Goal: Book appointment/travel/reservation

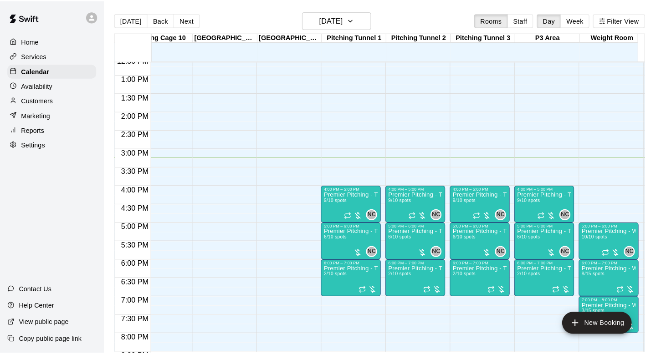
scroll to position [0, 661]
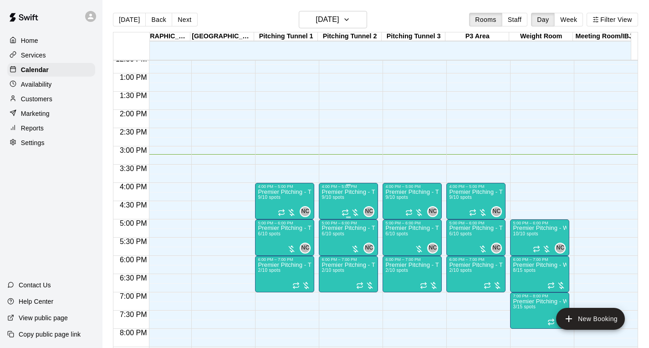
click at [352, 192] on p "Premier Pitching - Throwing Groups" at bounding box center [349, 192] width 54 height 0
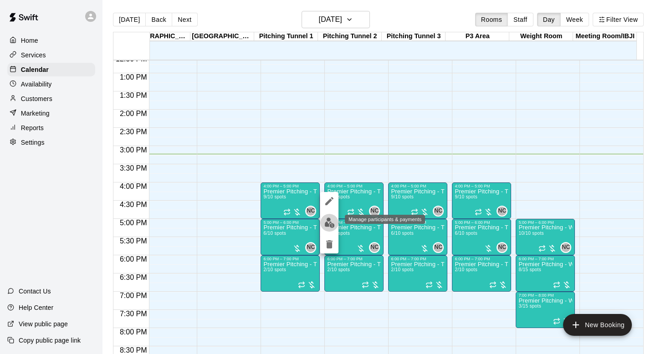
click at [332, 220] on img "edit" at bounding box center [329, 223] width 10 height 10
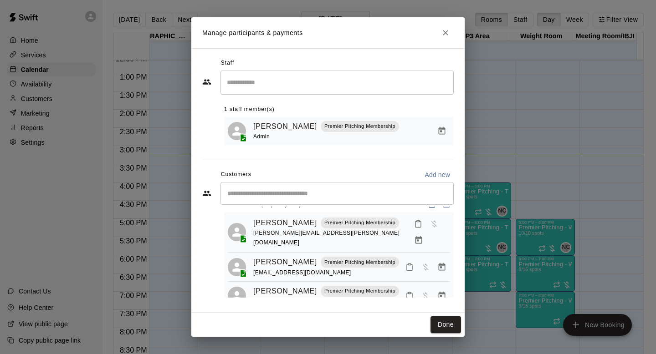
scroll to position [0, 0]
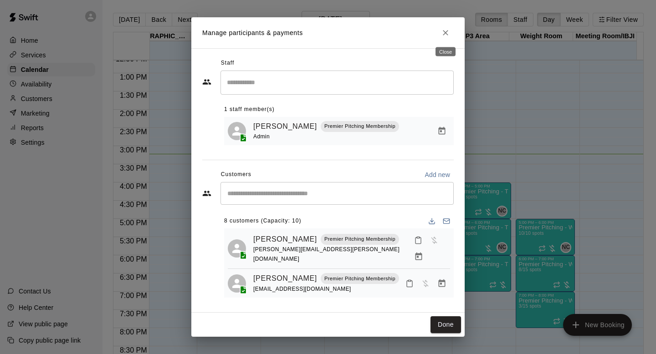
click at [447, 35] on icon "Close" at bounding box center [445, 32] width 9 height 9
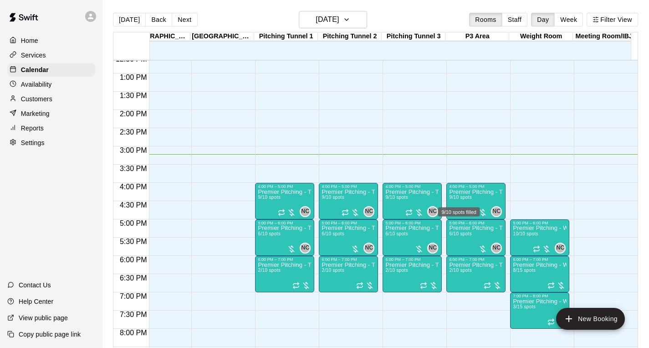
click at [454, 201] on div "9/10 spots filled" at bounding box center [459, 209] width 44 height 16
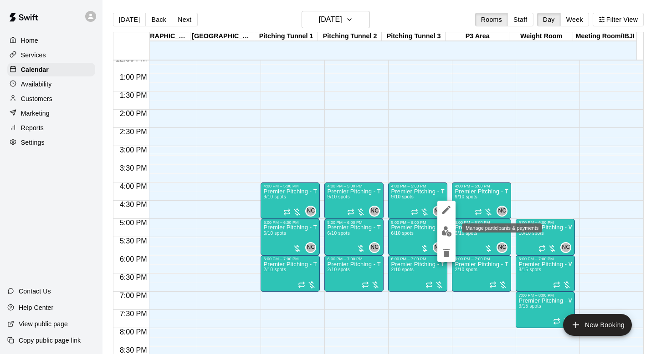
click at [446, 234] on img "edit" at bounding box center [447, 231] width 10 height 10
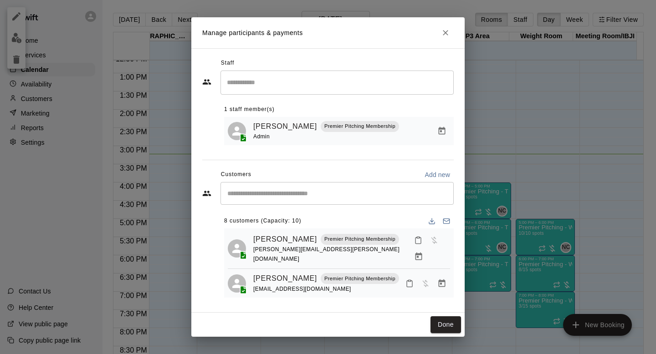
click at [168, 66] on div "Manage participants & payments Staff ​ 1 staff member(s) Neal Cotts Premier Pit…" at bounding box center [328, 177] width 656 height 354
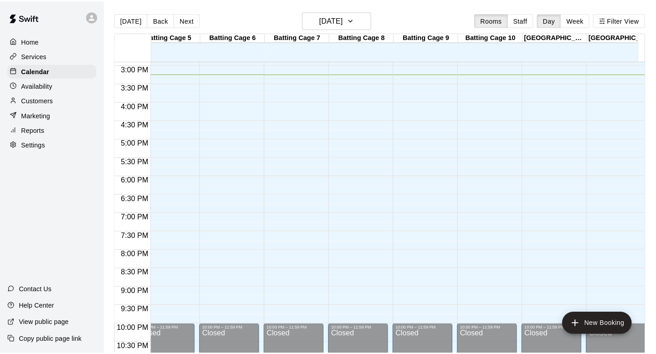
scroll to position [0, 661]
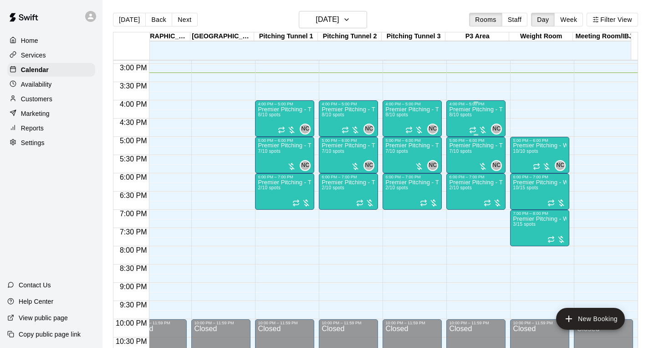
click at [477, 118] on div "Premier Pitching - Throwing Groups 8/10 spots" at bounding box center [476, 280] width 54 height 348
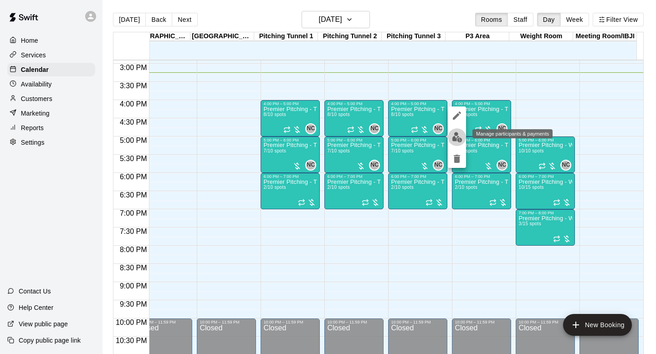
click at [455, 140] on img "edit" at bounding box center [457, 137] width 10 height 10
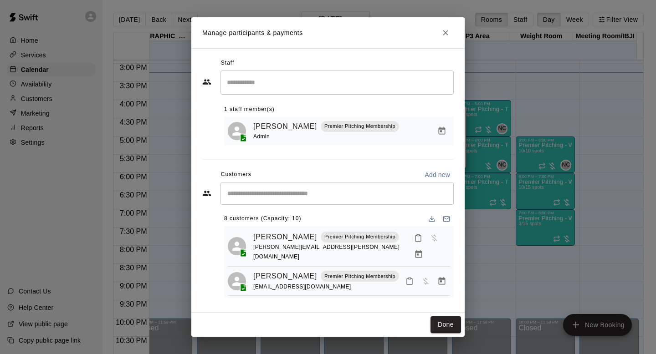
scroll to position [0, 0]
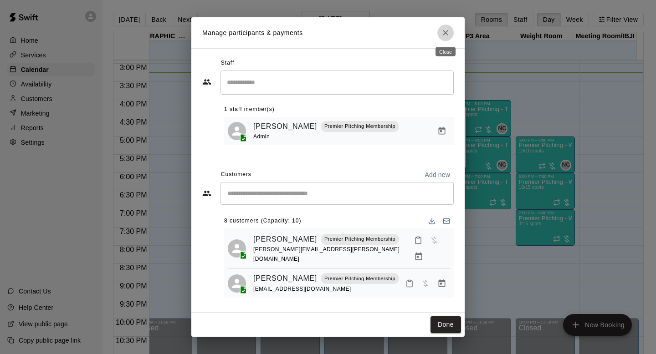
click at [446, 36] on icon "Close" at bounding box center [445, 32] width 9 height 9
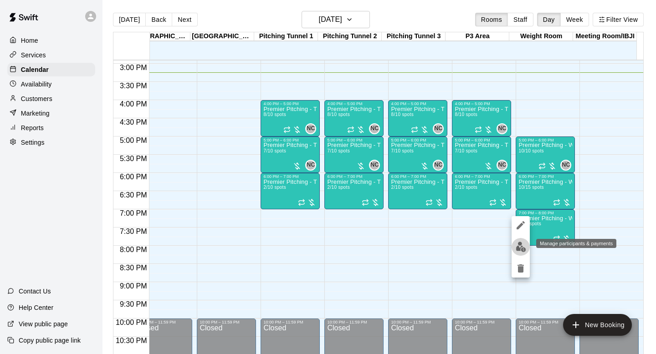
click at [525, 251] on img "edit" at bounding box center [521, 247] width 10 height 10
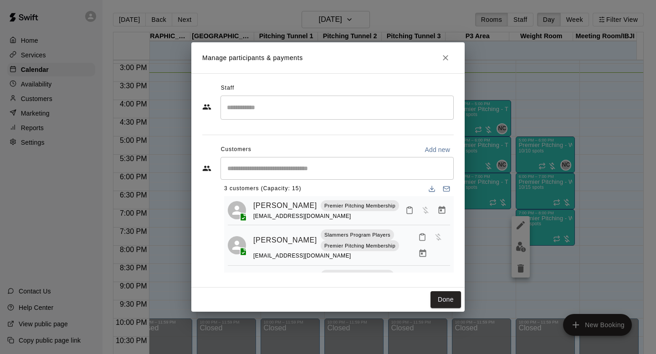
scroll to position [7, 0]
click at [444, 61] on icon "Close" at bounding box center [445, 57] width 9 height 9
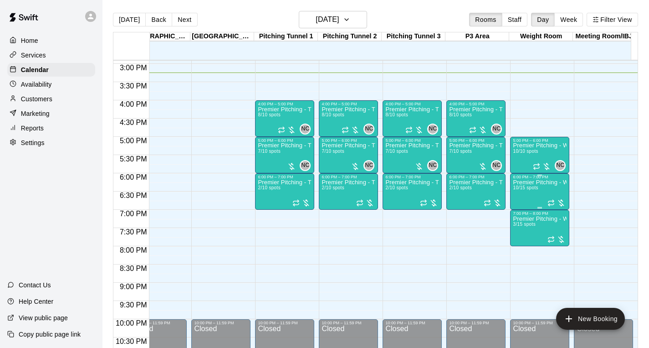
click at [539, 192] on div "Premier Pitching - Weight Room 10/15 spots" at bounding box center [540, 353] width 54 height 348
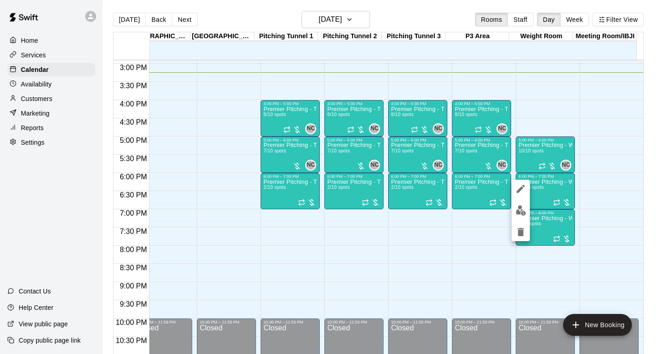
click at [481, 190] on div at bounding box center [328, 177] width 656 height 354
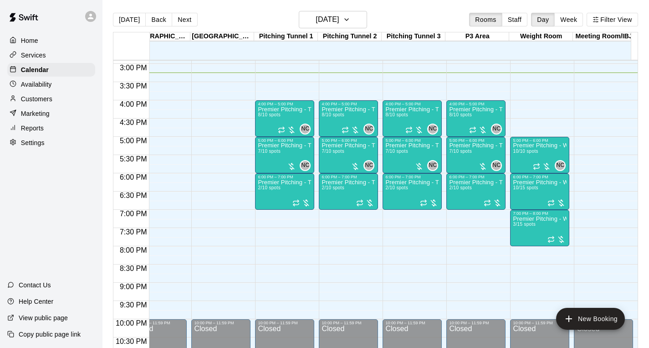
click at [481, 190] on div "Premier Pitching - Throwing Group 2/10 spots" at bounding box center [476, 353] width 54 height 348
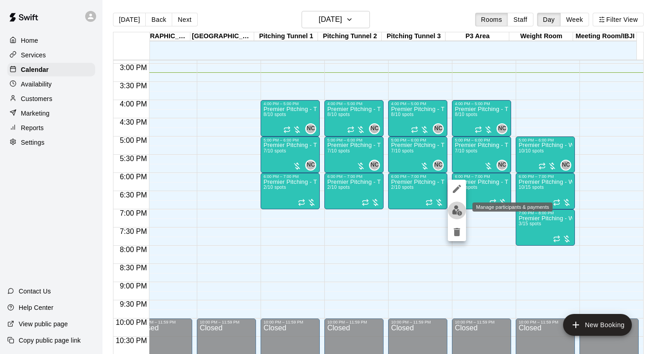
click at [455, 217] on button "edit" at bounding box center [457, 211] width 18 height 18
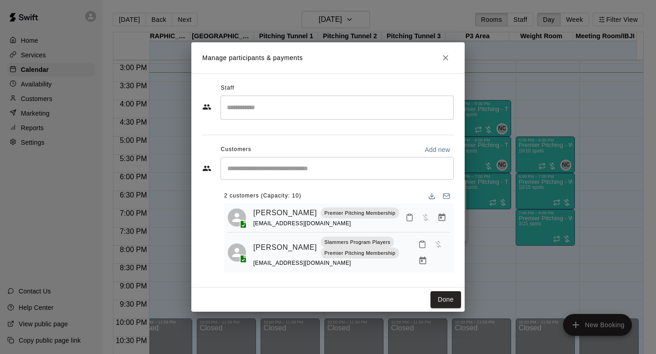
scroll to position [5, 0]
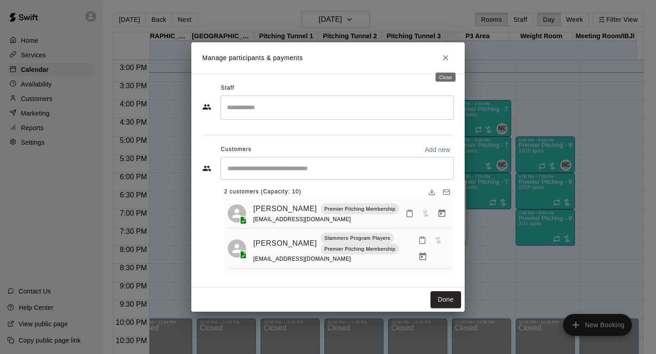
click at [448, 58] on icon "Close" at bounding box center [445, 57] width 9 height 9
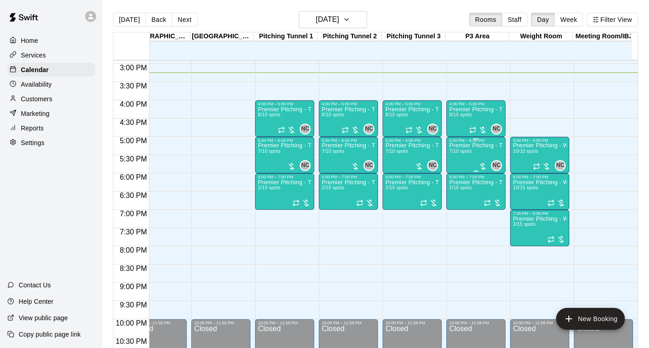
click at [475, 155] on div "Premier Pitching - Throwing Group 7/10 spots" at bounding box center [476, 317] width 54 height 348
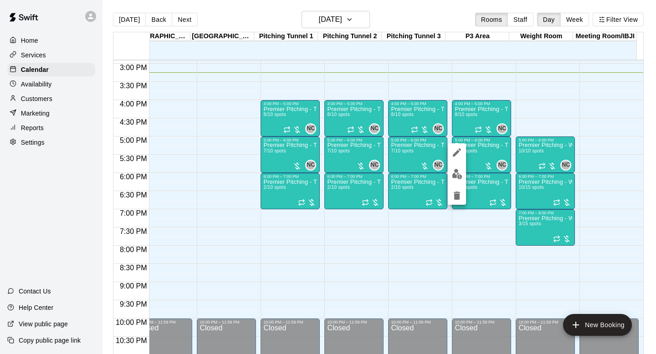
click at [453, 168] on button "edit" at bounding box center [457, 174] width 18 height 18
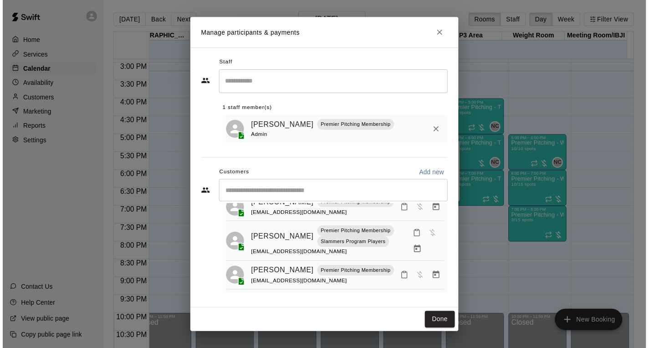
scroll to position [0, 0]
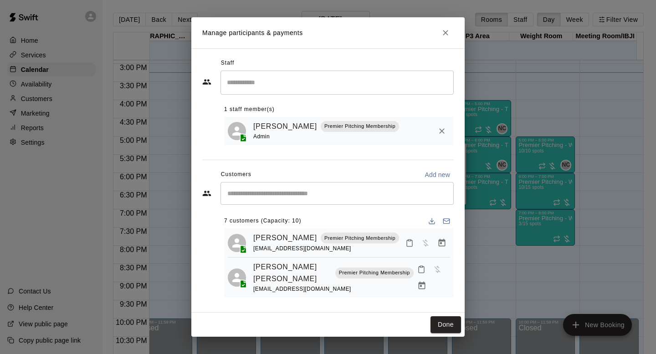
click at [445, 30] on icon "Close" at bounding box center [445, 32] width 9 height 9
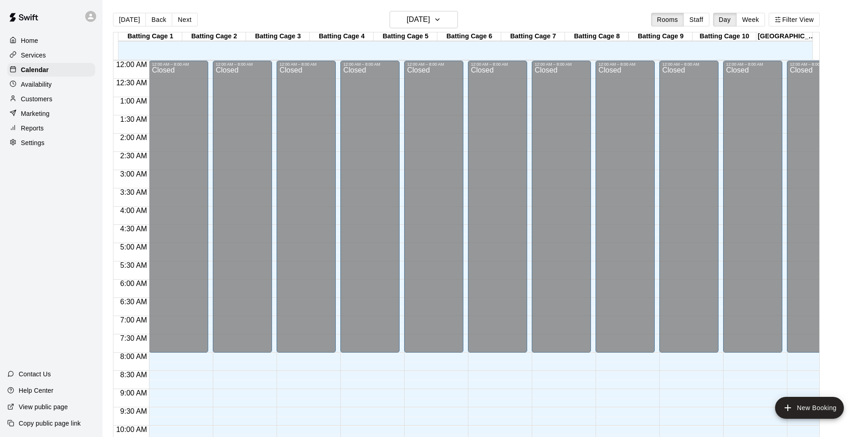
scroll to position [462, 0]
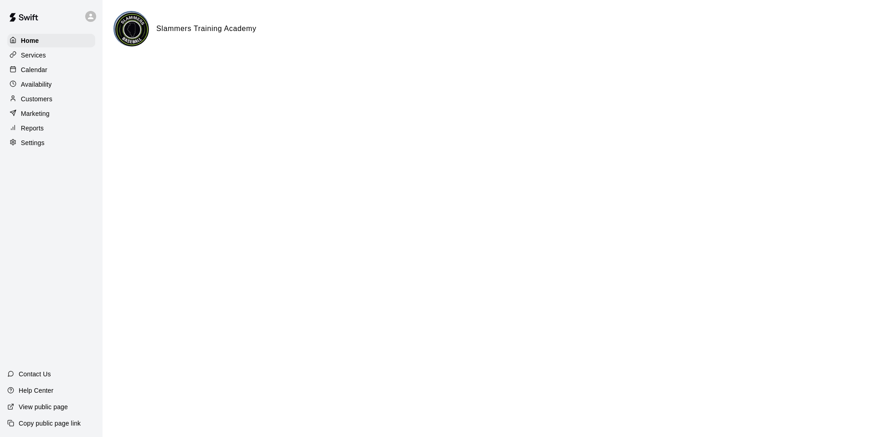
click at [36, 72] on p "Calendar" at bounding box center [34, 69] width 26 height 9
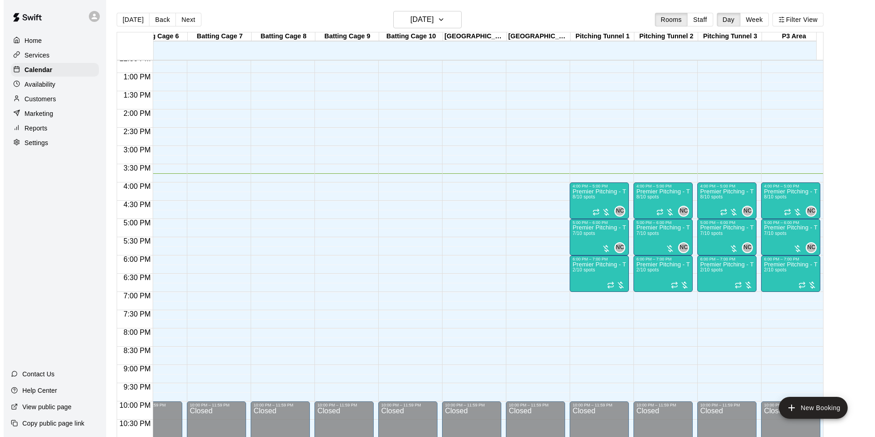
scroll to position [0, 479]
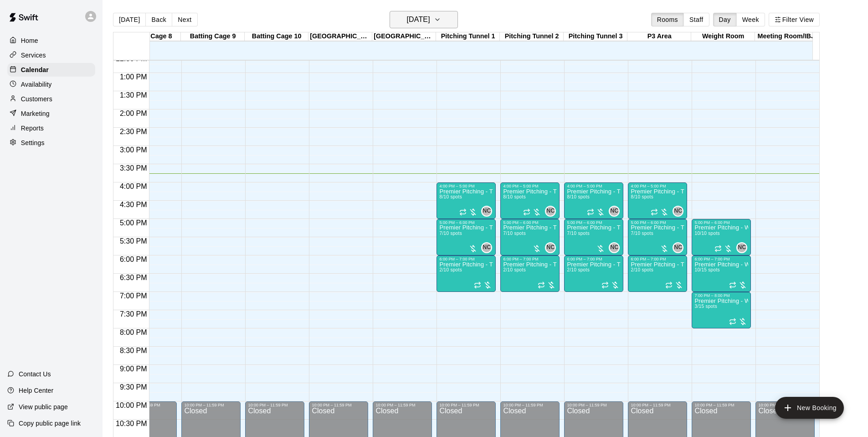
click at [430, 18] on h6 "[DATE]" at bounding box center [418, 19] width 23 height 13
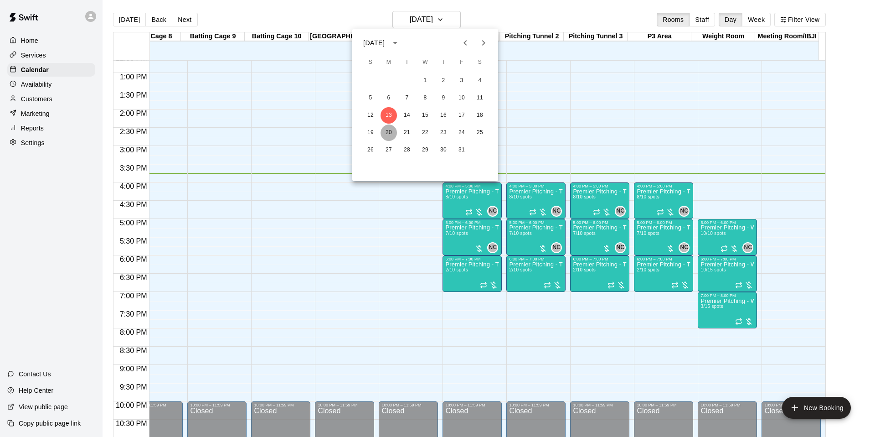
click at [390, 134] on button "20" at bounding box center [388, 132] width 16 height 16
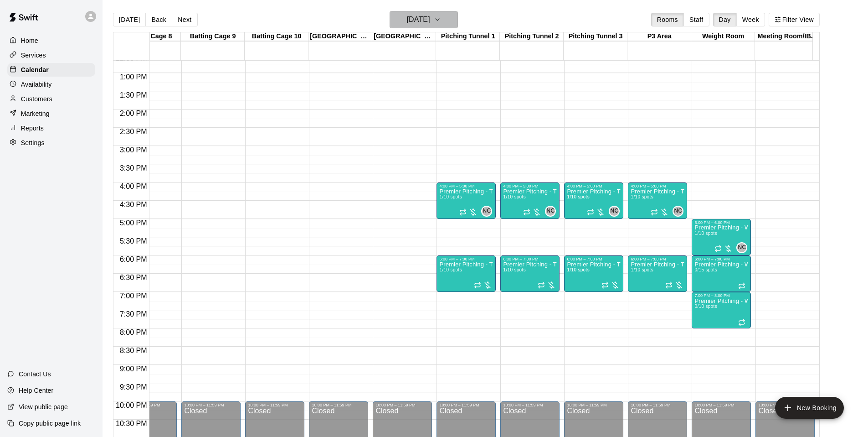
click at [445, 20] on button "Monday Oct 20" at bounding box center [424, 19] width 68 height 17
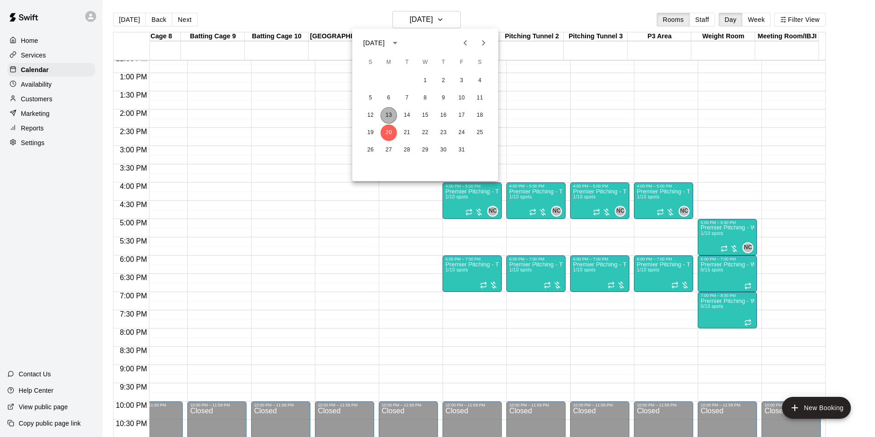
click at [390, 113] on button "13" at bounding box center [388, 115] width 16 height 16
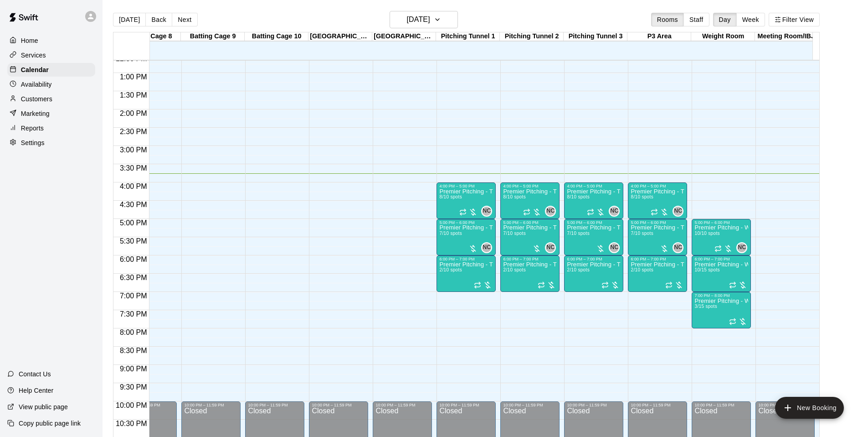
click at [655, 313] on div "12:00 AM – 8:00 AM Closed 4:00 PM – 5:00 PM Premier Pitching - Throwing Groups …" at bounding box center [657, 36] width 59 height 875
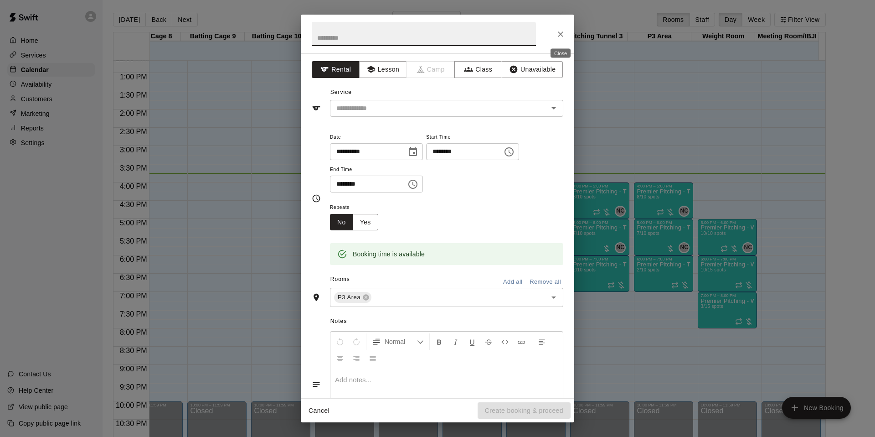
click at [560, 32] on icon "Close" at bounding box center [560, 34] width 9 height 9
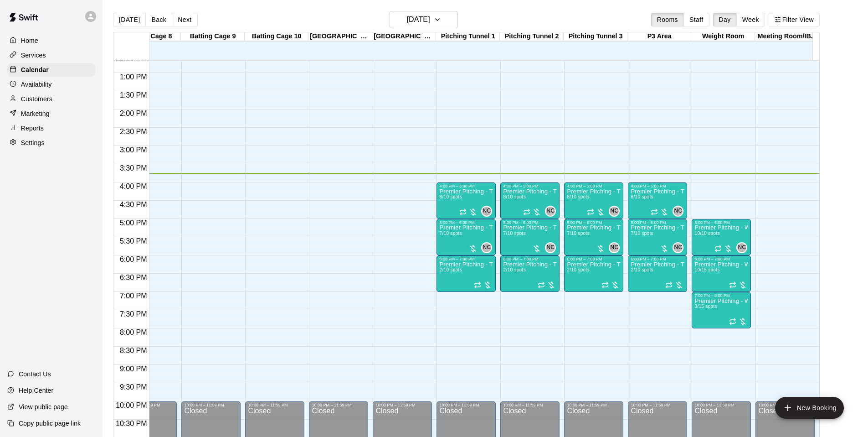
click at [735, 153] on div "12:00 AM – 8:00 AM Closed 5:00 PM – 6:00 PM Premier Pitching - Weight Room 10/1…" at bounding box center [721, 36] width 59 height 875
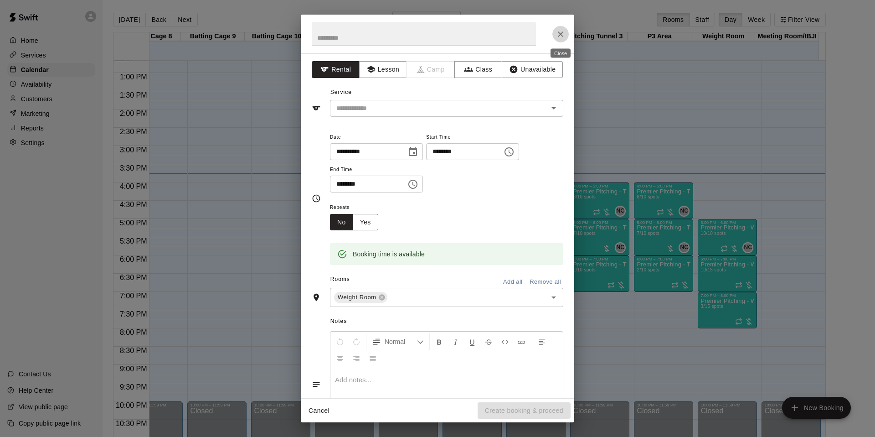
click at [561, 34] on icon "Close" at bounding box center [560, 33] width 5 height 5
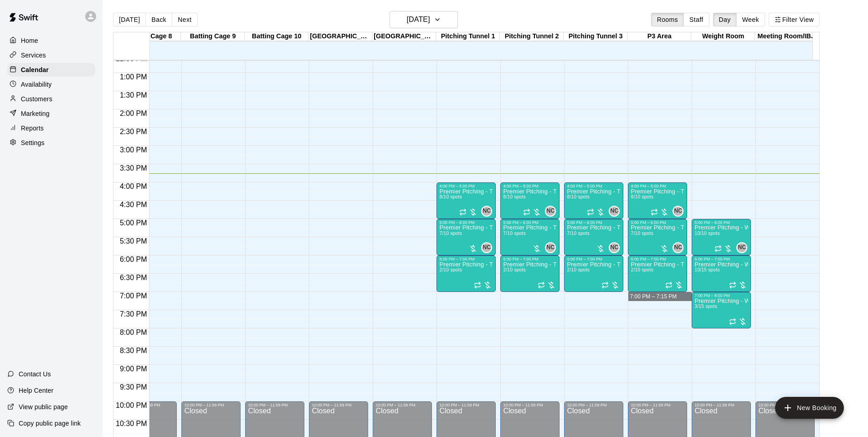
drag, startPoint x: 637, startPoint y: 298, endPoint x: 639, endPoint y: 293, distance: 5.3
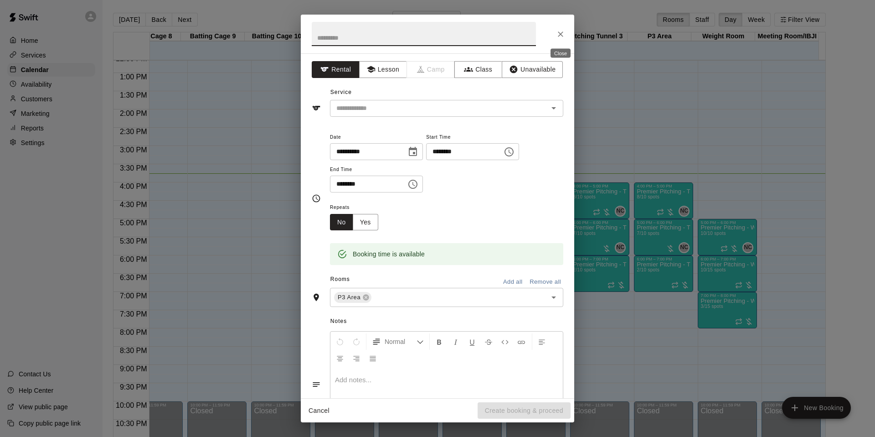
click at [556, 30] on icon "Close" at bounding box center [560, 34] width 9 height 9
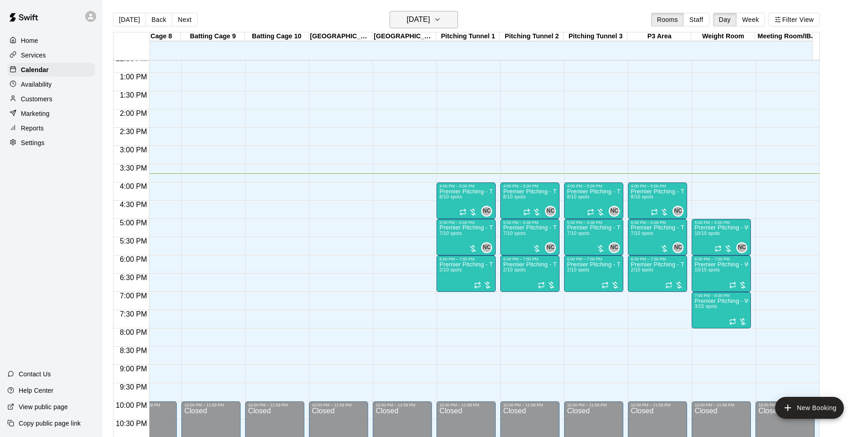
click at [430, 14] on h6 "[DATE]" at bounding box center [418, 19] width 23 height 13
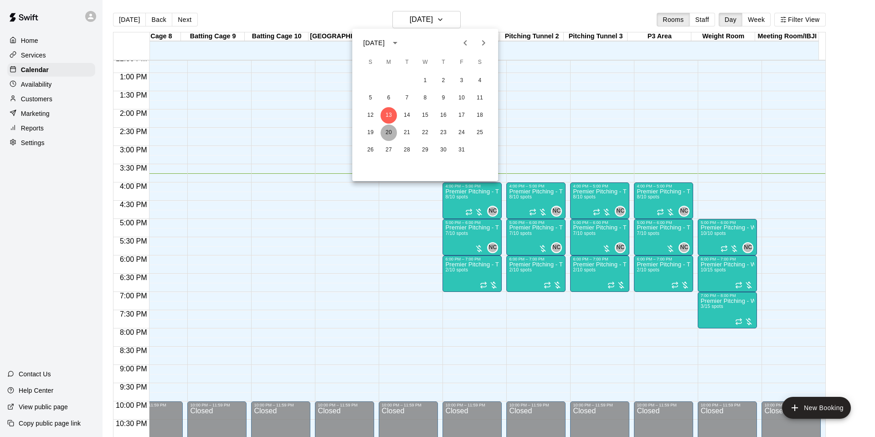
click at [385, 132] on button "20" at bounding box center [388, 132] width 16 height 16
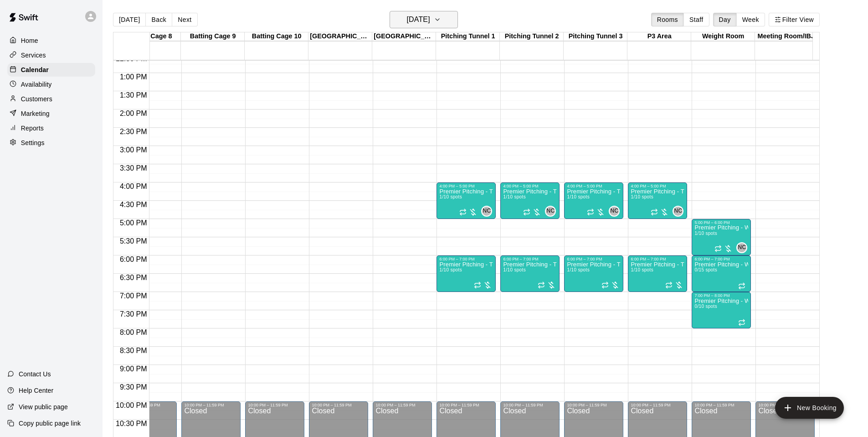
click at [430, 22] on h6 "Monday Oct 20" at bounding box center [418, 19] width 23 height 13
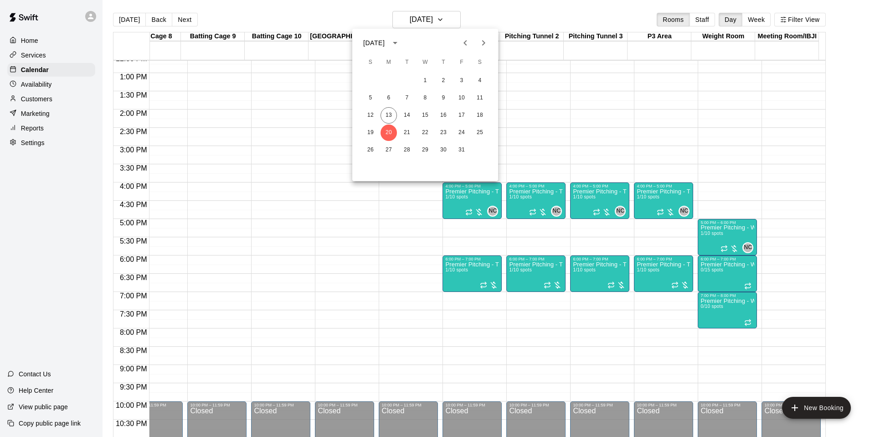
click at [397, 112] on div "12 13 14 15 16 17 18" at bounding box center [425, 115] width 146 height 16
click at [390, 115] on button "13" at bounding box center [388, 115] width 16 height 16
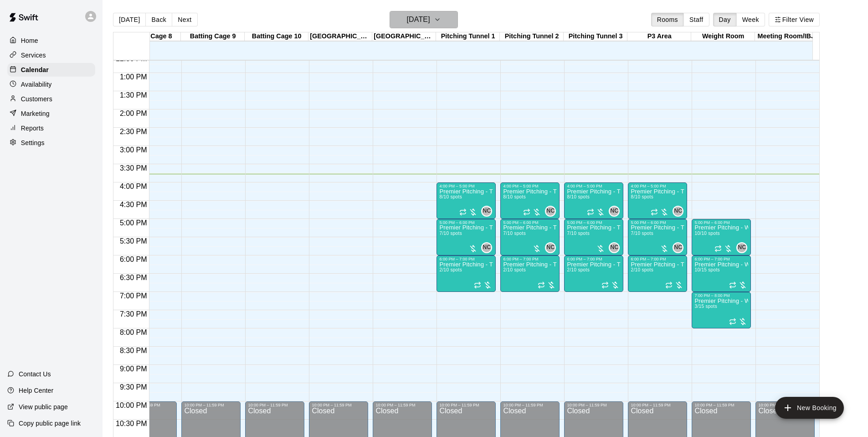
click at [430, 21] on h6 "[DATE]" at bounding box center [418, 19] width 23 height 13
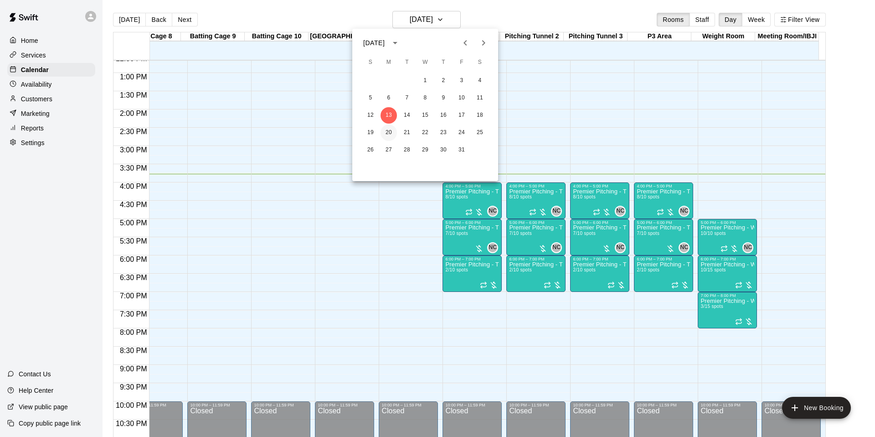
click at [395, 134] on button "20" at bounding box center [388, 132] width 16 height 16
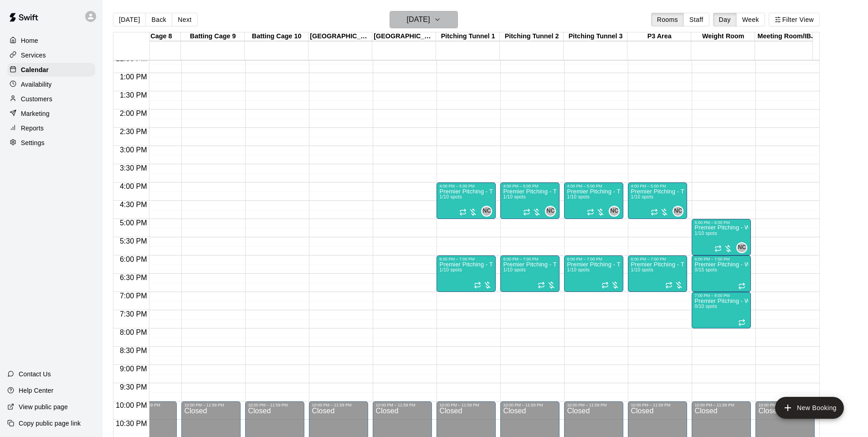
click at [430, 21] on h6 "Monday Oct 20" at bounding box center [418, 19] width 23 height 13
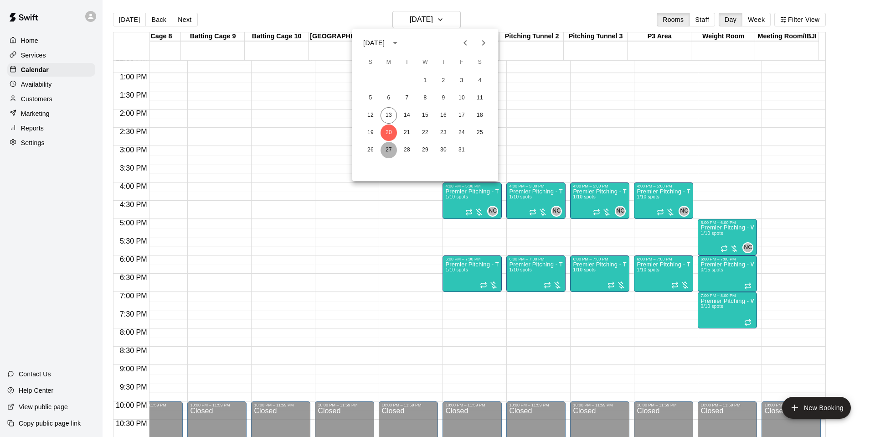
click at [390, 146] on button "27" at bounding box center [388, 150] width 16 height 16
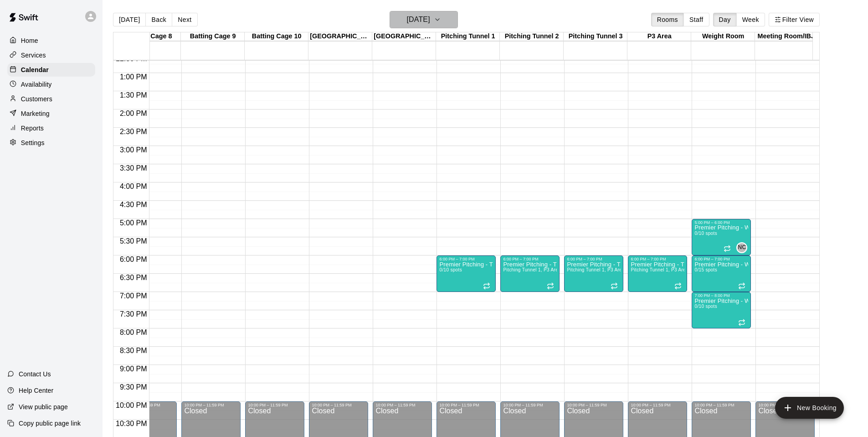
click at [441, 18] on icon "button" at bounding box center [437, 19] width 7 height 11
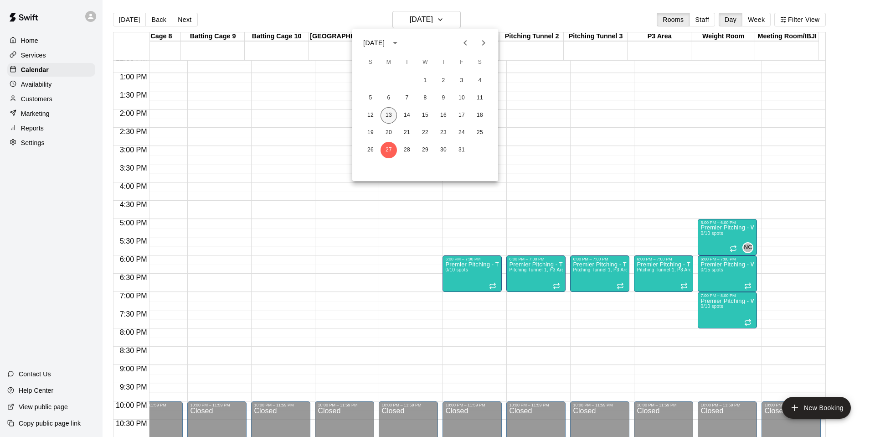
click at [391, 115] on button "13" at bounding box center [388, 115] width 16 height 16
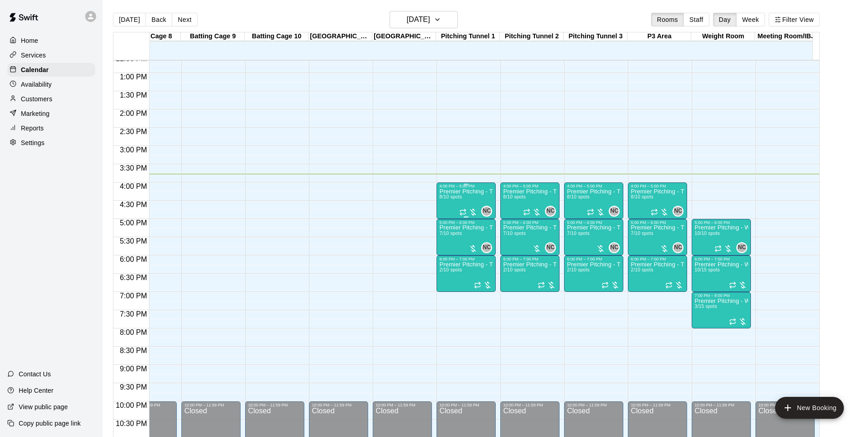
click at [468, 200] on div "Premier Pitching - Throwing Groups 8/10 spots" at bounding box center [466, 406] width 54 height 437
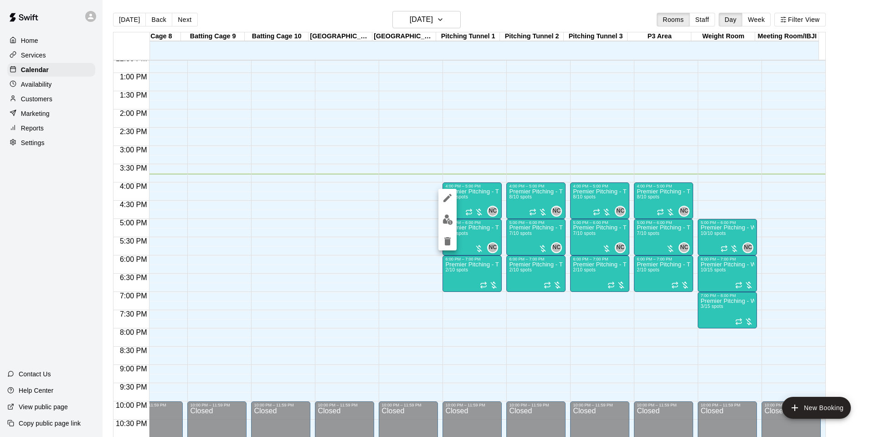
drag, startPoint x: 448, startPoint y: 185, endPoint x: 450, endPoint y: 198, distance: 13.0
click at [448, 185] on div at bounding box center [437, 218] width 875 height 437
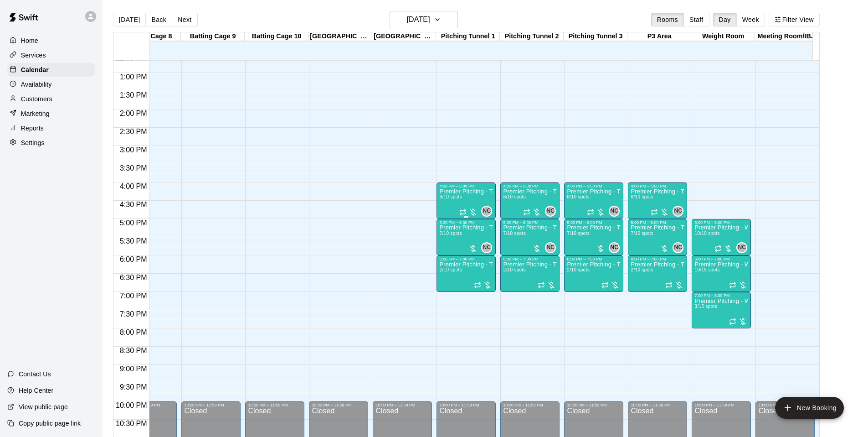
click at [459, 191] on p "Premier Pitching - Throwing Groups" at bounding box center [466, 191] width 54 height 0
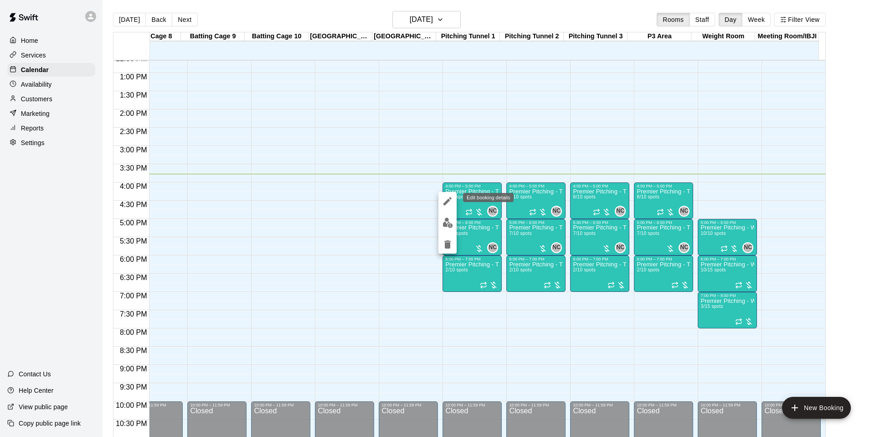
click at [450, 202] on icon "edit" at bounding box center [447, 200] width 11 height 11
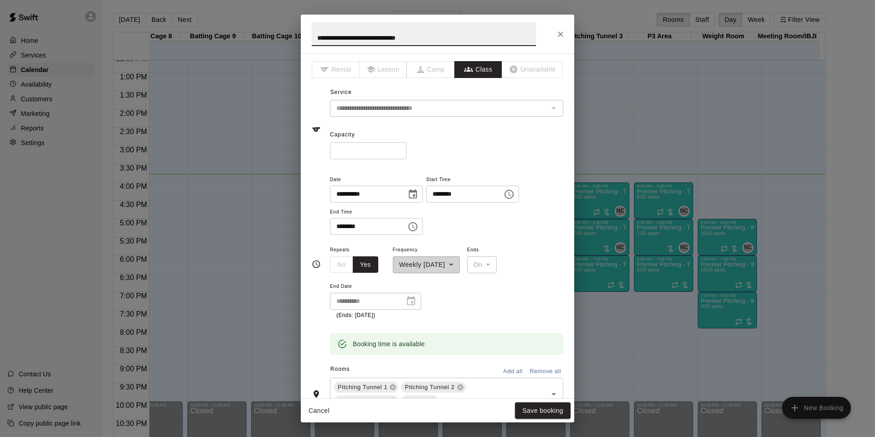
click at [414, 299] on div "**********" at bounding box center [375, 301] width 91 height 17
click at [491, 264] on div "On" at bounding box center [482, 264] width 30 height 17
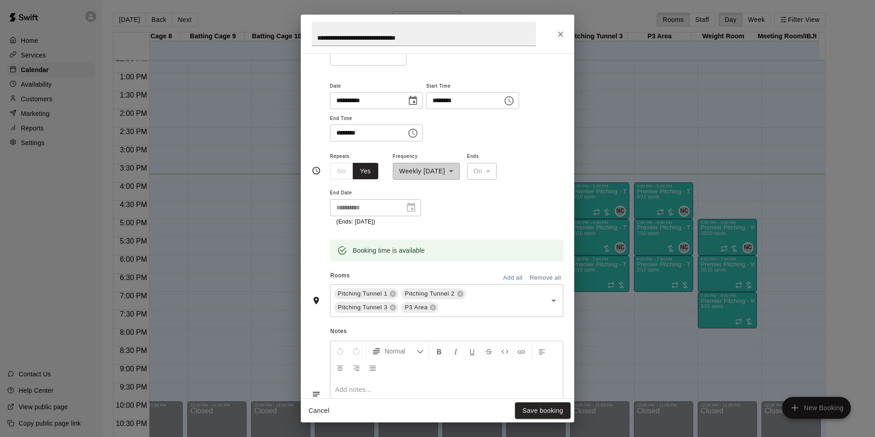
scroll to position [0, 0]
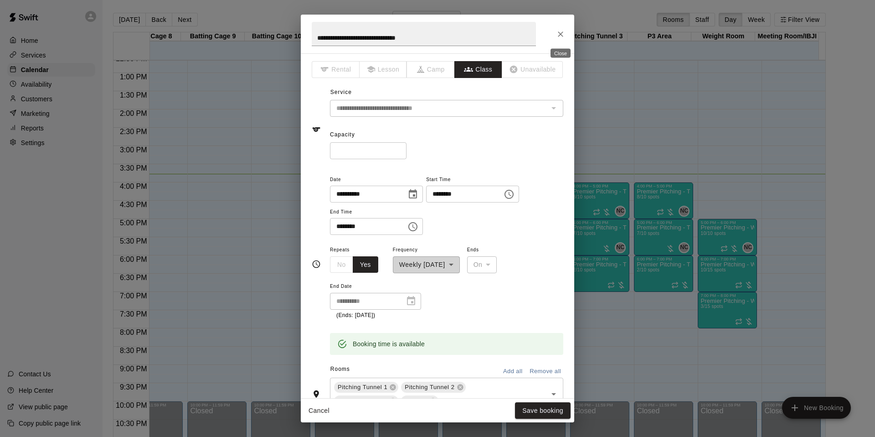
click at [556, 32] on icon "Close" at bounding box center [560, 34] width 9 height 9
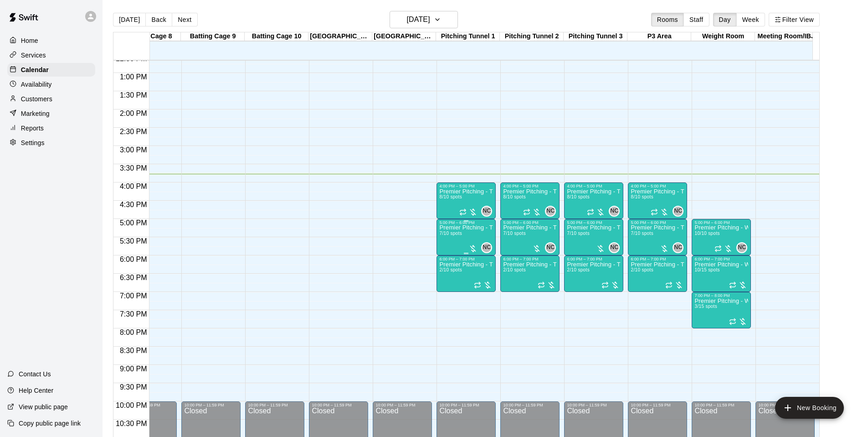
click at [465, 236] on div "Premier Pitching - Throwing Group 7/10 spots" at bounding box center [466, 443] width 54 height 437
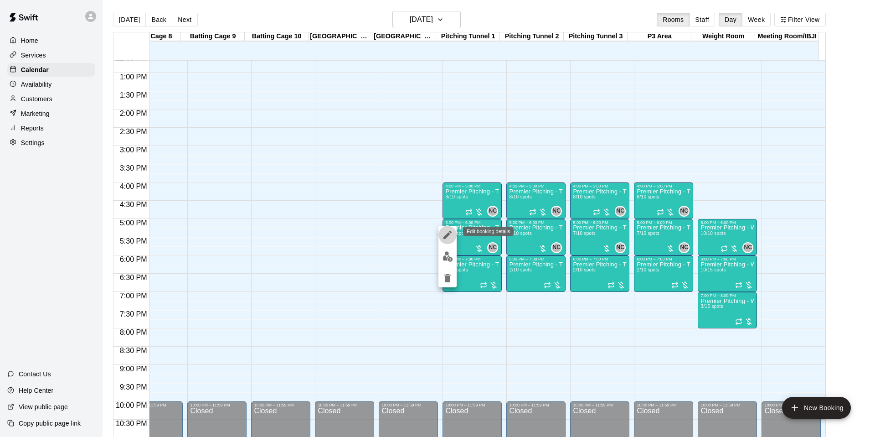
click at [451, 236] on icon "edit" at bounding box center [447, 234] width 11 height 11
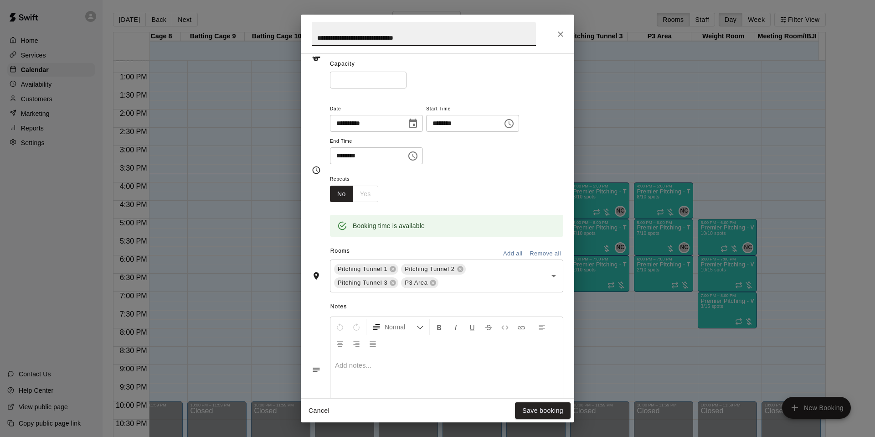
scroll to position [70, 0]
click at [366, 194] on div "No Yes" at bounding box center [354, 194] width 48 height 17
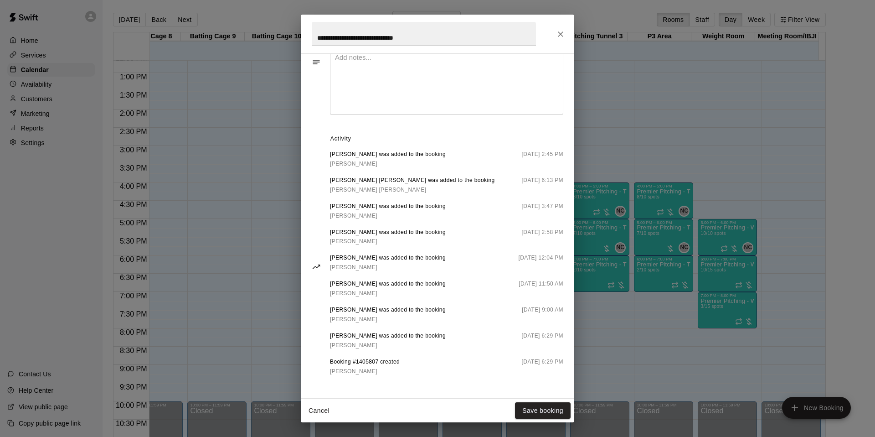
scroll to position [0, 0]
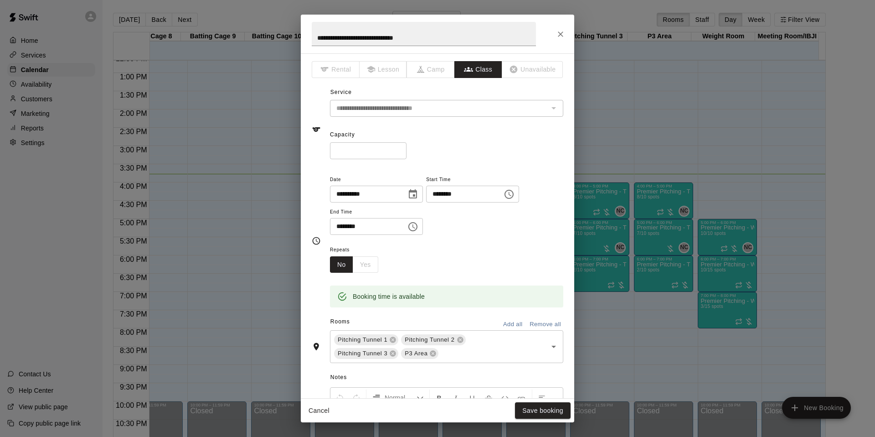
click at [505, 264] on div "Repeats No Yes" at bounding box center [446, 258] width 233 height 29
click at [368, 268] on div "No Yes" at bounding box center [354, 264] width 48 height 17
drag, startPoint x: 368, startPoint y: 268, endPoint x: 373, endPoint y: 226, distance: 42.7
click at [369, 262] on div "No Yes" at bounding box center [354, 264] width 48 height 17
click at [375, 226] on input "********" at bounding box center [365, 226] width 70 height 17
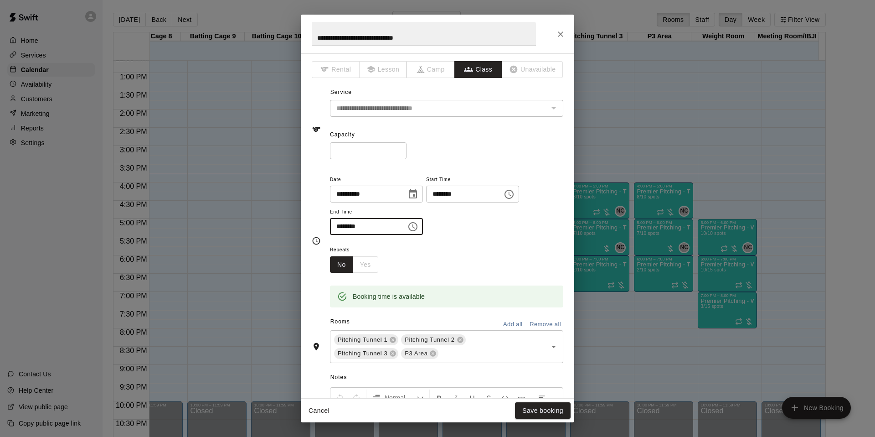
click at [345, 266] on button "No" at bounding box center [341, 264] width 23 height 17
drag, startPoint x: 377, startPoint y: 264, endPoint x: 370, endPoint y: 265, distance: 7.3
click at [377, 264] on div "No Yes" at bounding box center [354, 264] width 48 height 17
click at [370, 265] on div "No Yes" at bounding box center [354, 264] width 48 height 17
click at [346, 265] on button "No" at bounding box center [341, 264] width 23 height 17
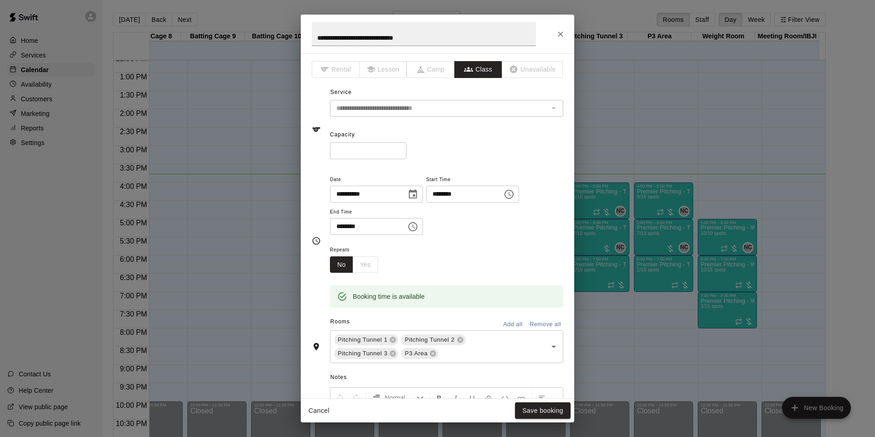
click at [359, 265] on div "No Yes" at bounding box center [354, 264] width 48 height 17
click at [371, 153] on input "**" at bounding box center [368, 150] width 77 height 17
click at [565, 32] on icon "Close" at bounding box center [560, 34] width 9 height 9
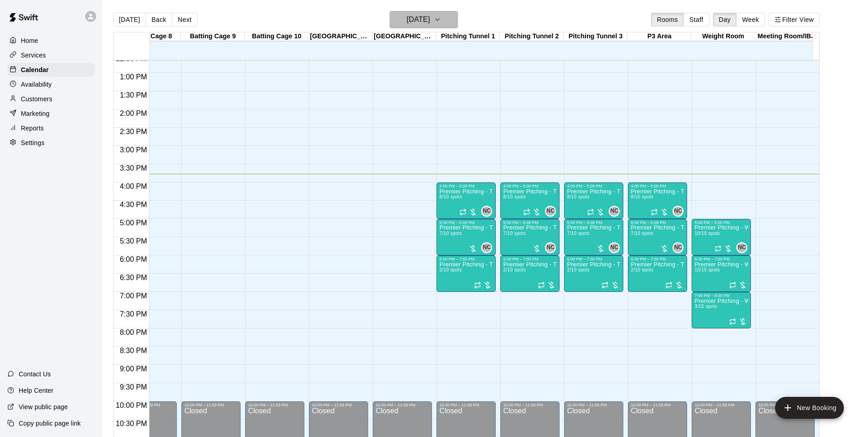
click at [441, 18] on icon "button" at bounding box center [437, 19] width 7 height 11
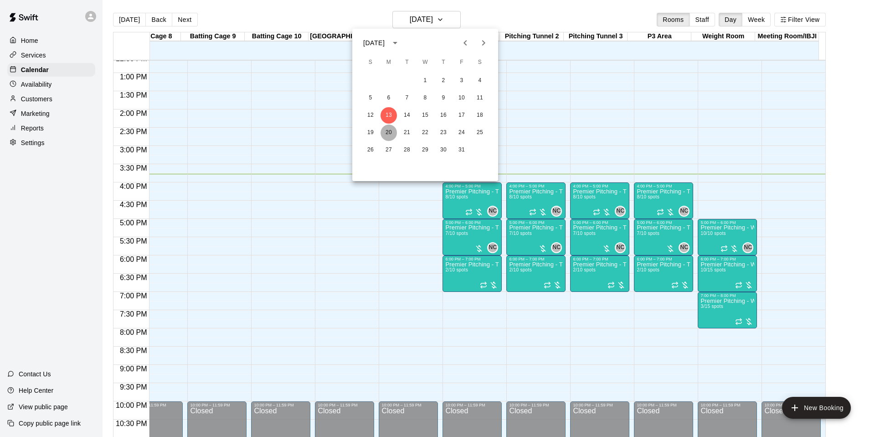
click at [387, 133] on button "20" at bounding box center [388, 132] width 16 height 16
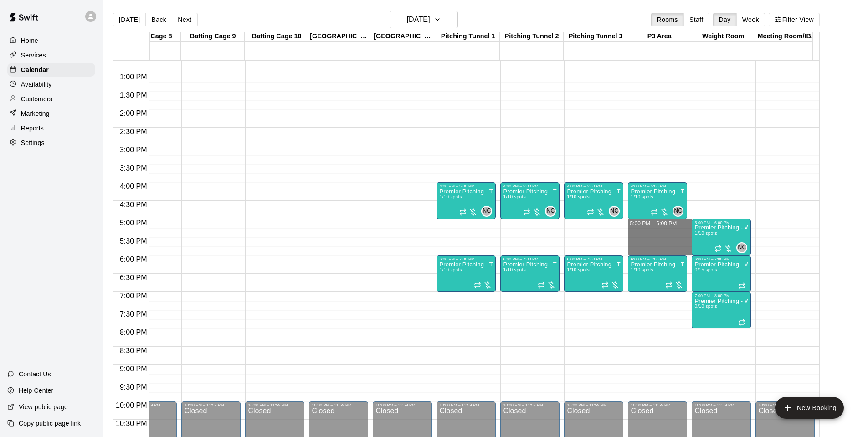
drag, startPoint x: 658, startPoint y: 225, endPoint x: 658, endPoint y: 251, distance: 26.4
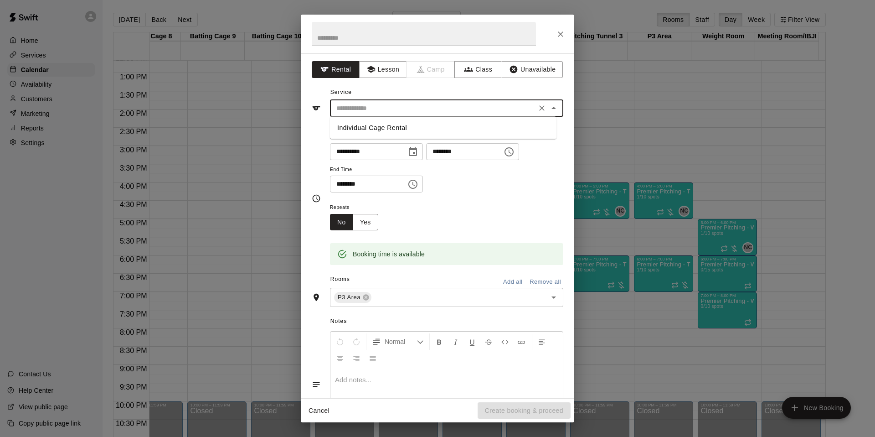
click at [363, 108] on input "text" at bounding box center [433, 108] width 201 height 11
click at [473, 68] on button "Class" at bounding box center [478, 69] width 48 height 17
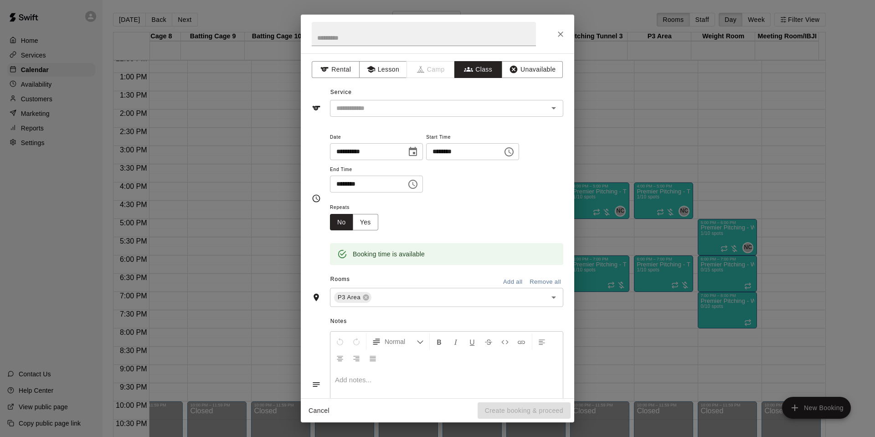
click at [373, 108] on input "text" at bounding box center [439, 108] width 213 height 11
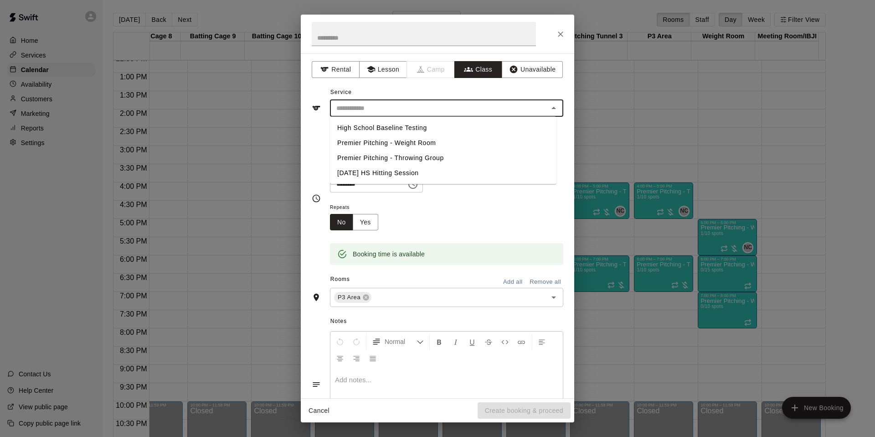
click at [378, 154] on li "Premier Pitching - Throwing Group" at bounding box center [443, 157] width 226 height 15
type input "**********"
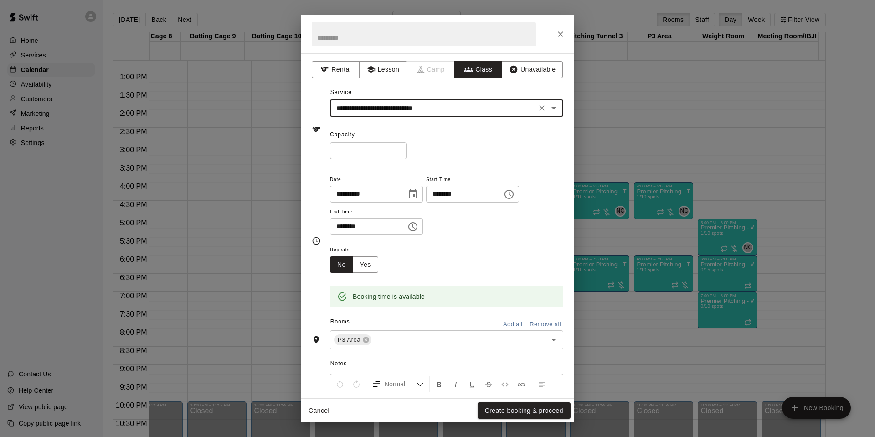
click at [379, 154] on input "*" at bounding box center [368, 150] width 77 height 17
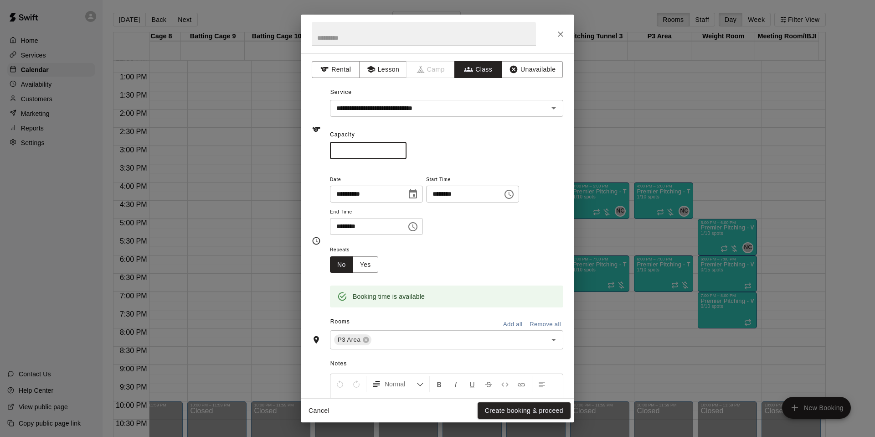
type input "**"
click at [536, 160] on div "**********" at bounding box center [437, 225] width 273 height 344
click at [370, 264] on button "Yes" at bounding box center [366, 264] width 26 height 17
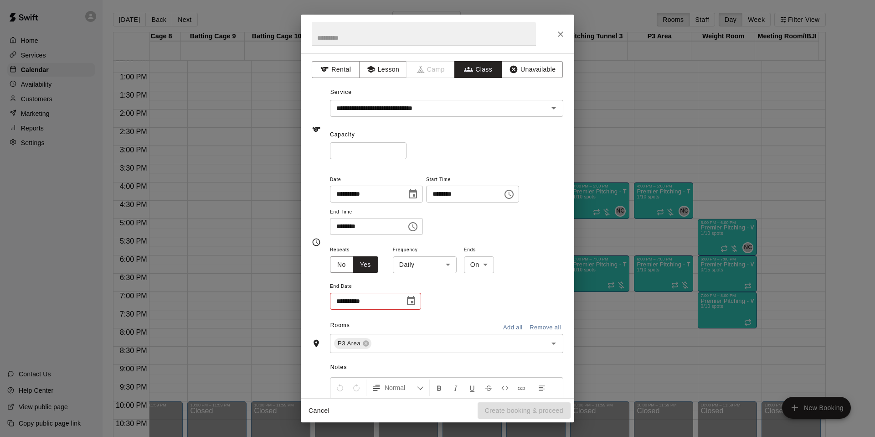
click at [411, 303] on icon "Choose date" at bounding box center [411, 300] width 11 height 11
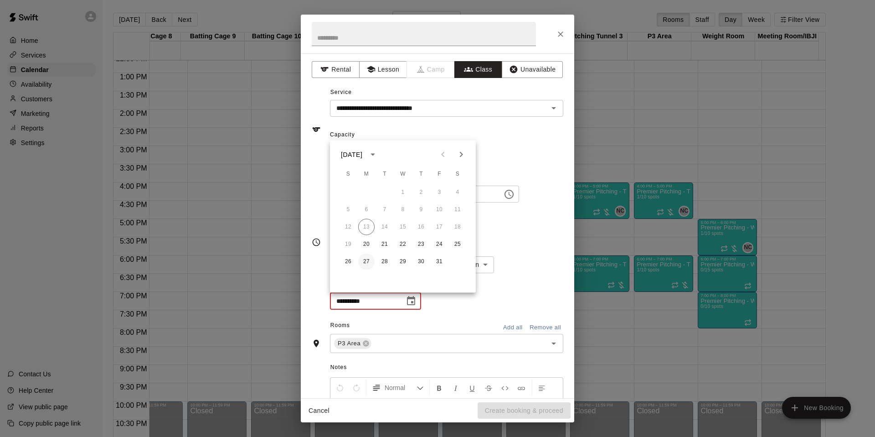
click at [365, 258] on button "27" at bounding box center [366, 261] width 16 height 16
type input "**********"
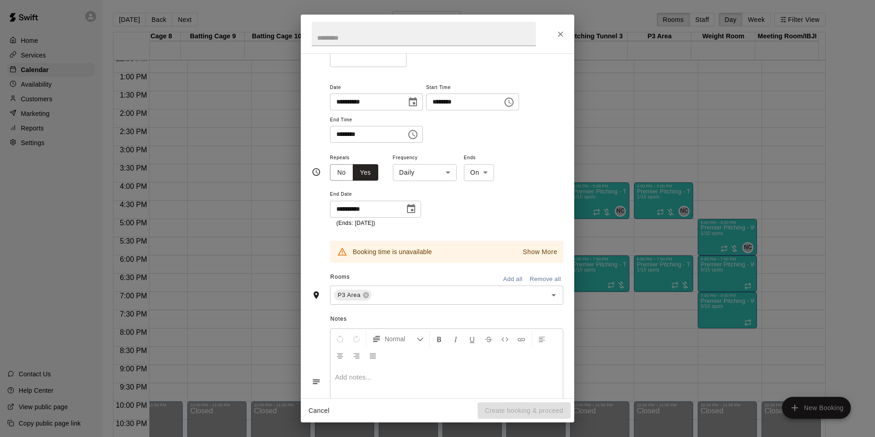
scroll to position [93, 0]
click at [556, 32] on icon "Close" at bounding box center [560, 34] width 9 height 9
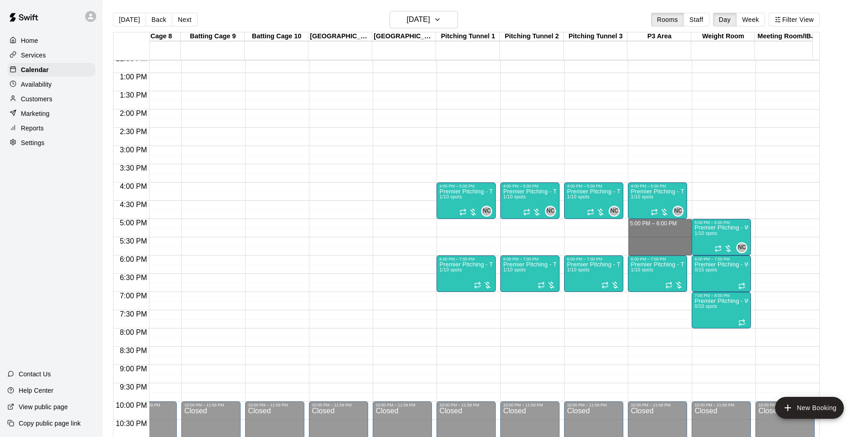
drag, startPoint x: 632, startPoint y: 220, endPoint x: 653, endPoint y: 250, distance: 36.0
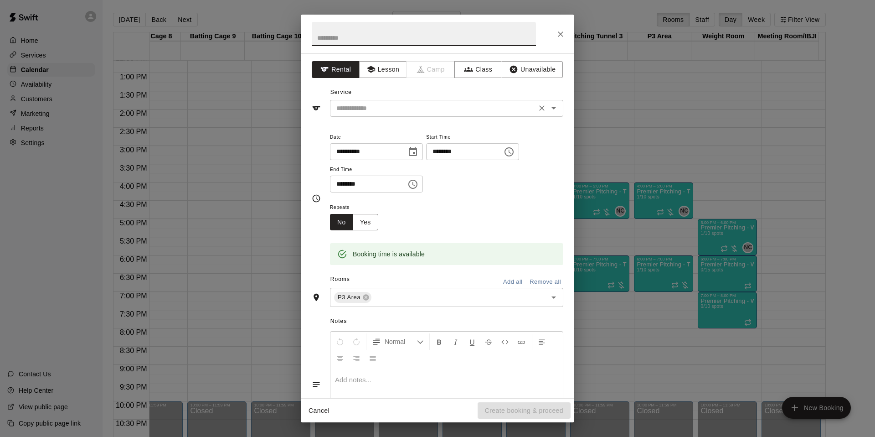
click at [376, 111] on input "text" at bounding box center [433, 108] width 201 height 11
click at [475, 62] on button "Class" at bounding box center [478, 69] width 48 height 17
click at [465, 63] on button "Class" at bounding box center [478, 69] width 48 height 17
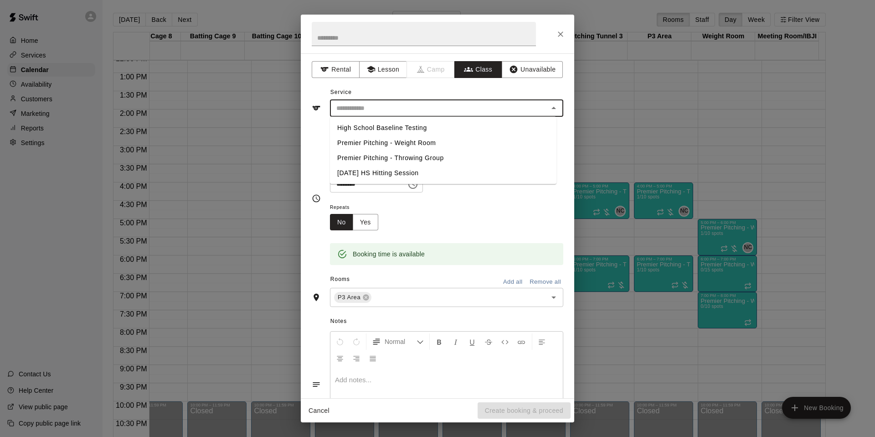
click at [437, 104] on input "text" at bounding box center [439, 108] width 213 height 11
click at [424, 132] on li "High School Baseline Testing" at bounding box center [443, 127] width 226 height 15
type input "**********"
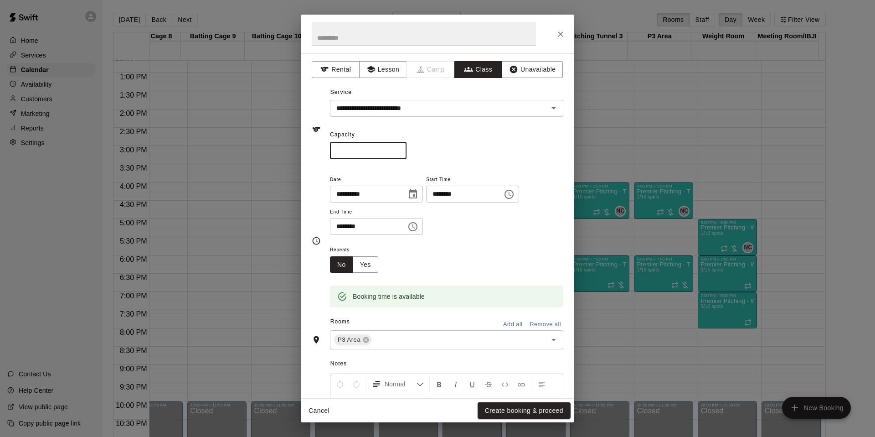
click at [379, 144] on input "*" at bounding box center [368, 150] width 77 height 17
click at [377, 149] on input "*" at bounding box center [368, 150] width 77 height 17
type input "**"
click at [456, 253] on div "Repeats No Yes" at bounding box center [446, 258] width 233 height 29
click at [525, 406] on button "Create booking & proceed" at bounding box center [524, 410] width 93 height 17
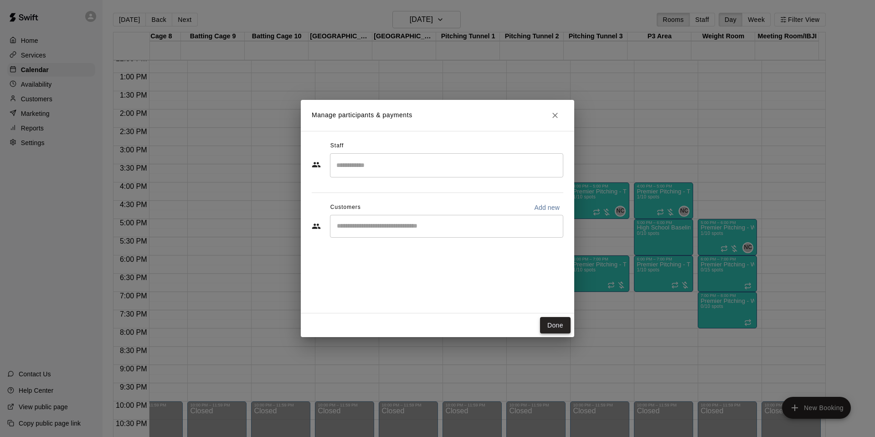
click at [553, 322] on button "Done" at bounding box center [555, 325] width 31 height 17
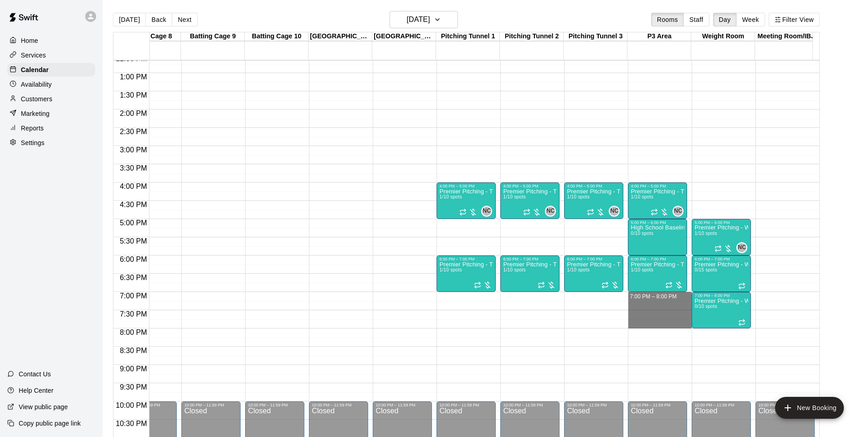
drag, startPoint x: 664, startPoint y: 298, endPoint x: 667, endPoint y: 324, distance: 25.7
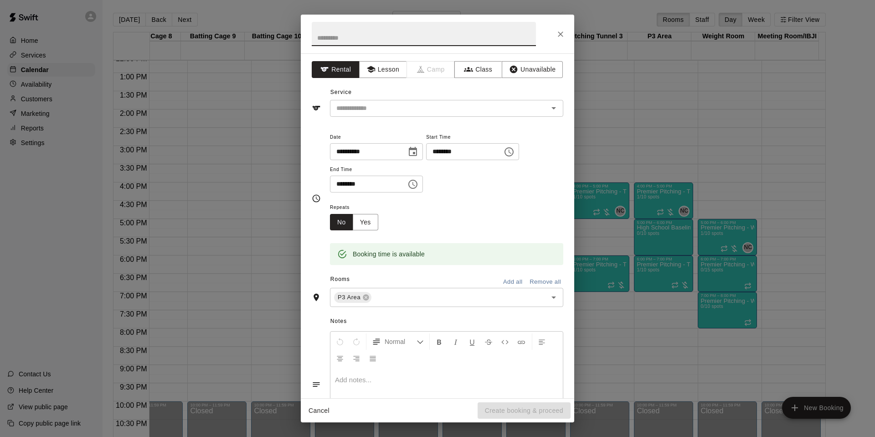
scroll to position [1, 0]
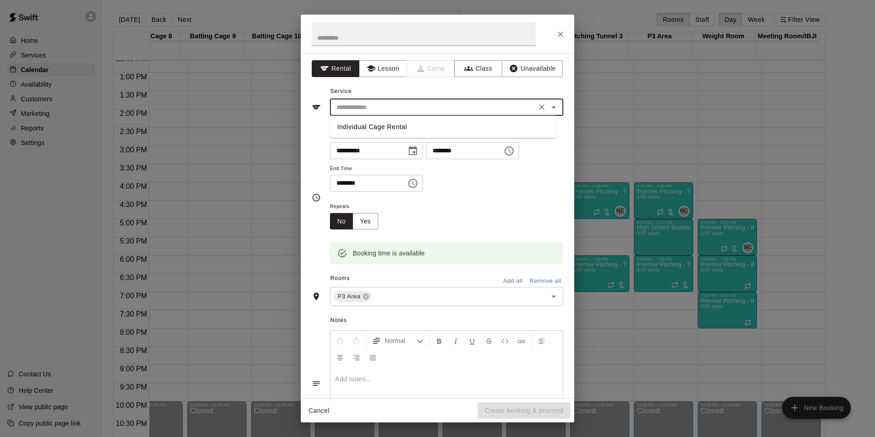
click at [451, 103] on input "text" at bounding box center [433, 107] width 201 height 11
click at [465, 70] on icon "button" at bounding box center [468, 68] width 9 height 9
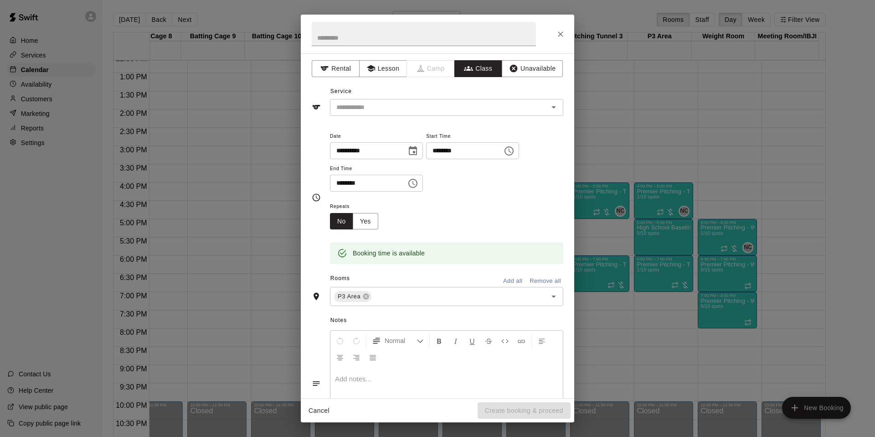
click at [413, 112] on input "text" at bounding box center [439, 107] width 213 height 11
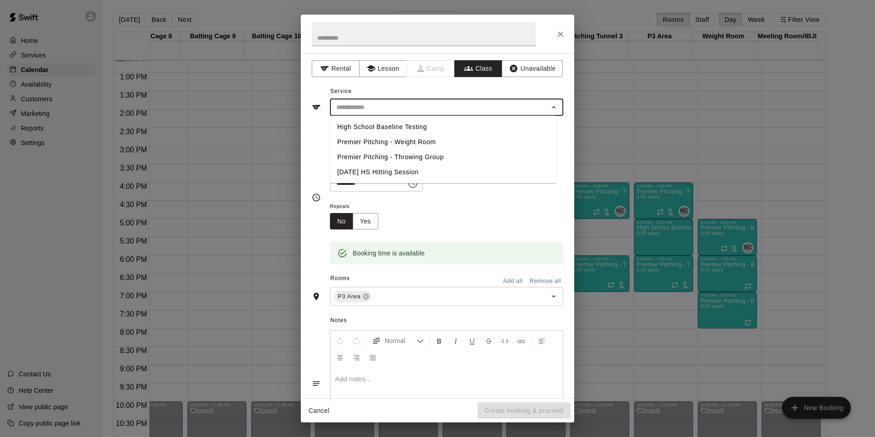
drag, startPoint x: 411, startPoint y: 121, endPoint x: 415, endPoint y: 125, distance: 4.8
click at [411, 121] on li "High School Baseline Testing" at bounding box center [443, 126] width 226 height 15
type input "**********"
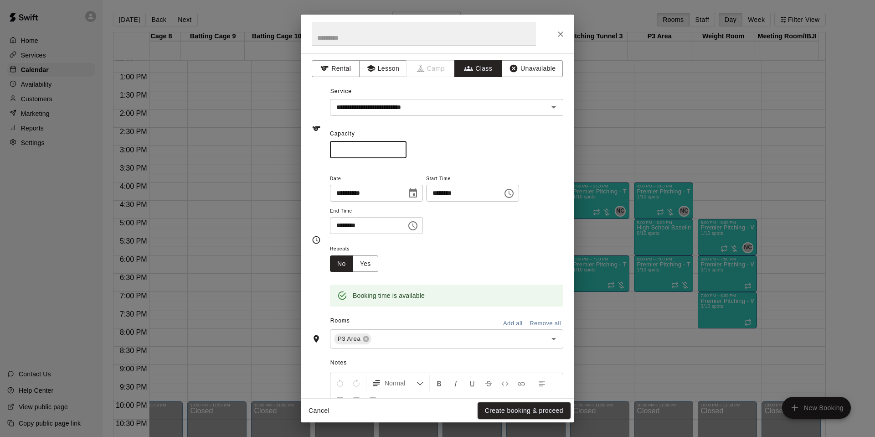
click at [387, 154] on input "*" at bounding box center [368, 149] width 77 height 17
type input "**"
click at [512, 135] on div "Capacity ** ​" at bounding box center [446, 142] width 233 height 31
click at [546, 411] on button "Create booking & proceed" at bounding box center [524, 410] width 93 height 17
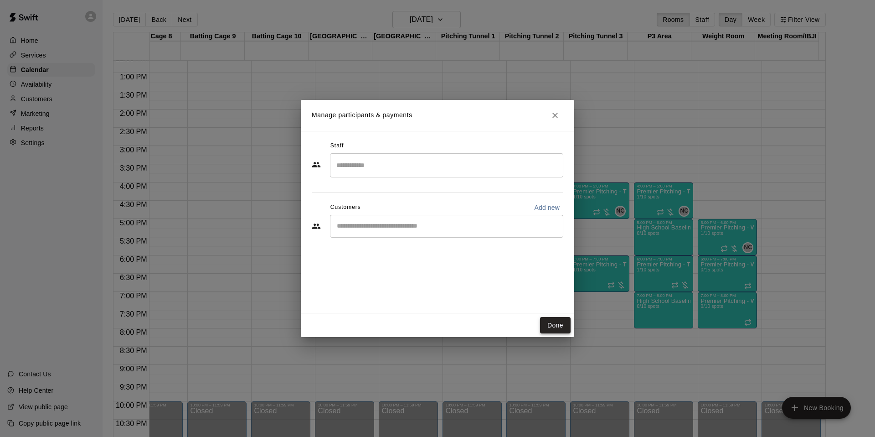
click at [554, 328] on button "Done" at bounding box center [555, 325] width 31 height 17
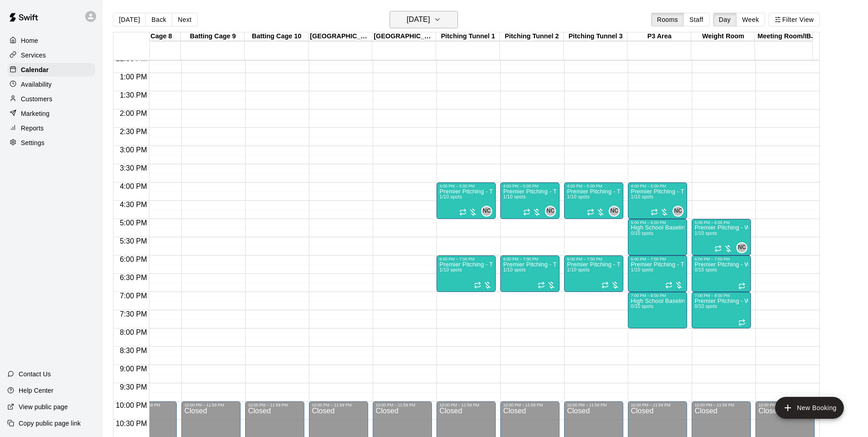
click at [458, 17] on button "Monday Oct 20" at bounding box center [424, 19] width 68 height 17
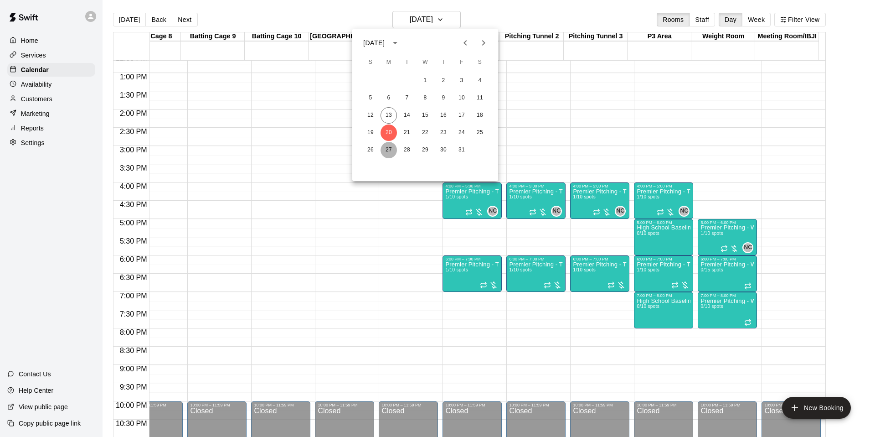
click at [388, 149] on button "27" at bounding box center [388, 150] width 16 height 16
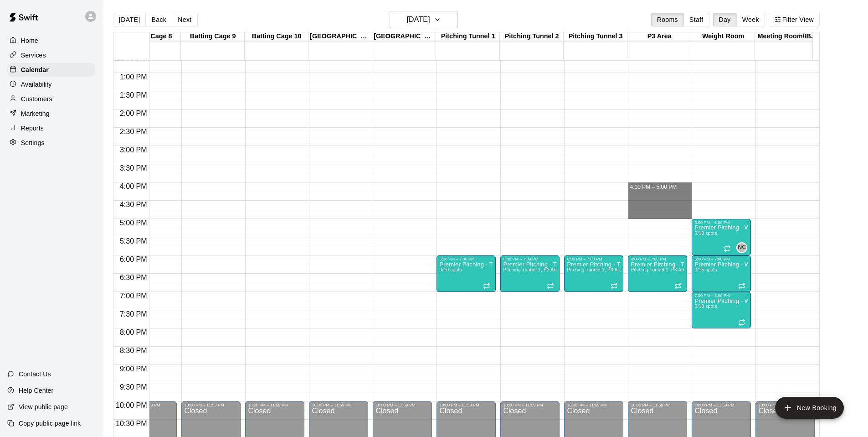
drag, startPoint x: 645, startPoint y: 190, endPoint x: 648, endPoint y: 214, distance: 24.9
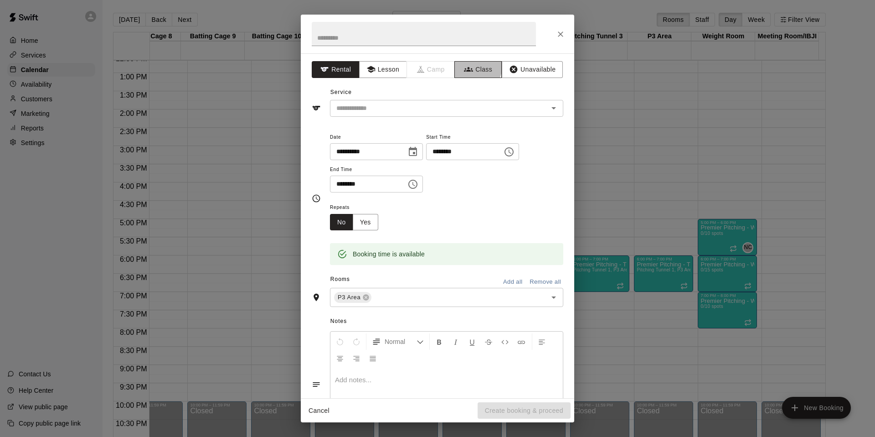
click at [466, 66] on icon "button" at bounding box center [468, 69] width 9 height 9
click at [465, 114] on div "​" at bounding box center [446, 108] width 233 height 17
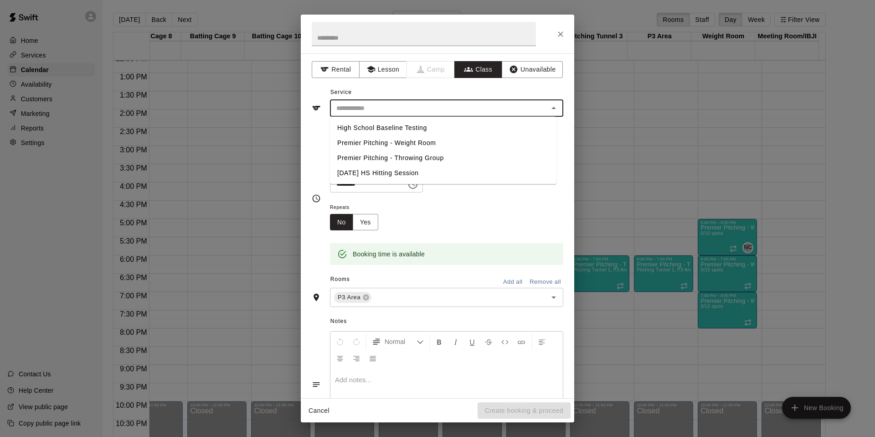
click at [418, 157] on li "Premier Pitching - Throwing Group" at bounding box center [443, 157] width 226 height 15
type input "**********"
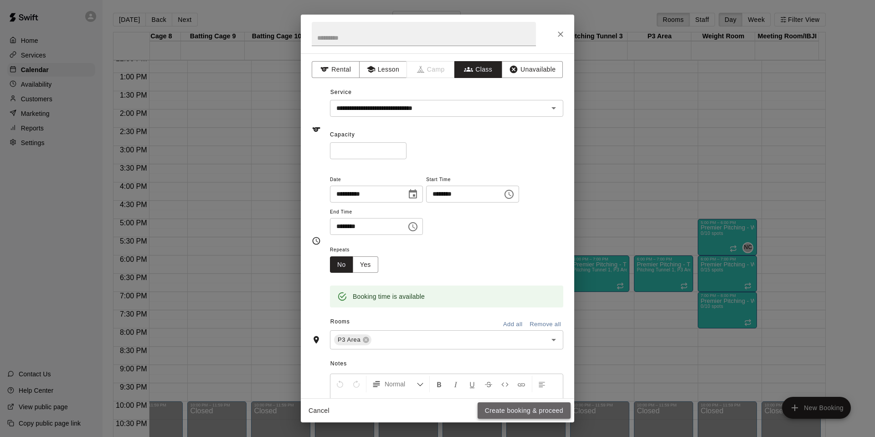
click at [512, 416] on button "Create booking & proceed" at bounding box center [524, 410] width 93 height 17
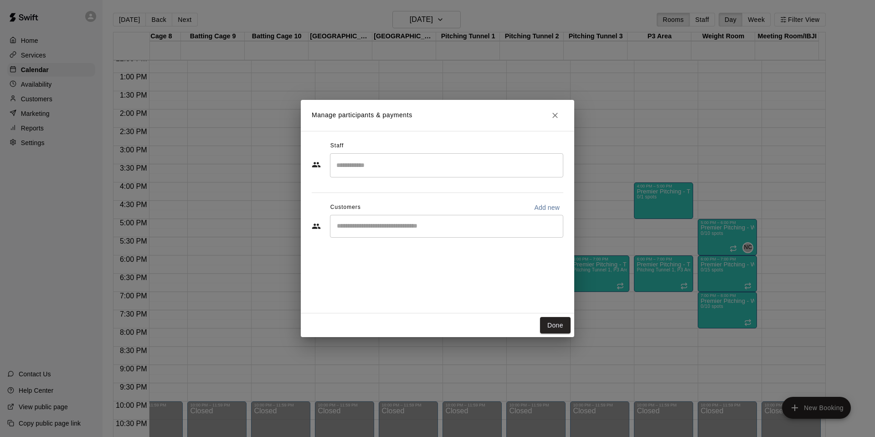
drag, startPoint x: 555, startPoint y: 114, endPoint x: 576, endPoint y: 135, distance: 29.3
click at [556, 114] on icon "Close" at bounding box center [554, 115] width 9 height 9
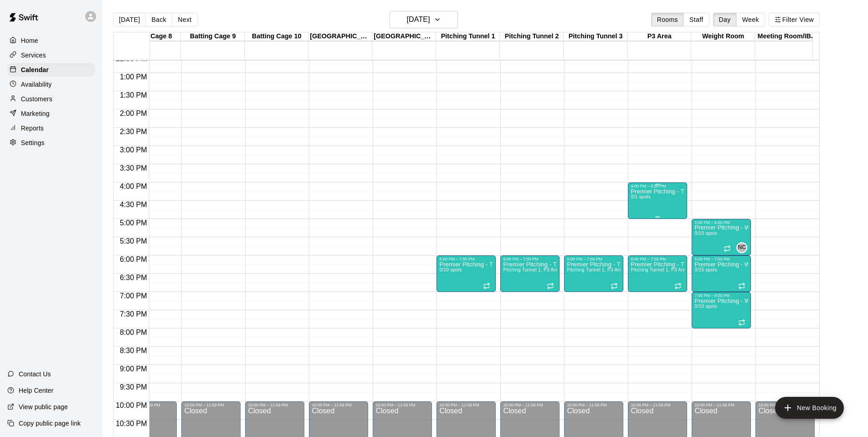
click at [635, 186] on div "4:00 PM – 5:00 PM" at bounding box center [658, 186] width 54 height 5
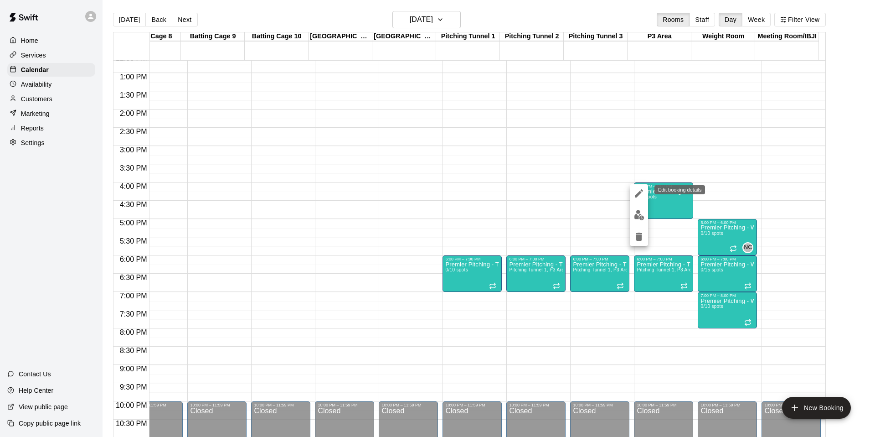
click at [640, 196] on icon "edit" at bounding box center [638, 193] width 11 height 11
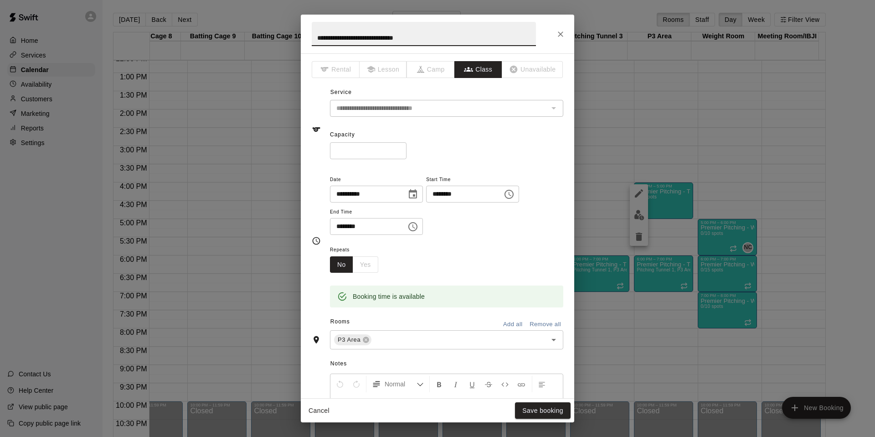
click at [365, 152] on input "*" at bounding box center [368, 150] width 77 height 17
type input "**"
click at [534, 407] on button "Save booking" at bounding box center [543, 410] width 56 height 17
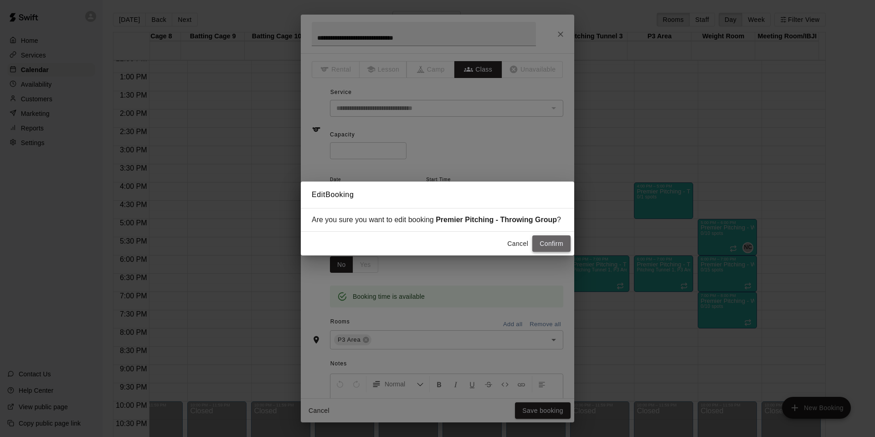
click at [542, 250] on button "Confirm" at bounding box center [551, 243] width 38 height 17
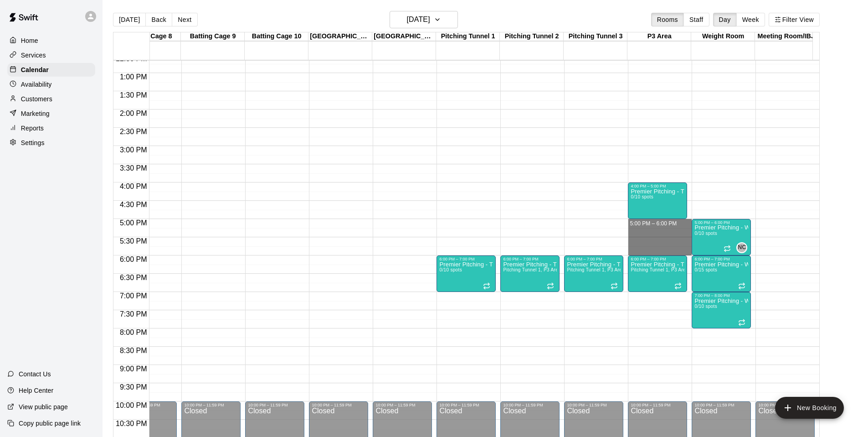
drag, startPoint x: 652, startPoint y: 227, endPoint x: 653, endPoint y: 249, distance: 22.3
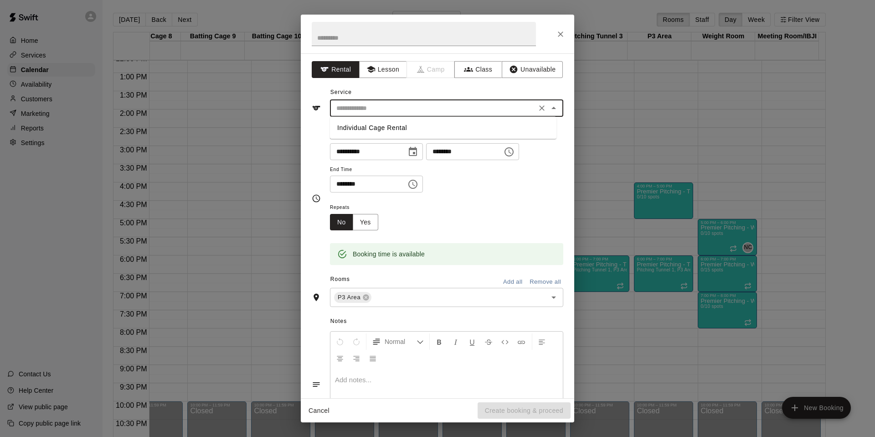
click at [367, 108] on input "text" at bounding box center [433, 108] width 201 height 11
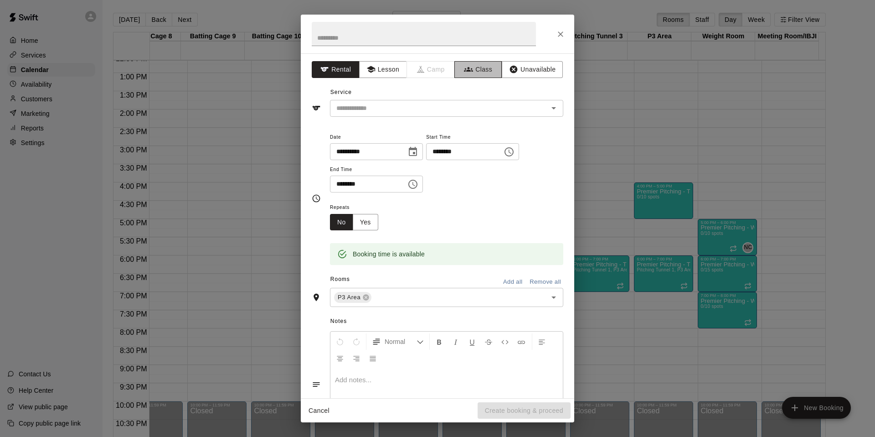
click at [479, 73] on button "Class" at bounding box center [478, 69] width 48 height 17
click at [474, 61] on button "Class" at bounding box center [478, 69] width 48 height 17
click at [467, 64] on button "Class" at bounding box center [478, 69] width 48 height 17
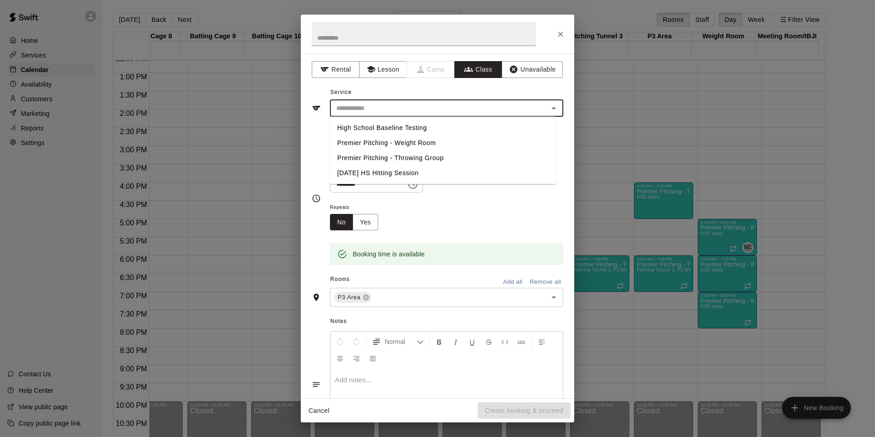
click at [468, 109] on input "text" at bounding box center [439, 108] width 213 height 11
click at [459, 133] on li "High School Baseline Testing" at bounding box center [443, 127] width 226 height 15
type input "**********"
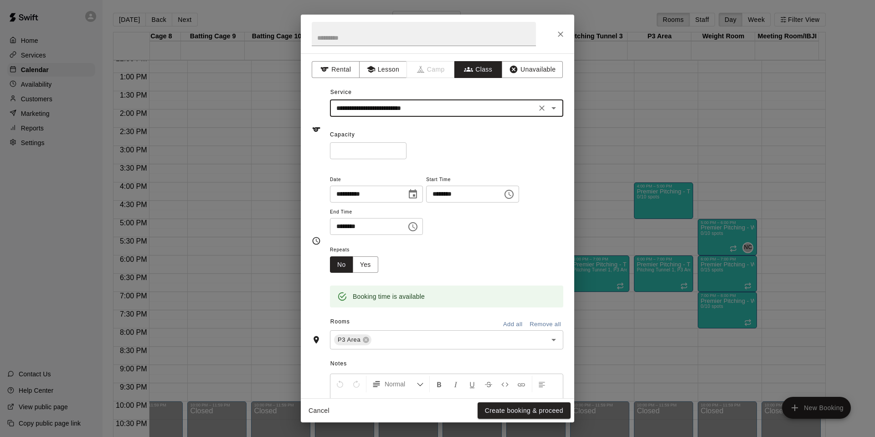
click at [379, 149] on input "*" at bounding box center [368, 150] width 77 height 17
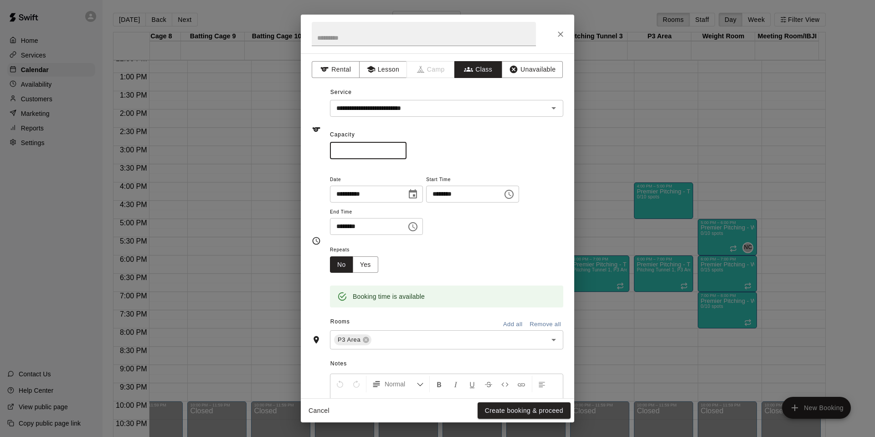
type input "**"
click at [443, 262] on div "Repeats No Yes" at bounding box center [446, 258] width 233 height 29
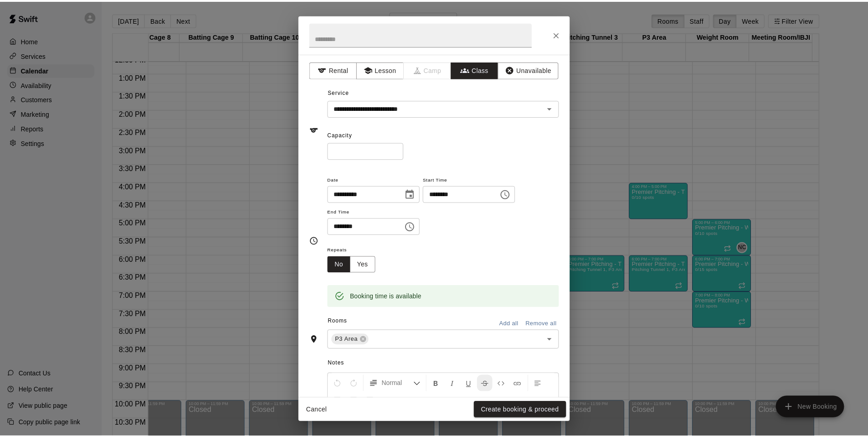
scroll to position [98, 0]
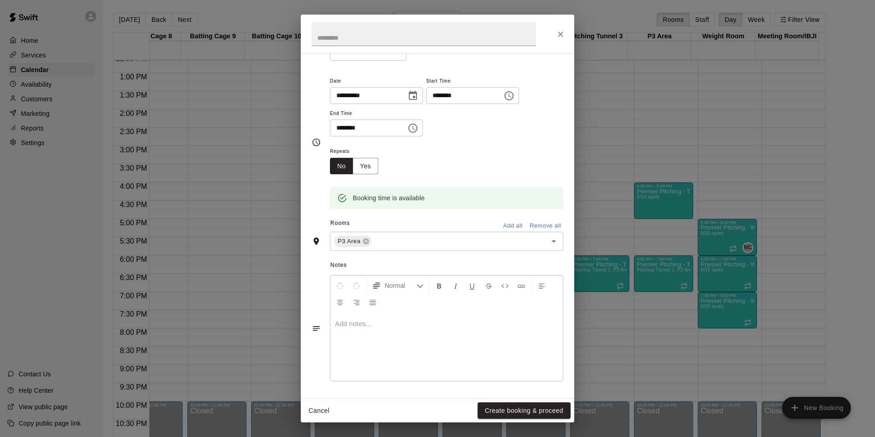
click at [539, 416] on button "Create booking & proceed" at bounding box center [524, 410] width 93 height 17
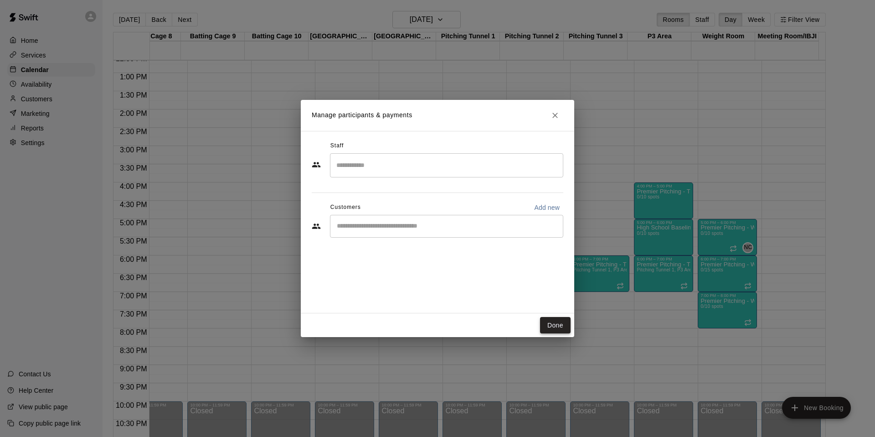
click at [561, 319] on button "Done" at bounding box center [555, 325] width 31 height 17
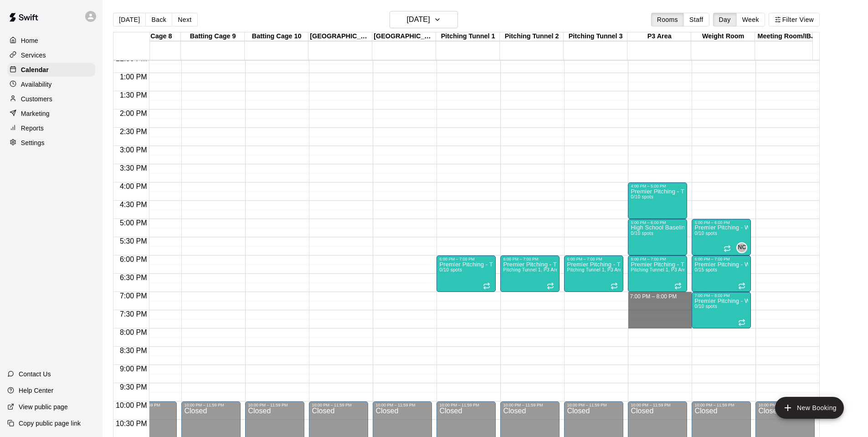
drag, startPoint x: 661, startPoint y: 298, endPoint x: 662, endPoint y: 323, distance: 24.6
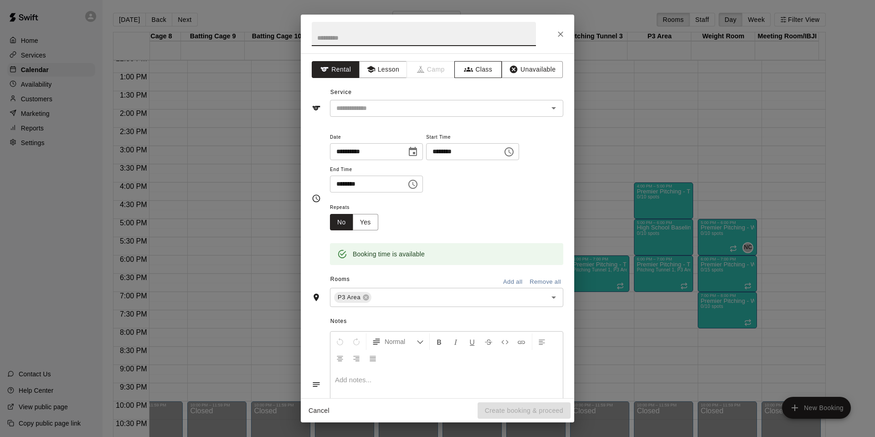
click at [464, 71] on icon "button" at bounding box center [468, 69] width 9 height 5
click at [444, 107] on input "text" at bounding box center [439, 108] width 213 height 11
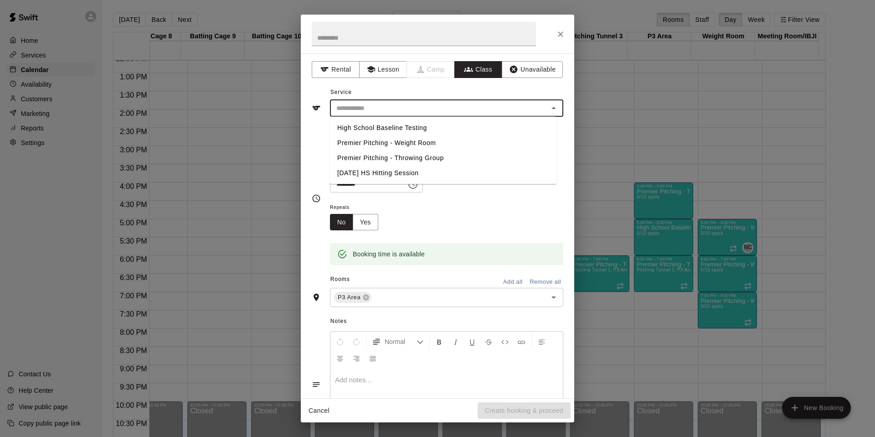
click at [431, 122] on li "High School Baseline Testing" at bounding box center [443, 127] width 226 height 15
type input "**********"
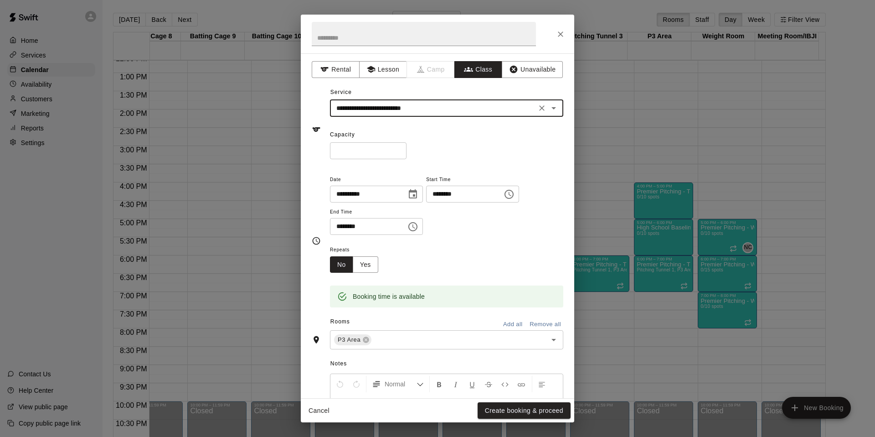
click at [366, 154] on input "*" at bounding box center [368, 150] width 77 height 17
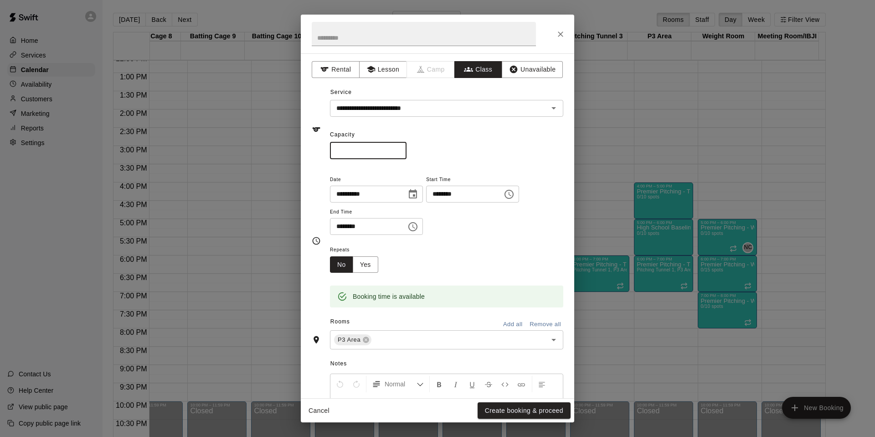
type input "**"
drag, startPoint x: 434, startPoint y: 164, endPoint x: 433, endPoint y: 198, distance: 34.2
click at [433, 165] on div "**********" at bounding box center [437, 225] width 273 height 344
click at [513, 411] on button "Create booking & proceed" at bounding box center [524, 410] width 93 height 17
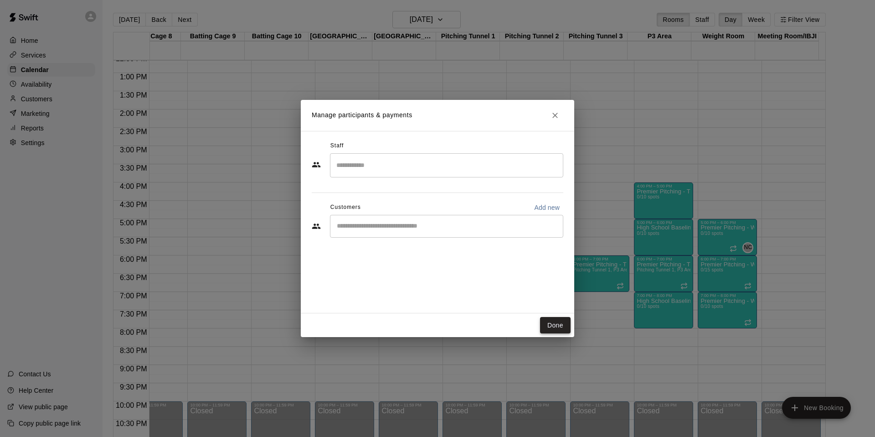
click at [562, 319] on button "Done" at bounding box center [555, 325] width 31 height 17
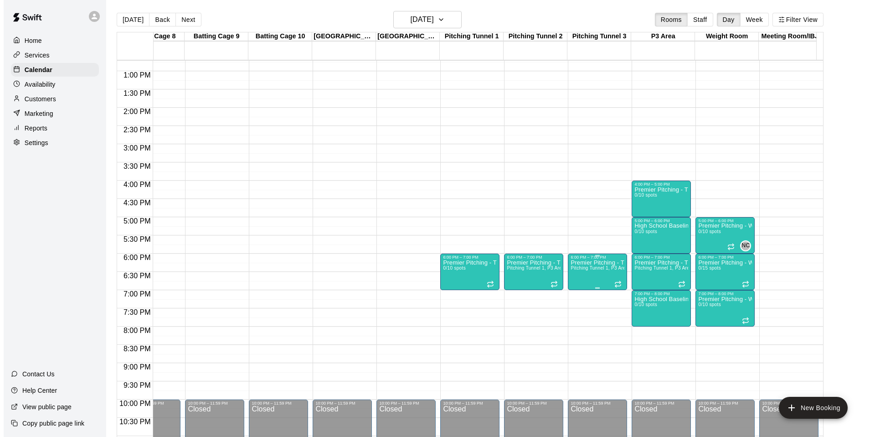
scroll to position [461, 479]
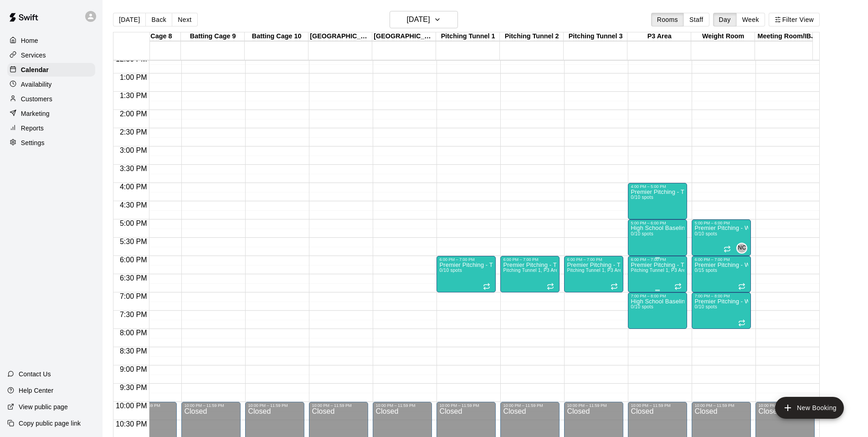
click at [664, 272] on span "Pitching Tunnel 1, P3 Area, Pitching Tunnel 2, Pitching Tunnel 3" at bounding box center [717, 269] width 172 height 5
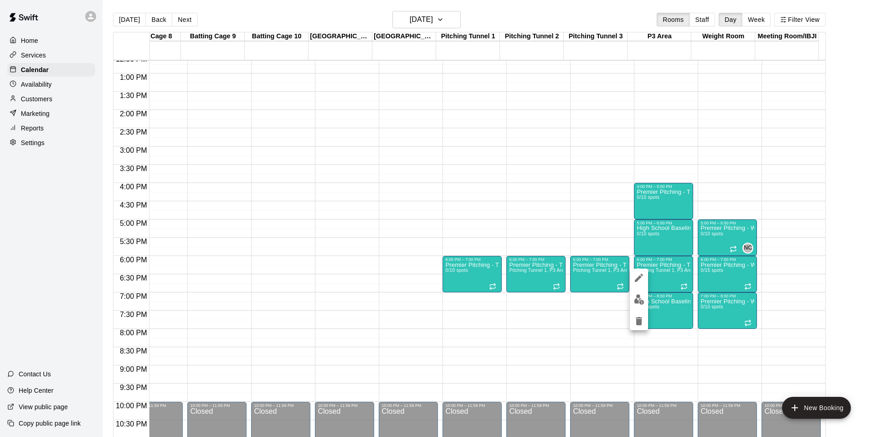
scroll to position [461, 479]
click at [640, 277] on icon "edit" at bounding box center [639, 277] width 8 height 8
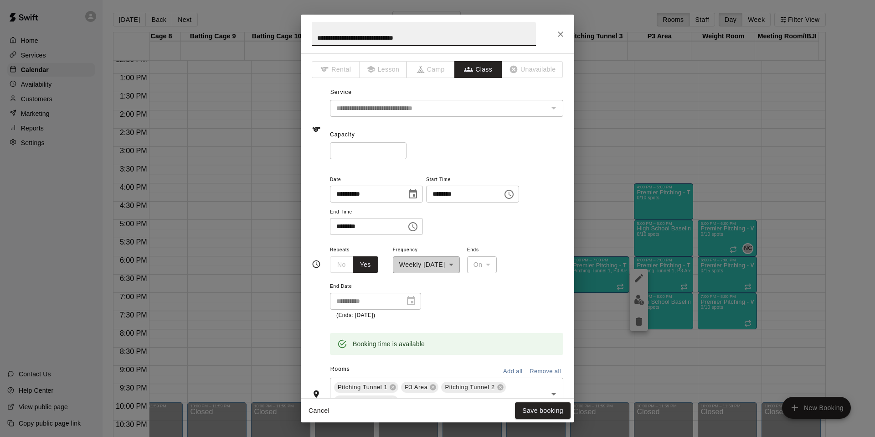
scroll to position [135, 0]
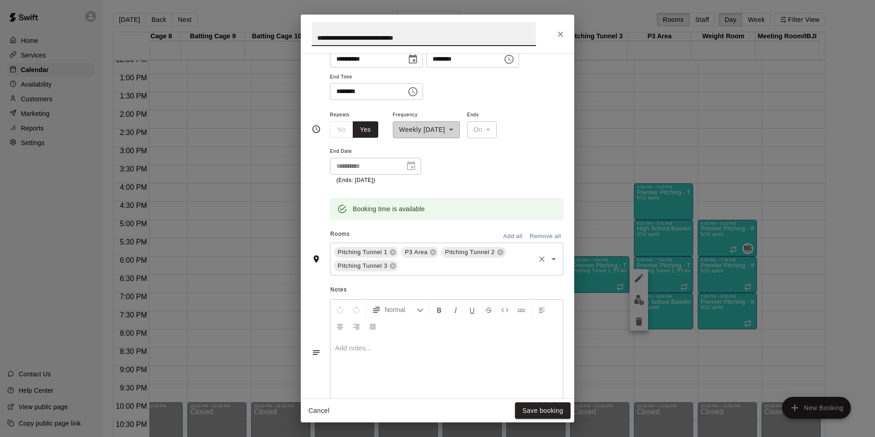
drag, startPoint x: 500, startPoint y: 252, endPoint x: 485, endPoint y: 255, distance: 15.3
click at [499, 252] on icon at bounding box center [500, 251] width 7 height 7
click at [391, 253] on icon at bounding box center [393, 252] width 6 height 6
click at [432, 252] on icon at bounding box center [432, 251] width 7 height 7
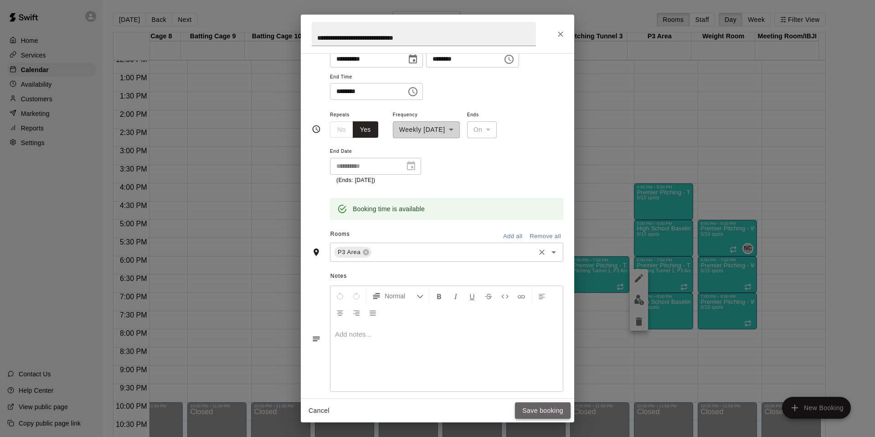
click at [552, 406] on button "Save booking" at bounding box center [543, 410] width 56 height 17
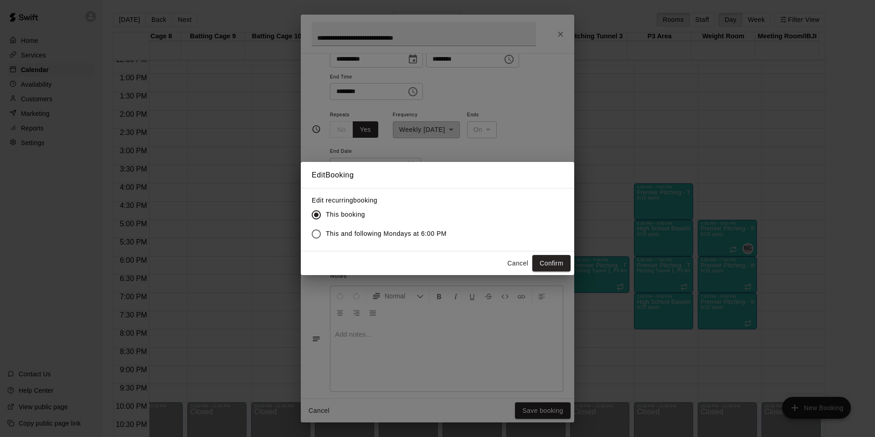
click at [428, 234] on span "This and following Mondays at 6:00 PM" at bounding box center [386, 234] width 121 height 10
click at [563, 267] on button "Confirm" at bounding box center [551, 263] width 38 height 17
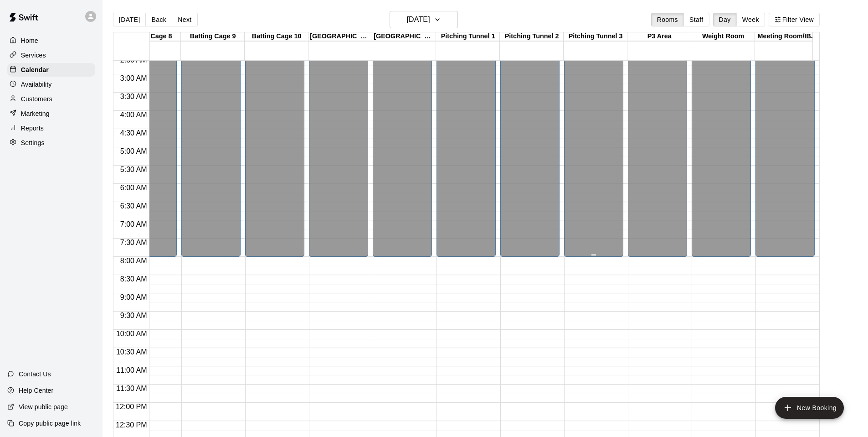
scroll to position [0, 479]
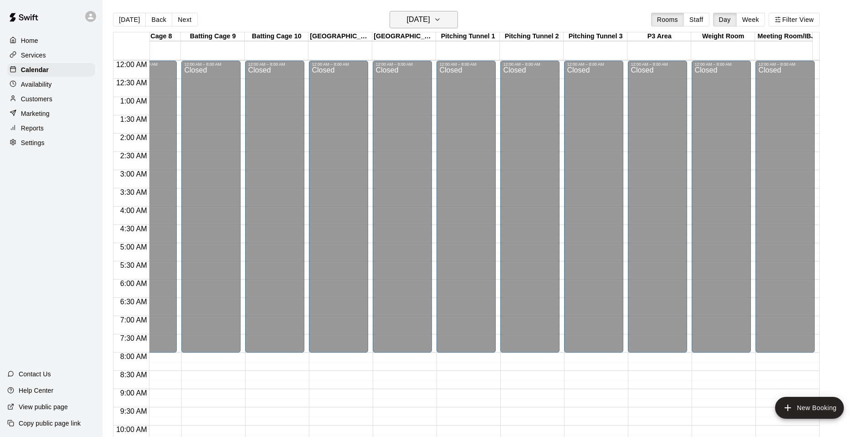
click at [446, 24] on button "Monday Oct 27" at bounding box center [424, 19] width 68 height 17
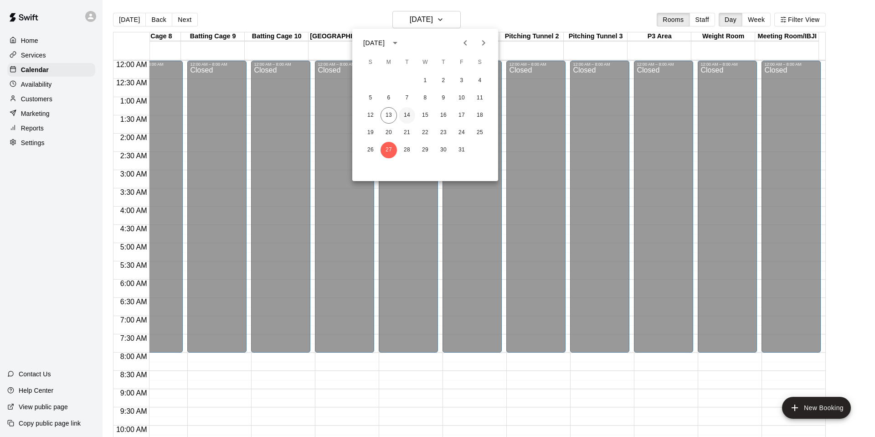
click at [407, 111] on button "14" at bounding box center [407, 115] width 16 height 16
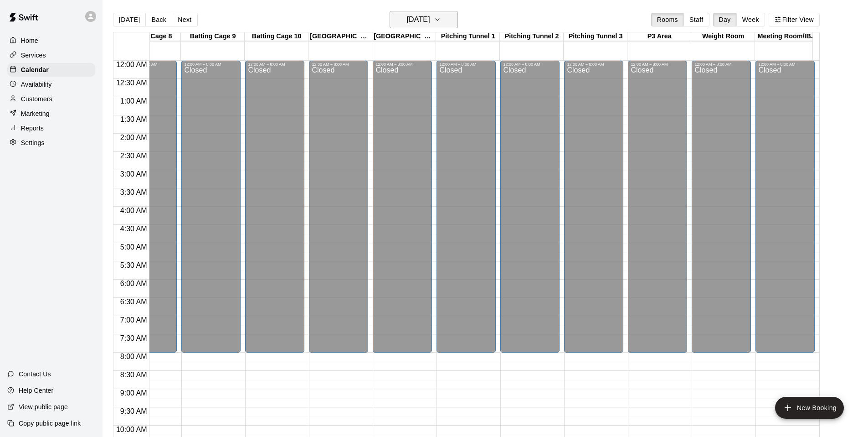
click at [430, 17] on h6 "Tuesday Oct 14" at bounding box center [418, 19] width 23 height 13
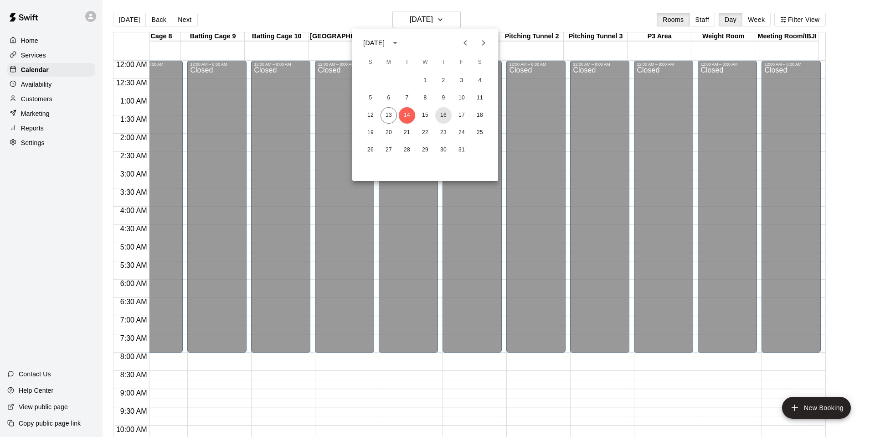
drag, startPoint x: 448, startPoint y: 116, endPoint x: 468, endPoint y: 122, distance: 20.3
click at [448, 116] on button "16" at bounding box center [443, 115] width 16 height 16
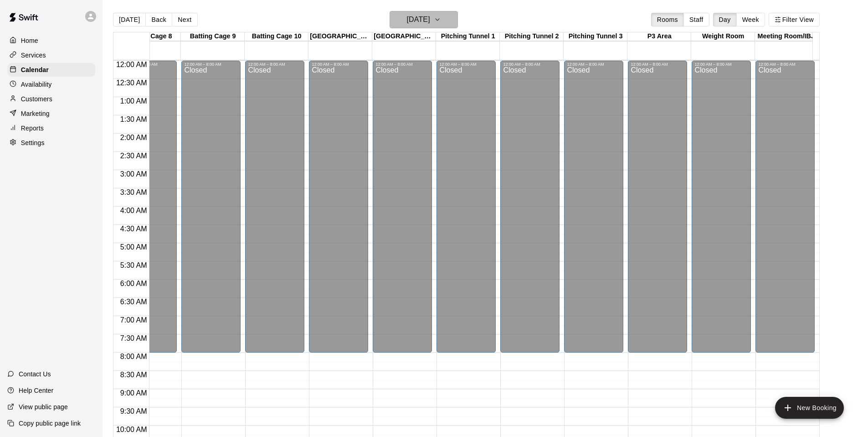
click at [428, 11] on button "Thursday Oct 16" at bounding box center [424, 19] width 68 height 17
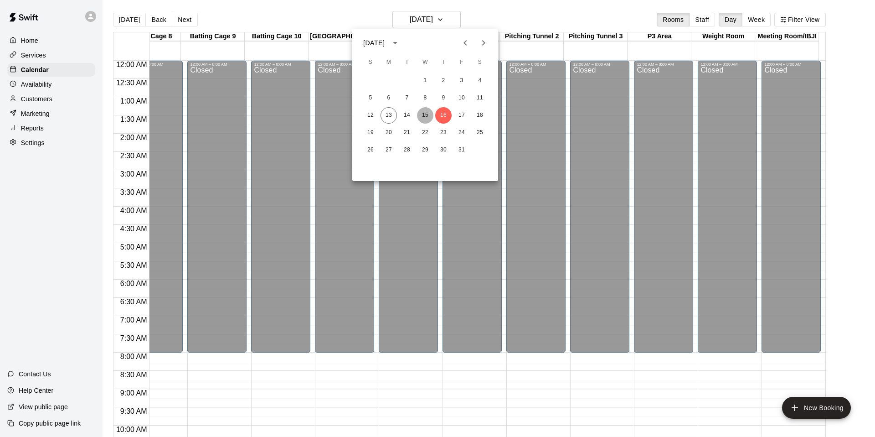
click at [426, 115] on button "15" at bounding box center [425, 115] width 16 height 16
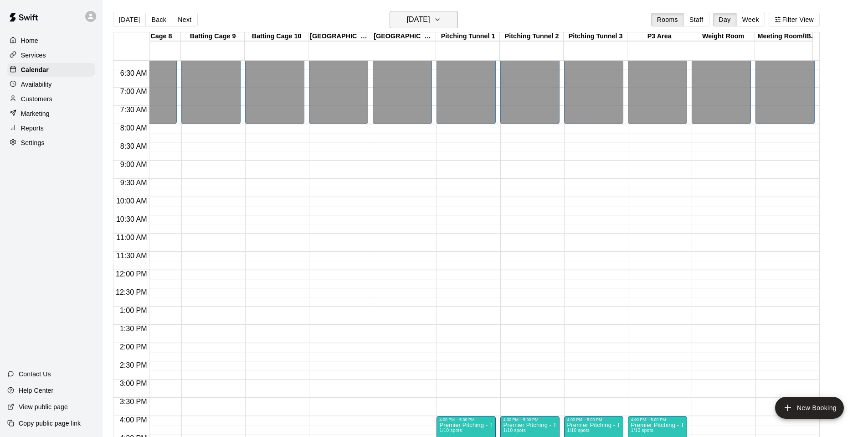
scroll to position [177, 479]
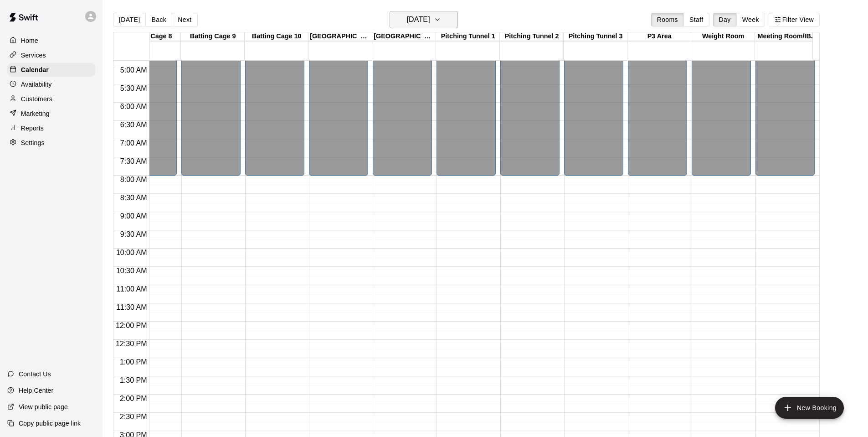
click at [430, 17] on h6 "Wednesday Oct 15" at bounding box center [418, 19] width 23 height 13
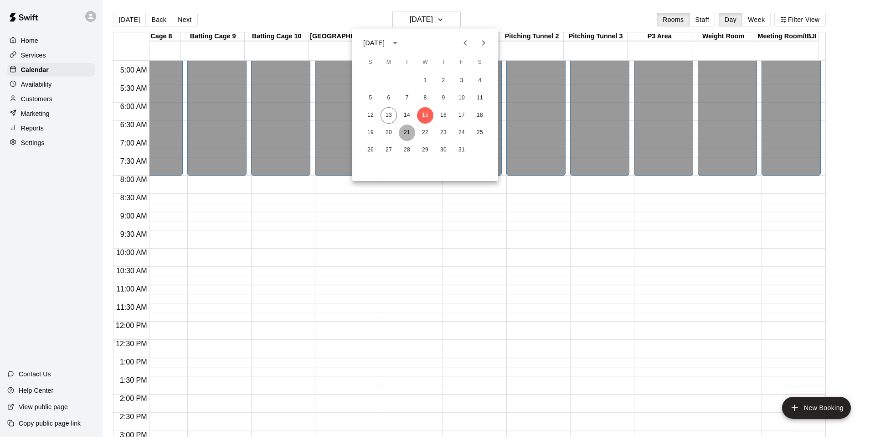
click at [404, 131] on button "21" at bounding box center [407, 132] width 16 height 16
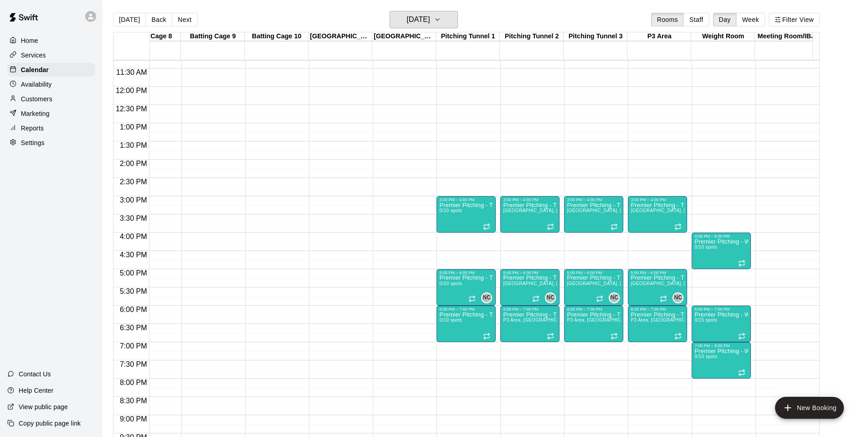
scroll to position [0, 479]
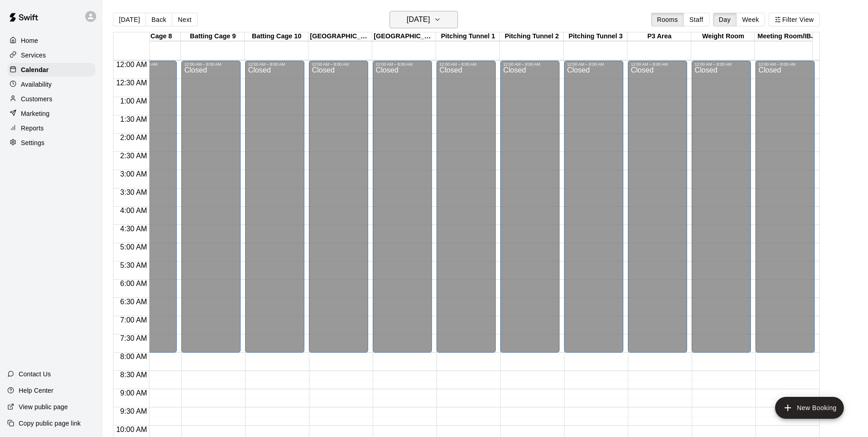
click at [430, 18] on h6 "Tuesday Oct 21" at bounding box center [418, 19] width 23 height 13
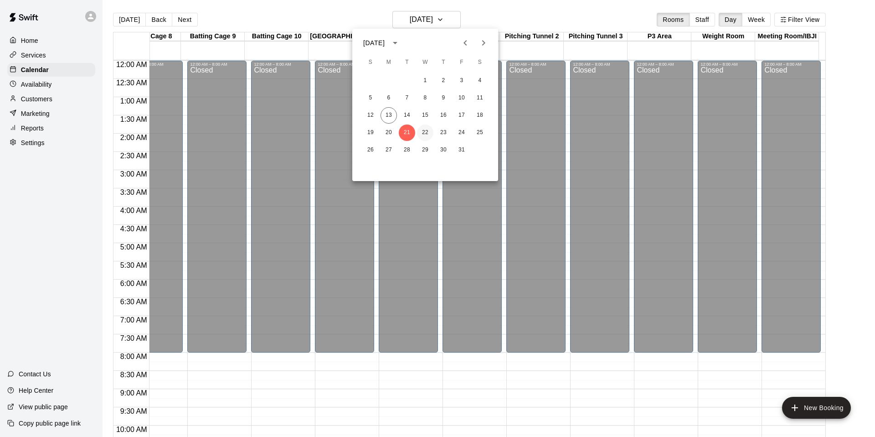
click at [426, 133] on button "22" at bounding box center [425, 132] width 16 height 16
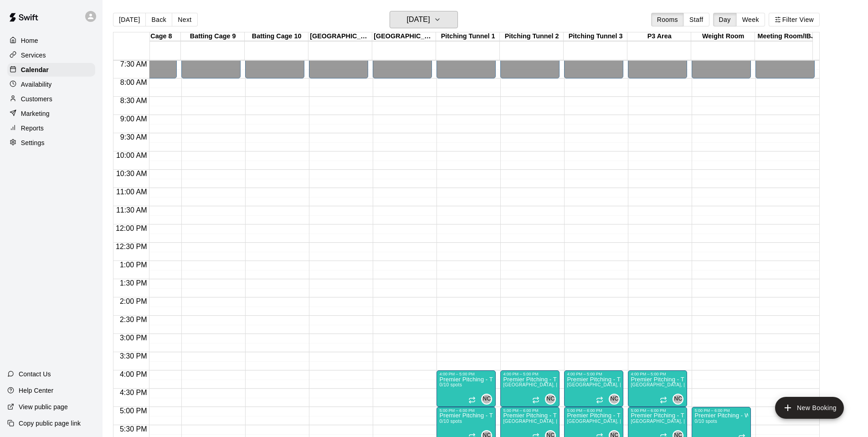
scroll to position [225, 479]
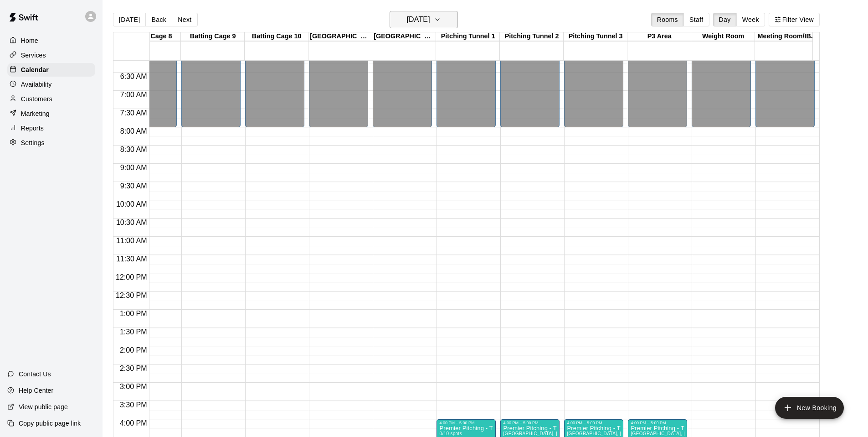
click at [453, 23] on button "Wednesday Oct 22" at bounding box center [424, 19] width 68 height 17
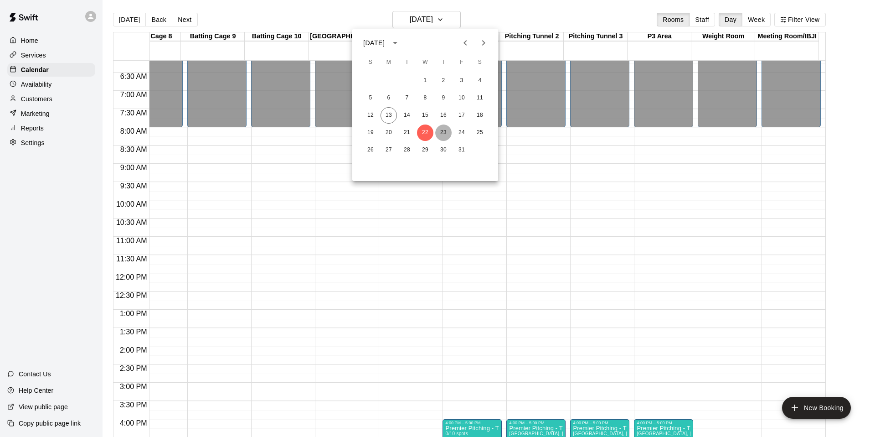
drag, startPoint x: 442, startPoint y: 131, endPoint x: 449, endPoint y: 131, distance: 6.4
click at [443, 131] on button "23" at bounding box center [443, 132] width 16 height 16
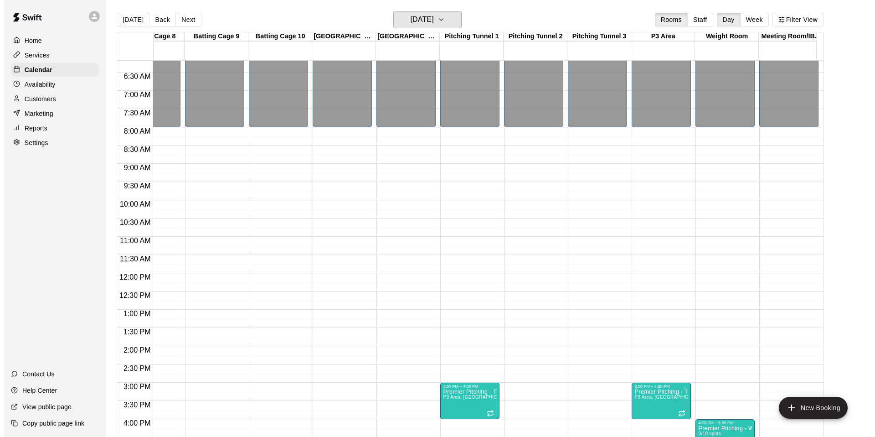
scroll to position [496, 479]
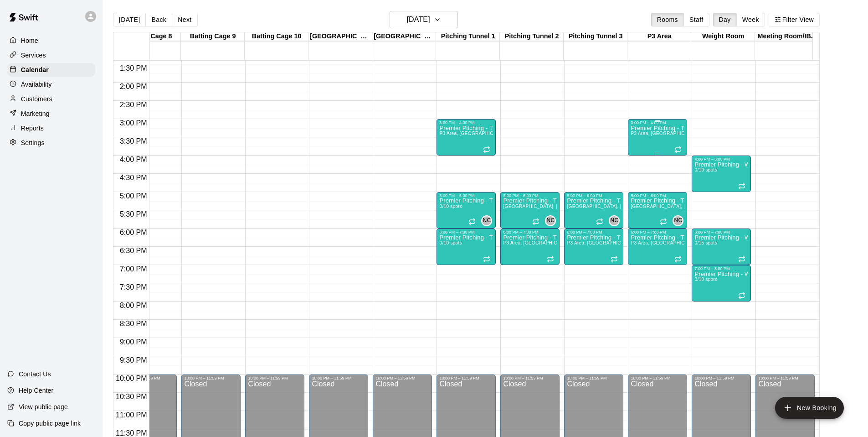
click at [667, 131] on span "P3 Area, Pitching Tunnel 1, Batting Cage 2, Batting Cage 3" at bounding box center [703, 133] width 144 height 5
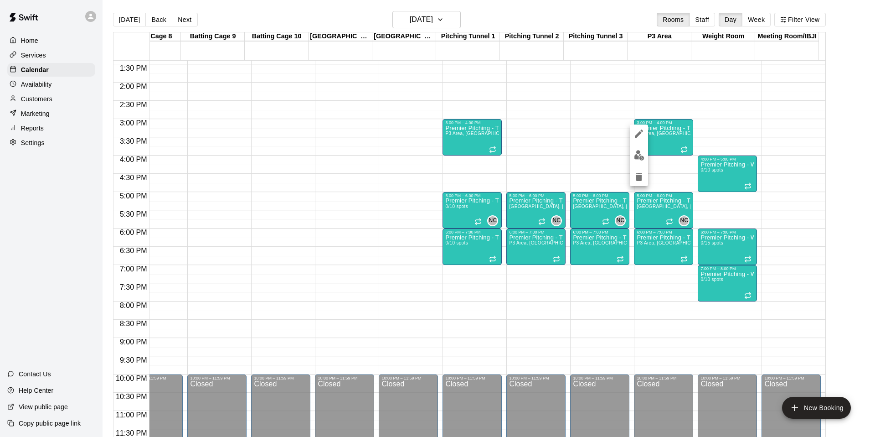
click at [635, 132] on icon "edit" at bounding box center [638, 133] width 11 height 11
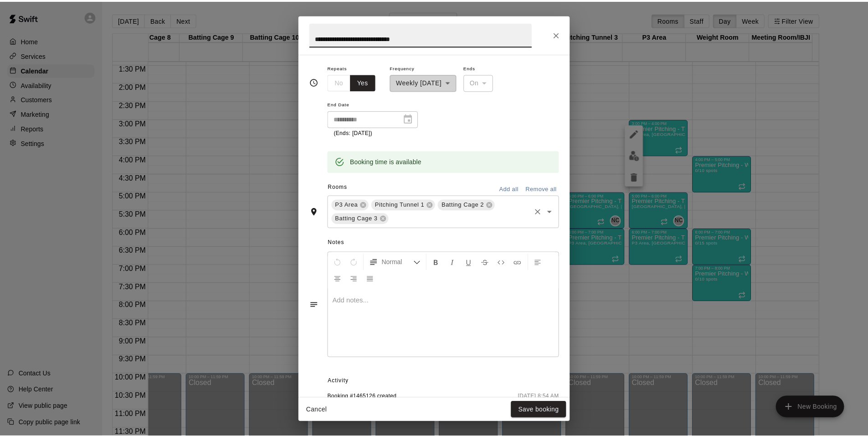
scroll to position [184, 0]
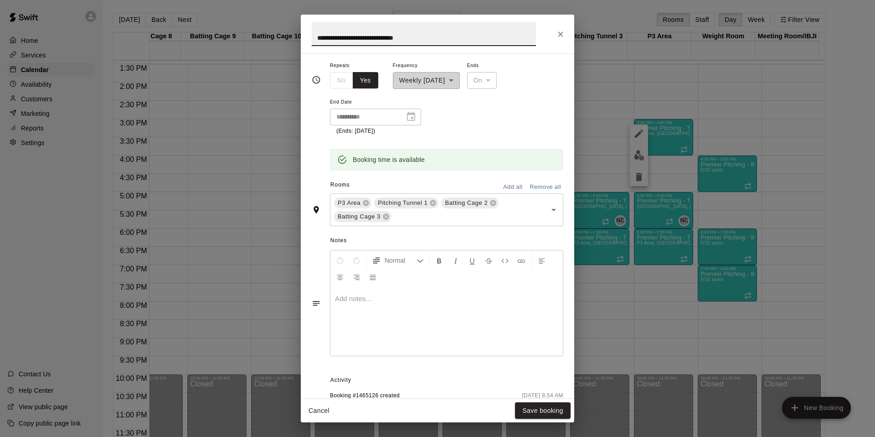
click at [561, 37] on icon "Close" at bounding box center [560, 34] width 9 height 9
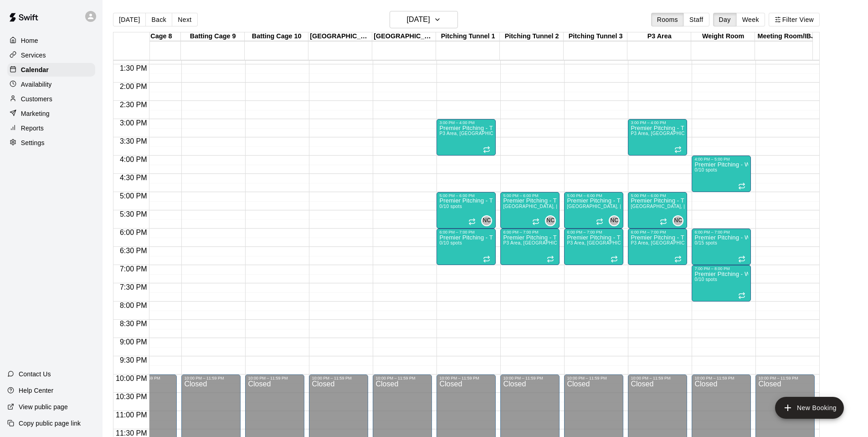
scroll to position [0, 479]
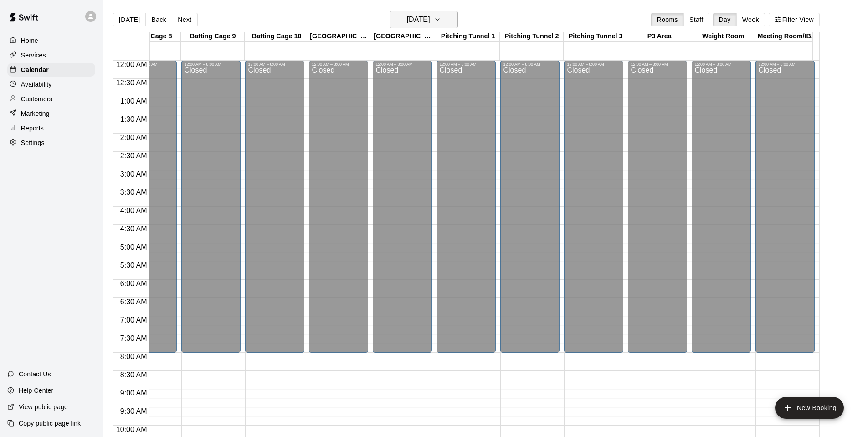
click at [441, 22] on icon "button" at bounding box center [437, 19] width 7 height 11
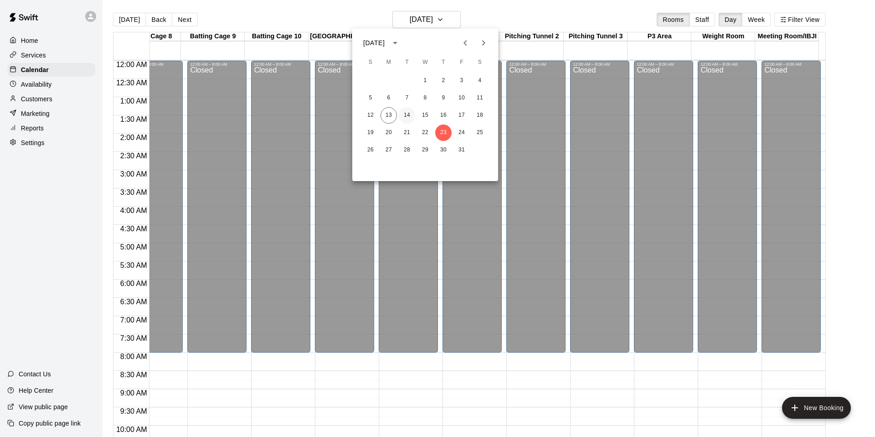
click at [404, 115] on button "14" at bounding box center [407, 115] width 16 height 16
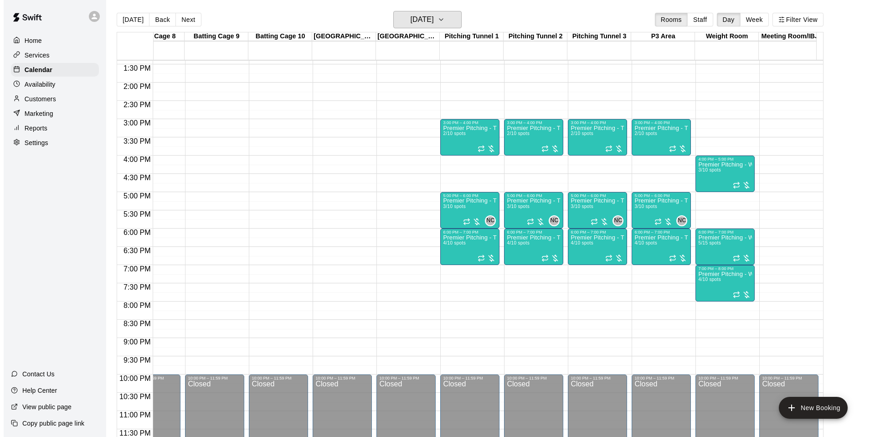
scroll to position [496, 479]
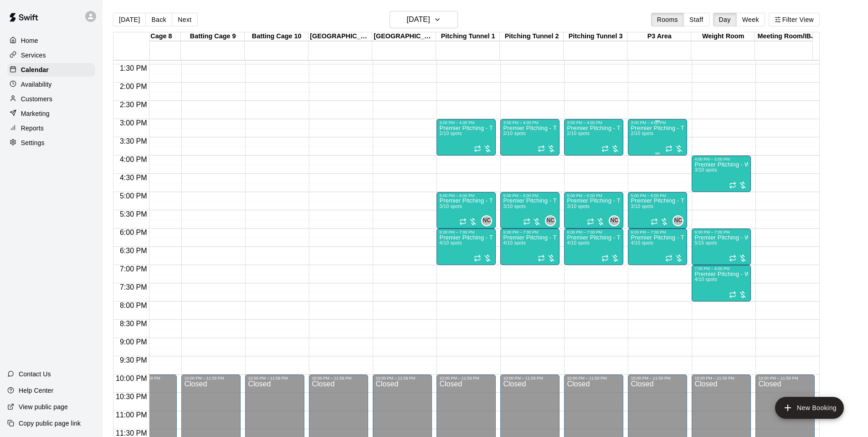
click at [667, 128] on p "Premier Pitching - Throwing Group" at bounding box center [658, 128] width 54 height 0
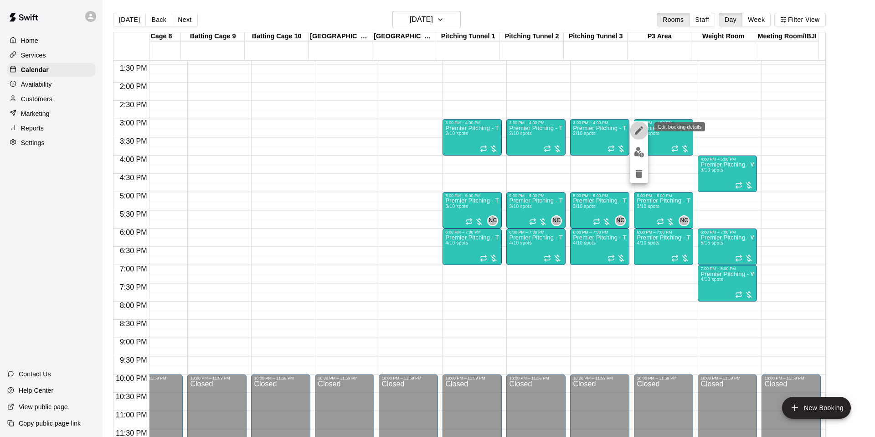
click at [636, 126] on icon "edit" at bounding box center [638, 130] width 11 height 11
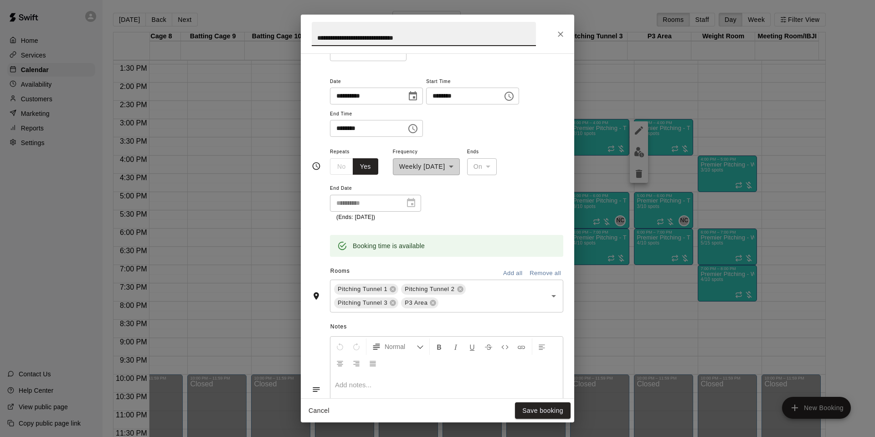
scroll to position [108, 0]
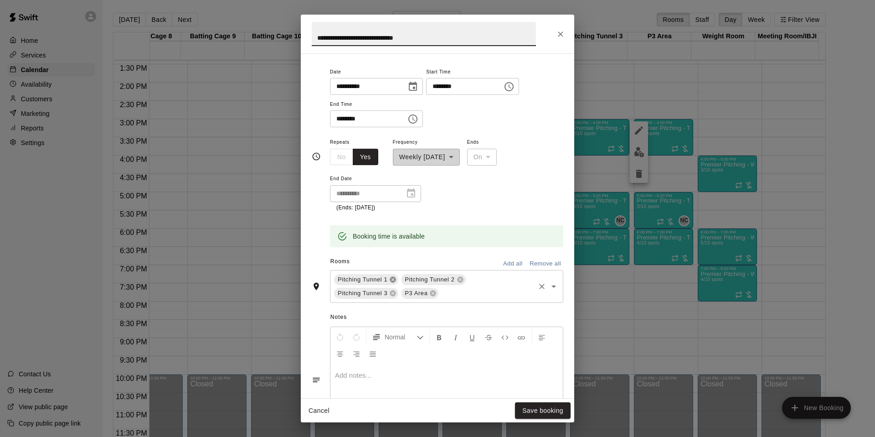
click at [395, 279] on icon at bounding box center [393, 279] width 6 height 6
drag, startPoint x: 458, startPoint y: 278, endPoint x: 444, endPoint y: 277, distance: 14.6
click at [457, 278] on icon at bounding box center [460, 279] width 7 height 7
click at [389, 280] on span "Pitching Tunnel 2" at bounding box center [362, 279] width 57 height 9
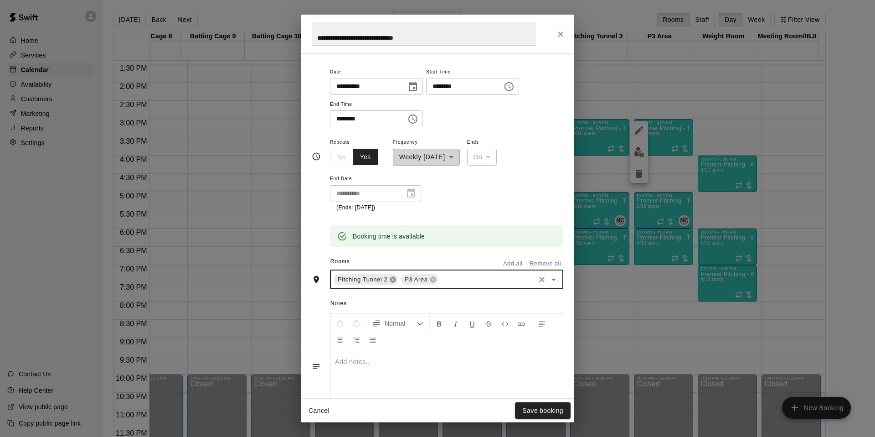
click at [390, 280] on icon at bounding box center [393, 279] width 6 height 6
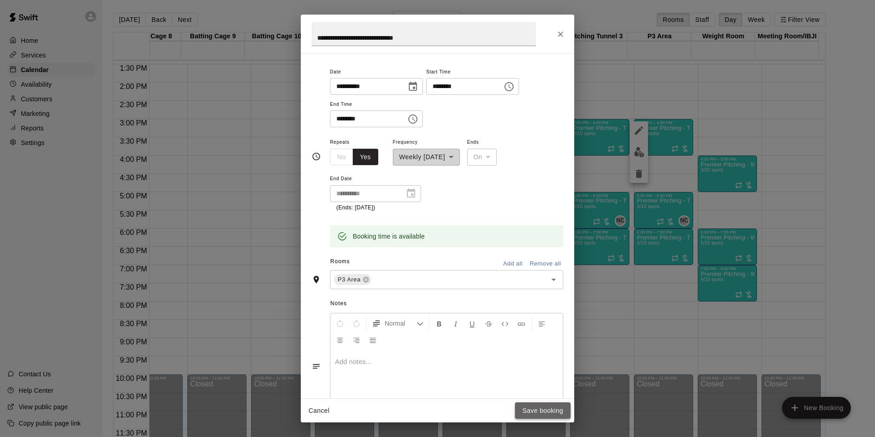
click at [544, 415] on button "Save booking" at bounding box center [543, 410] width 56 height 17
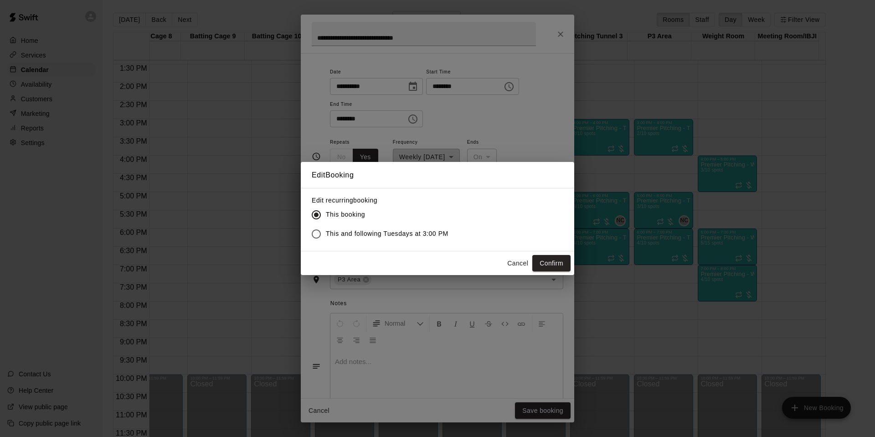
click at [411, 226] on label "This and following Tuesdays at 3:00 PM" at bounding box center [378, 233] width 142 height 19
click at [562, 261] on button "Confirm" at bounding box center [551, 263] width 38 height 17
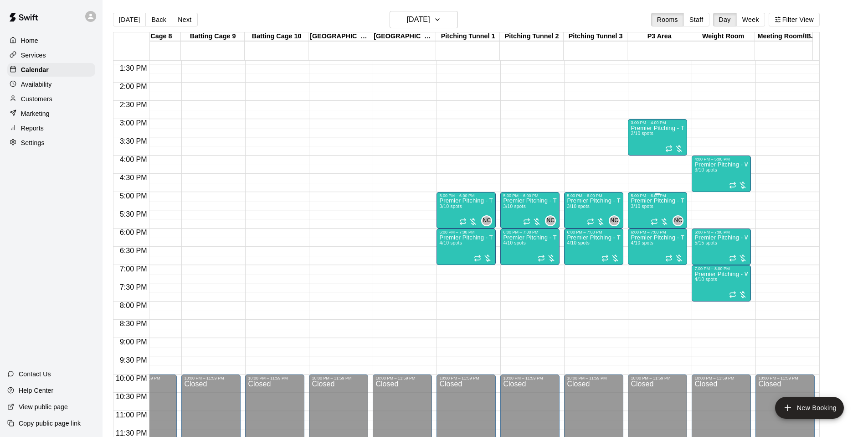
click at [656, 199] on div "Premier Pitching - Throwing Group 3/10 spots" at bounding box center [658, 416] width 54 height 437
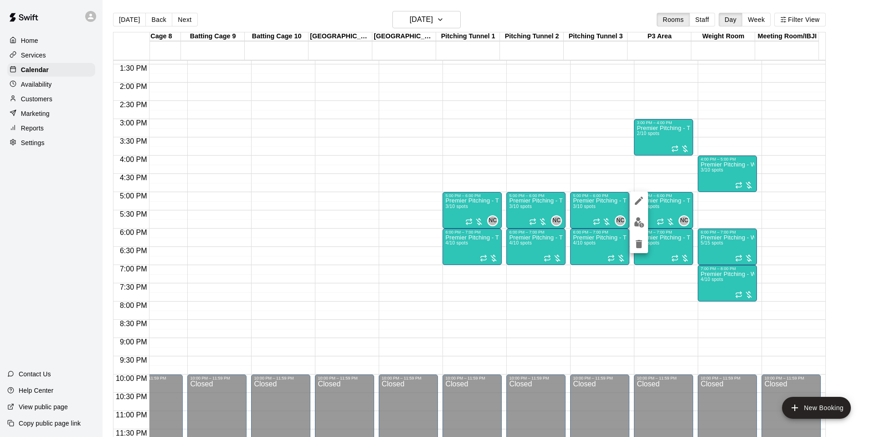
click at [639, 199] on icon "edit" at bounding box center [639, 200] width 8 height 8
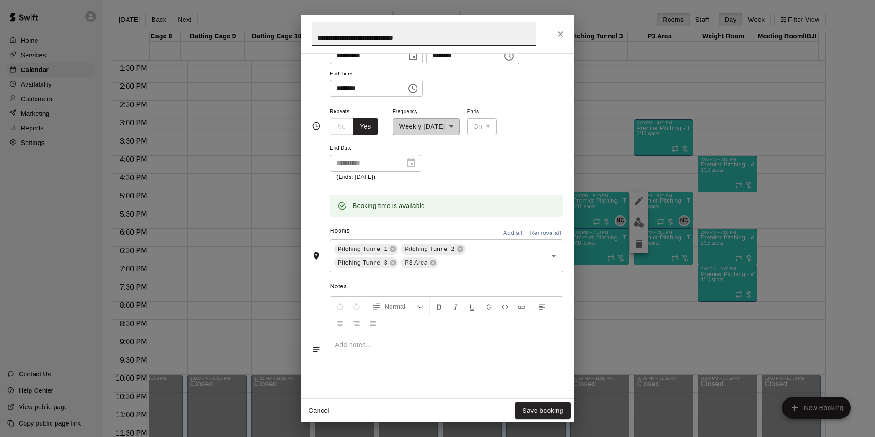
scroll to position [158, 0]
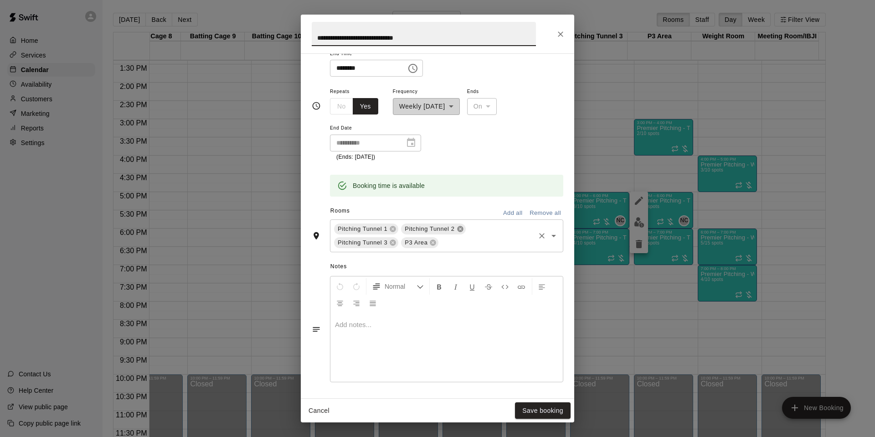
click at [461, 226] on icon at bounding box center [460, 229] width 6 height 6
click at [395, 228] on icon at bounding box center [393, 229] width 6 height 6
click at [393, 227] on icon at bounding box center [393, 229] width 6 height 6
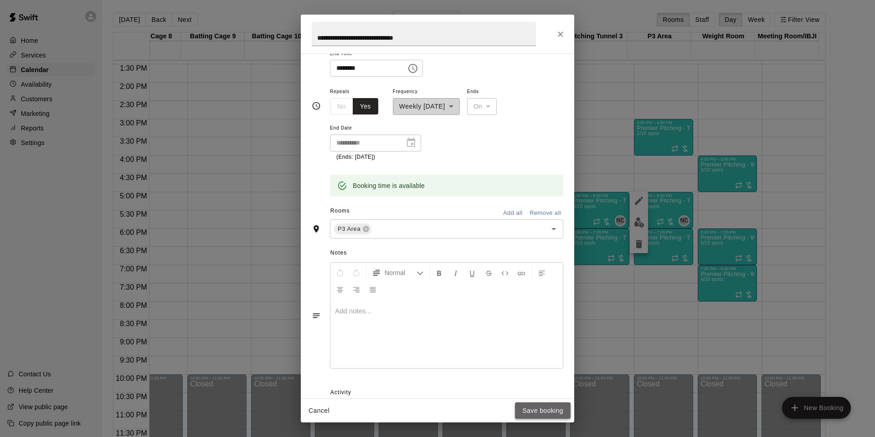
click at [547, 411] on button "Save booking" at bounding box center [543, 410] width 56 height 17
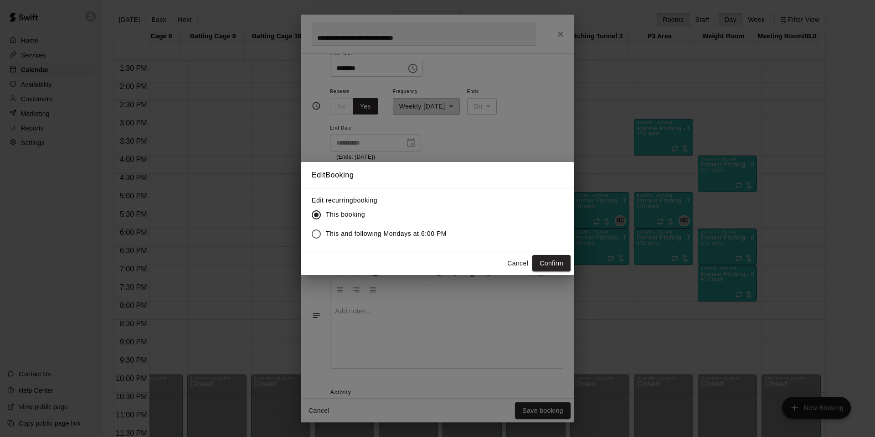
click at [404, 239] on label "This and following Mondays at 6:00 PM" at bounding box center [377, 233] width 140 height 19
click at [549, 415] on div "Edit Booking Edit recurring booking This booking This and following Mondays at …" at bounding box center [437, 218] width 875 height 437
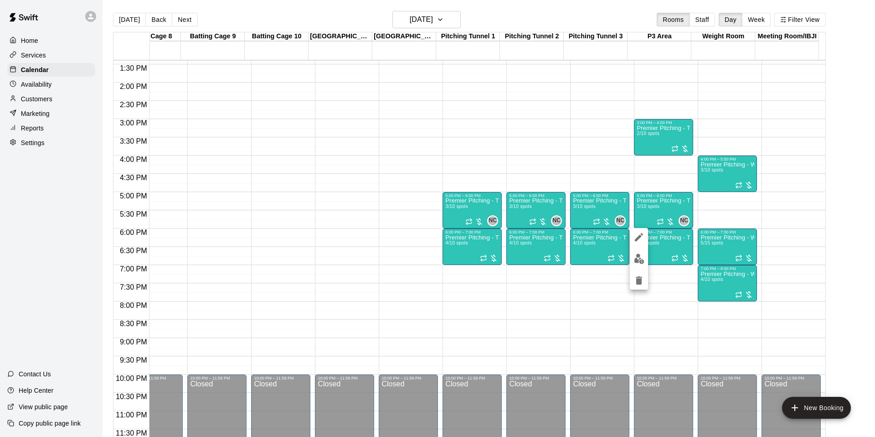
drag, startPoint x: 631, startPoint y: 226, endPoint x: 644, endPoint y: 235, distance: 15.6
click at [632, 227] on div at bounding box center [437, 218] width 875 height 437
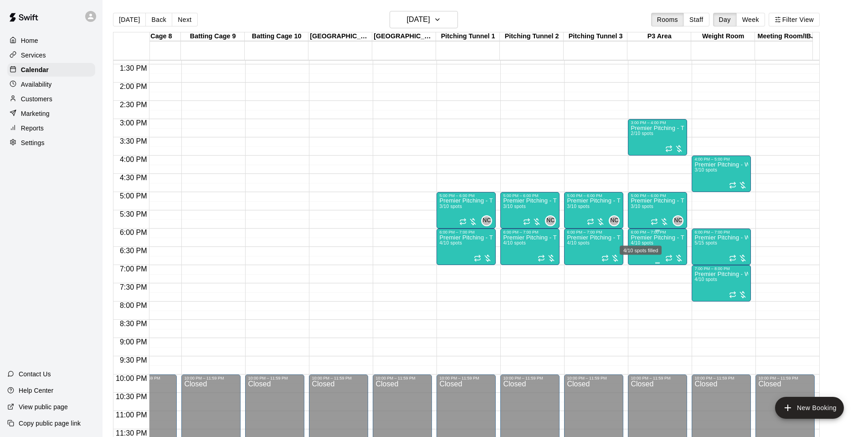
click at [642, 240] on span "4/10 spots" at bounding box center [642, 242] width 22 height 5
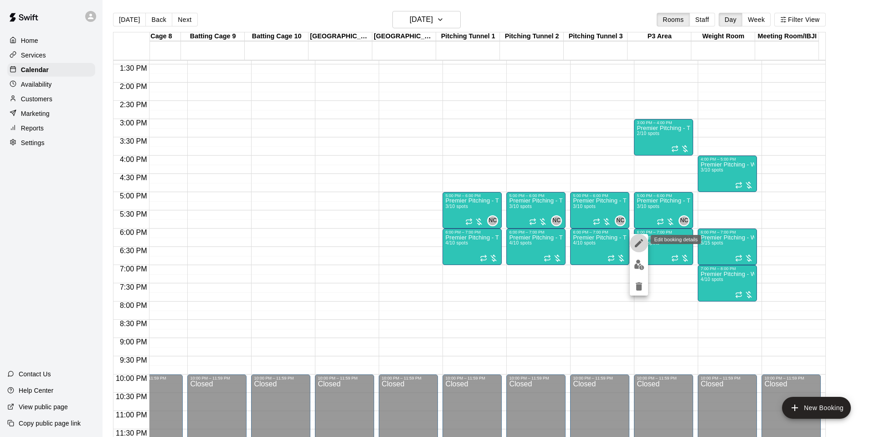
click at [638, 242] on icon "edit" at bounding box center [639, 243] width 8 height 8
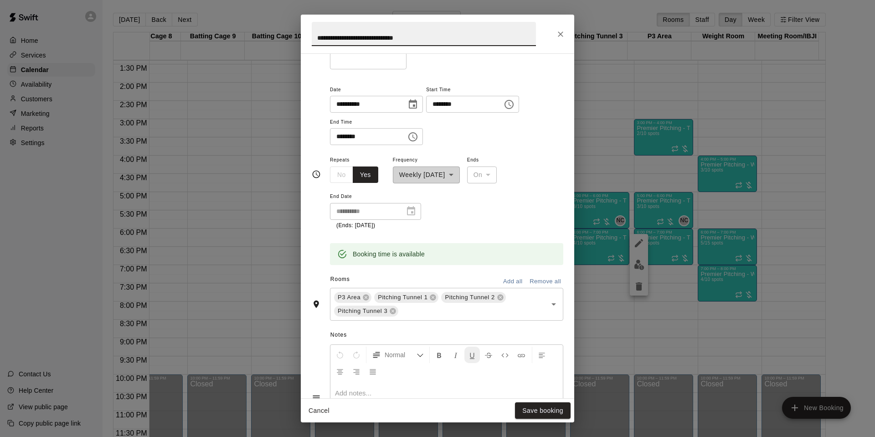
scroll to position [106, 0]
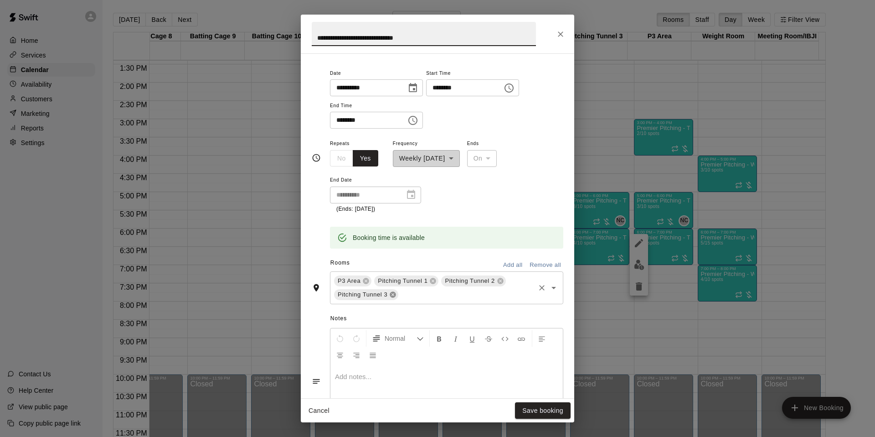
click at [389, 293] on icon at bounding box center [392, 294] width 7 height 7
drag, startPoint x: 434, startPoint y: 281, endPoint x: 452, endPoint y: 283, distance: 18.3
click at [435, 281] on icon at bounding box center [433, 280] width 6 height 6
click at [432, 279] on icon at bounding box center [433, 280] width 6 height 6
click at [556, 412] on button "Save booking" at bounding box center [543, 410] width 56 height 17
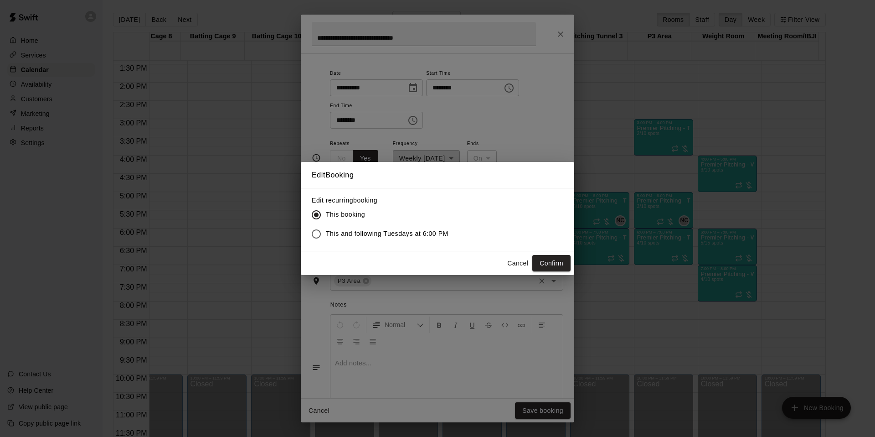
click at [406, 231] on span "This and following Tuesdays at 6:00 PM" at bounding box center [387, 234] width 123 height 10
click at [541, 261] on button "Confirm" at bounding box center [551, 263] width 38 height 17
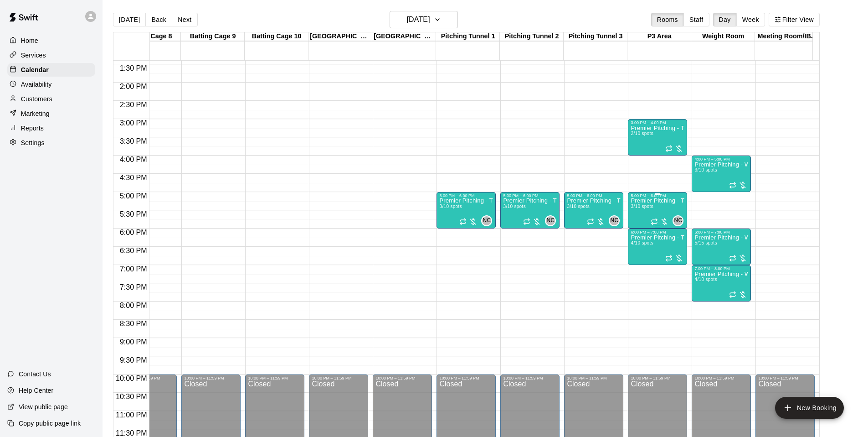
click at [653, 205] on div "Premier Pitching - Throwing Group 3/10 spots" at bounding box center [658, 416] width 54 height 437
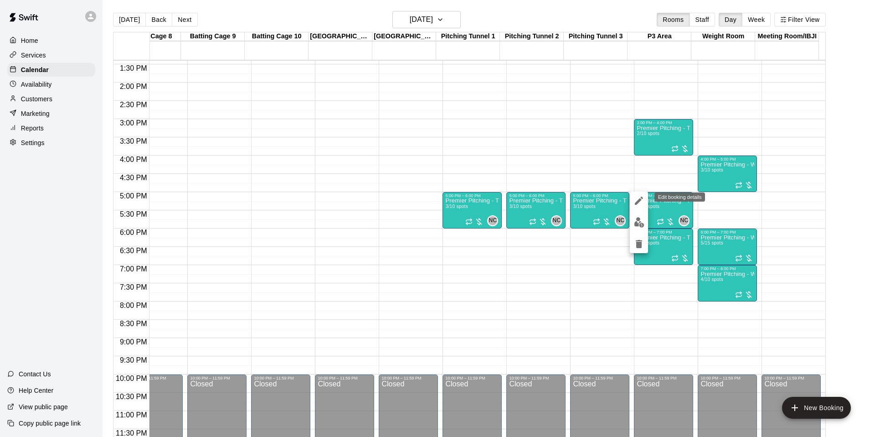
click at [641, 194] on button "edit" at bounding box center [639, 200] width 18 height 18
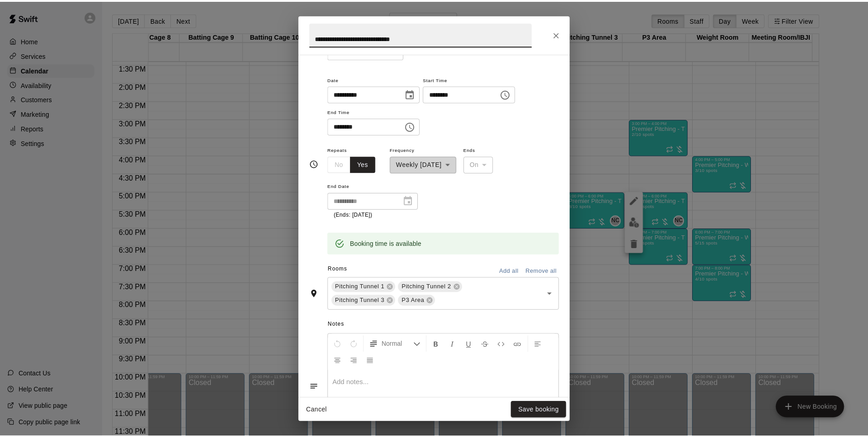
scroll to position [104, 0]
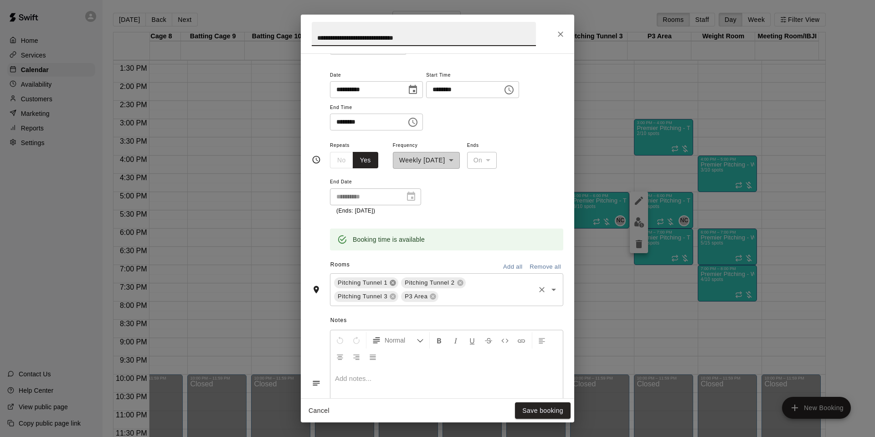
click at [393, 282] on icon at bounding box center [392, 282] width 7 height 7
click at [393, 283] on icon at bounding box center [392, 282] width 7 height 7
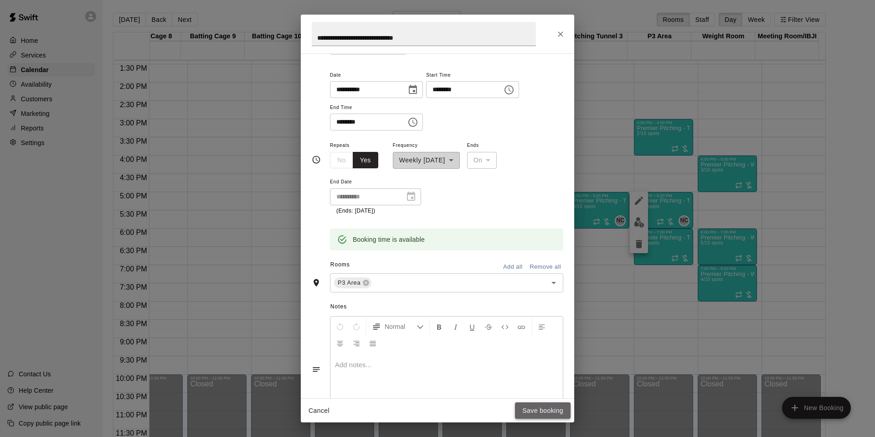
click at [551, 410] on button "Save booking" at bounding box center [543, 410] width 56 height 17
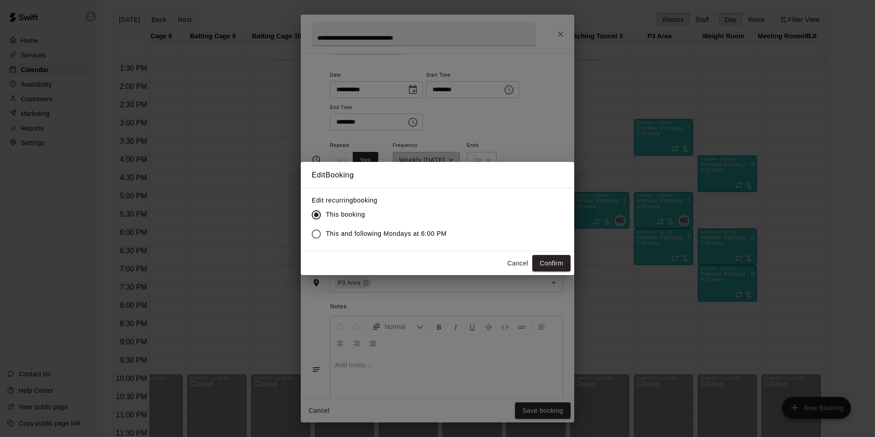
click at [420, 228] on label "This and following Mondays at 6:00 PM" at bounding box center [377, 233] width 140 height 19
click at [542, 261] on button "Confirm" at bounding box center [551, 263] width 38 height 17
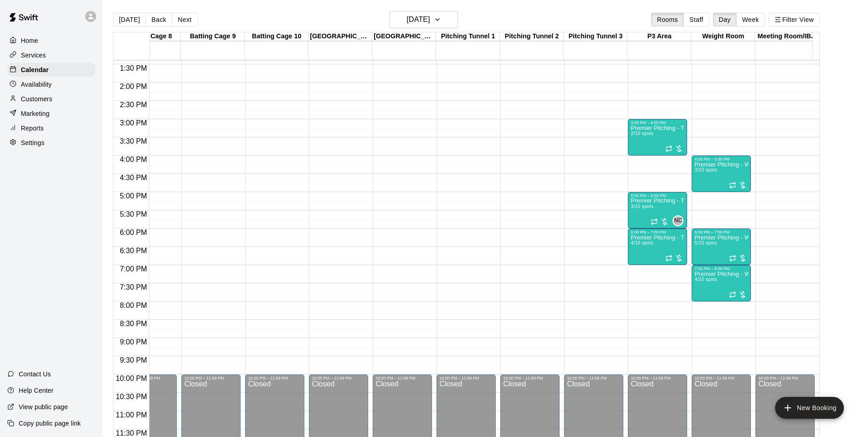
scroll to position [0, 0]
click at [441, 14] on icon "button" at bounding box center [437, 19] width 7 height 11
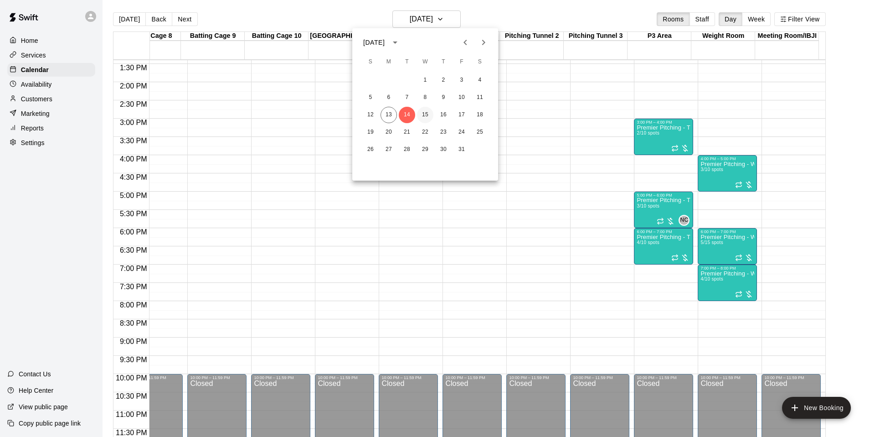
click at [424, 113] on button "15" at bounding box center [425, 115] width 16 height 16
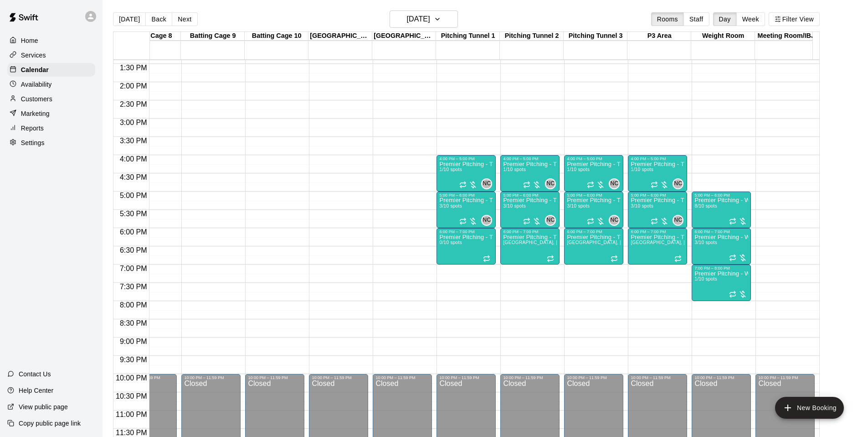
click at [648, 119] on div "12:00 AM – 8:00 AM Closed 4:00 PM – 5:00 PM Premier Pitching - Throwing Group 1…" at bounding box center [657, 9] width 59 height 875
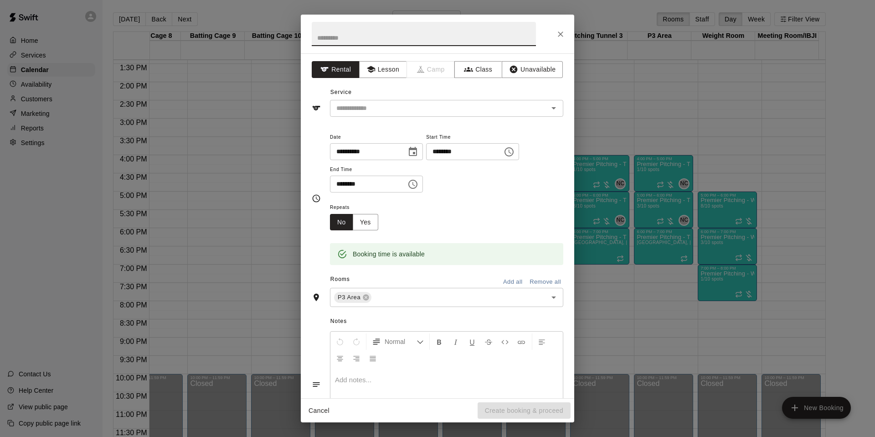
click at [560, 39] on button "Close" at bounding box center [560, 34] width 16 height 16
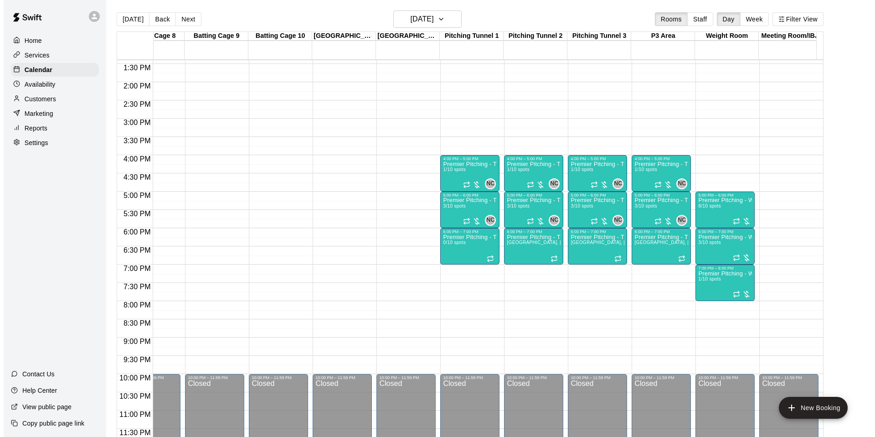
scroll to position [0, 0]
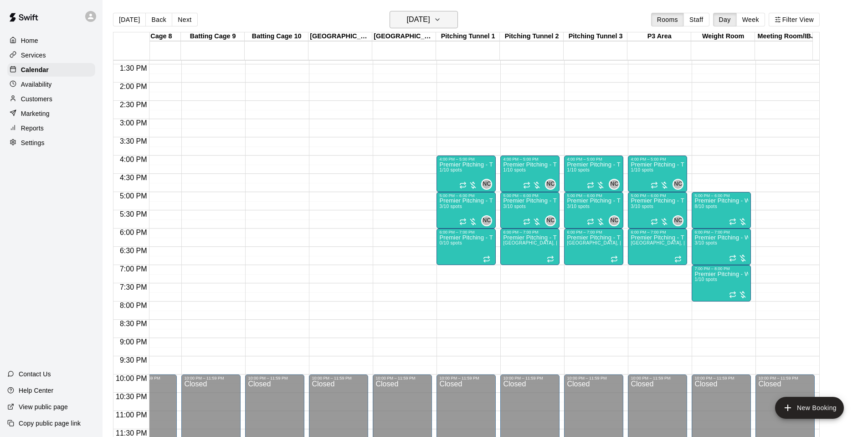
click at [430, 22] on h6 "Wednesday Oct 15" at bounding box center [418, 19] width 23 height 13
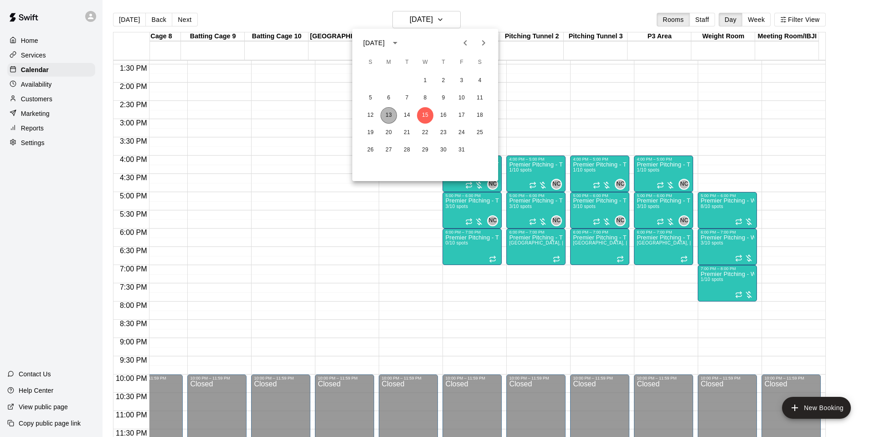
click at [390, 112] on button "13" at bounding box center [388, 115] width 16 height 16
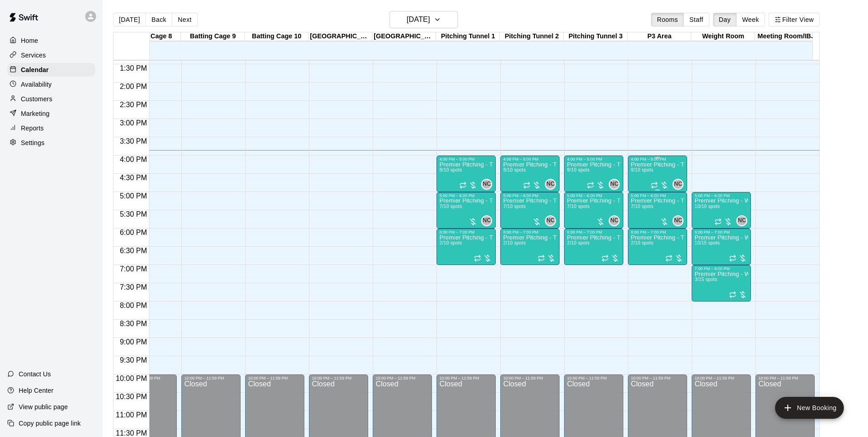
click at [637, 177] on div "Premier Pitching - Throwing Groups 8/10 spots" at bounding box center [658, 379] width 54 height 437
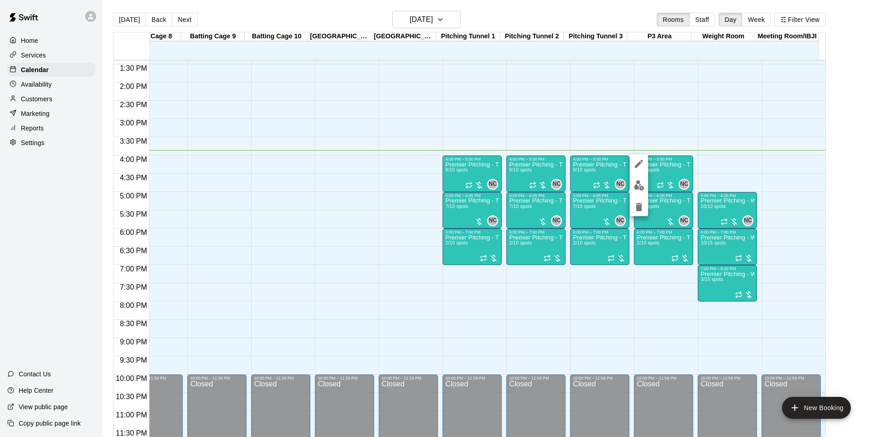
click at [718, 145] on div at bounding box center [437, 218] width 875 height 437
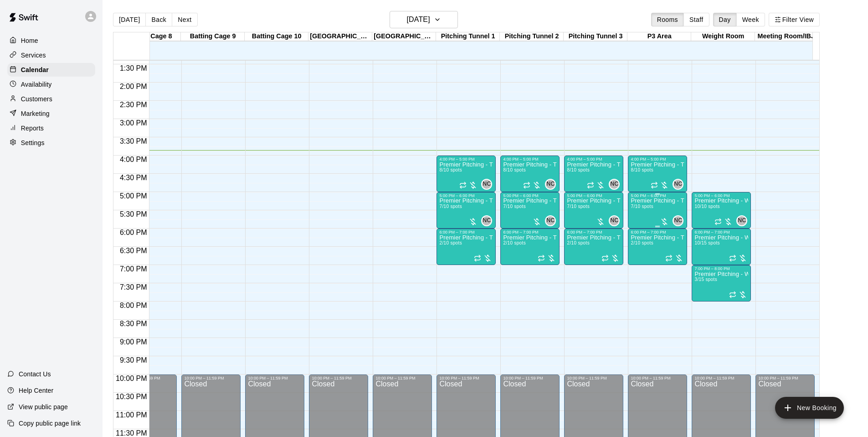
click at [666, 199] on div "Premier Pitching - Throwing Group 7/10 spots" at bounding box center [658, 416] width 54 height 437
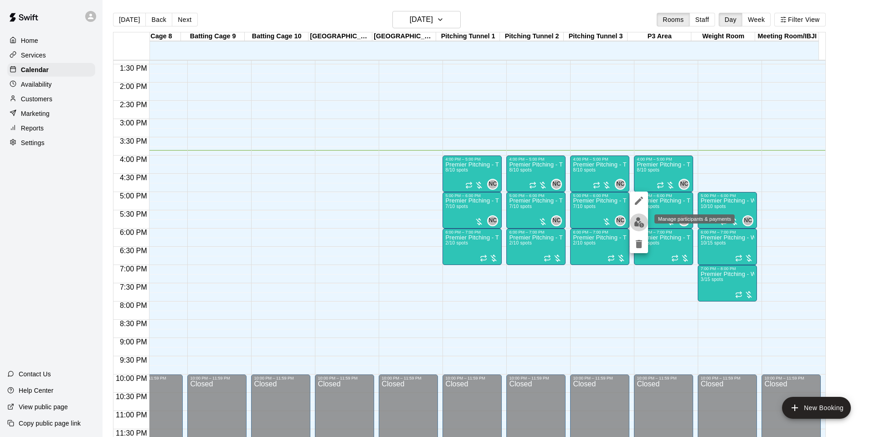
click at [637, 226] on img "edit" at bounding box center [639, 222] width 10 height 10
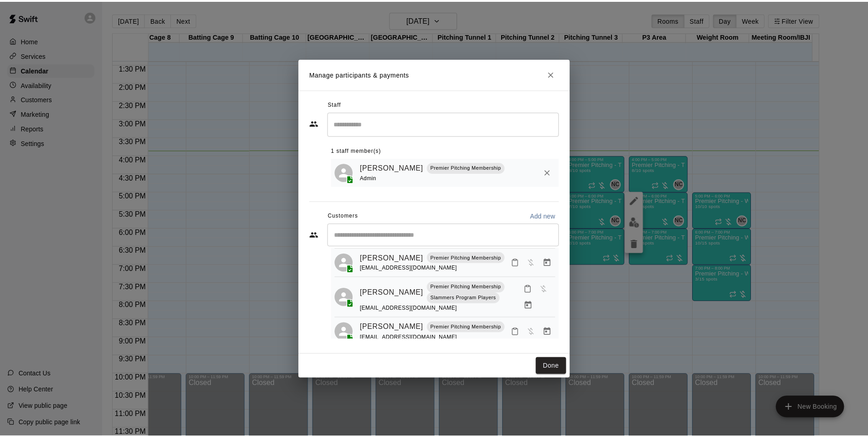
scroll to position [175, 0]
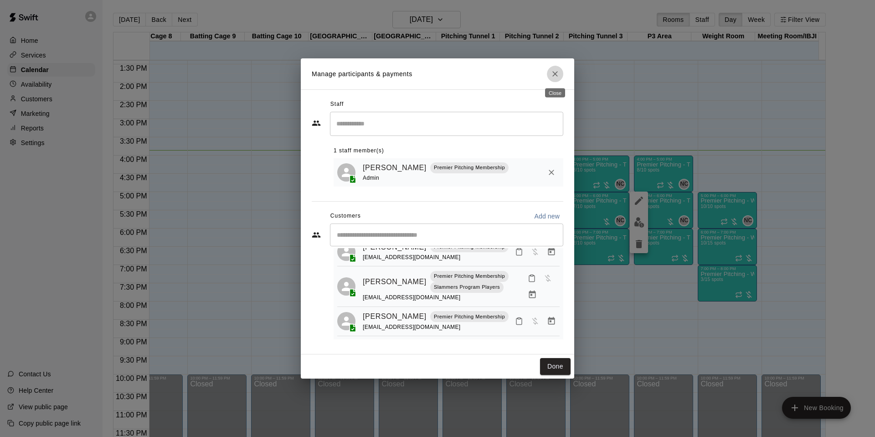
click at [556, 74] on icon "Close" at bounding box center [554, 73] width 5 height 5
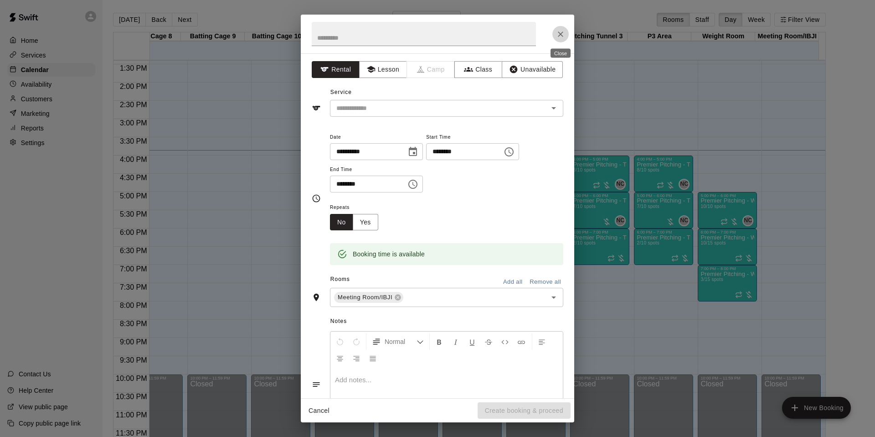
click at [557, 29] on button "Close" at bounding box center [560, 34] width 16 height 16
